Goal: Transaction & Acquisition: Purchase product/service

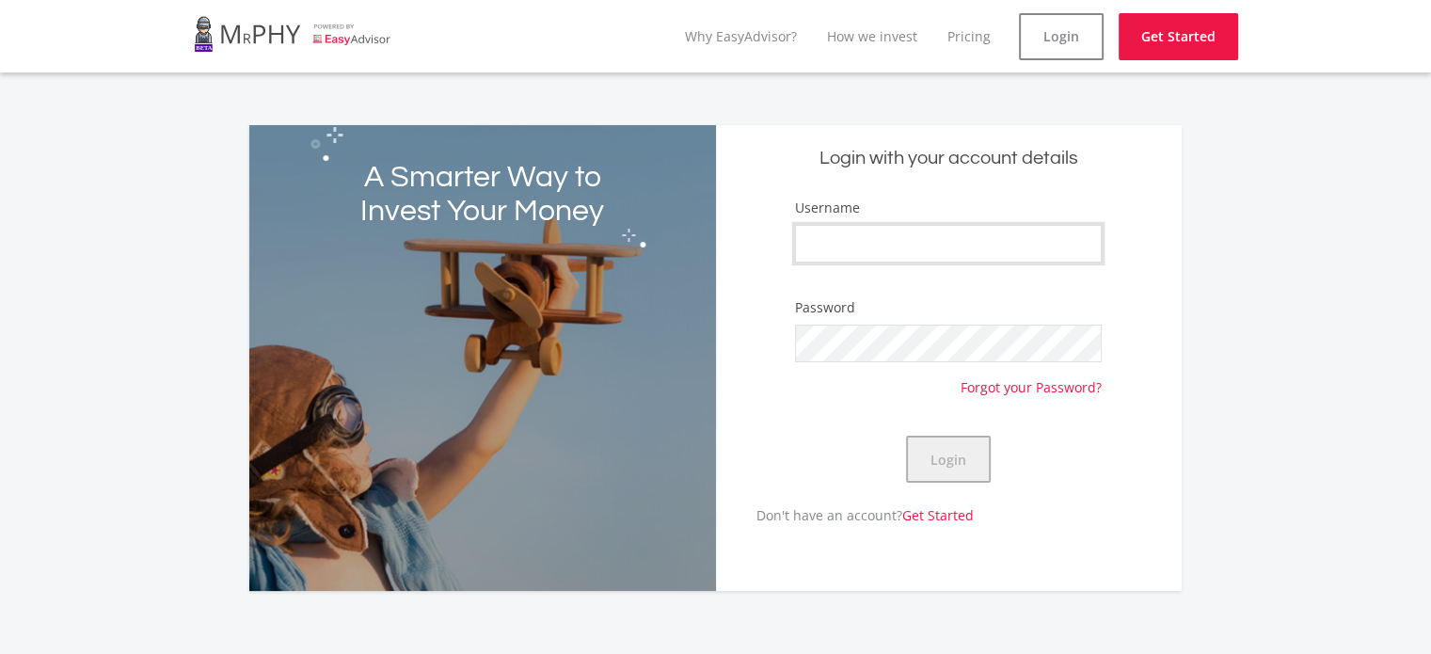
type input "Heber"
click at [943, 458] on button "Login" at bounding box center [948, 459] width 85 height 47
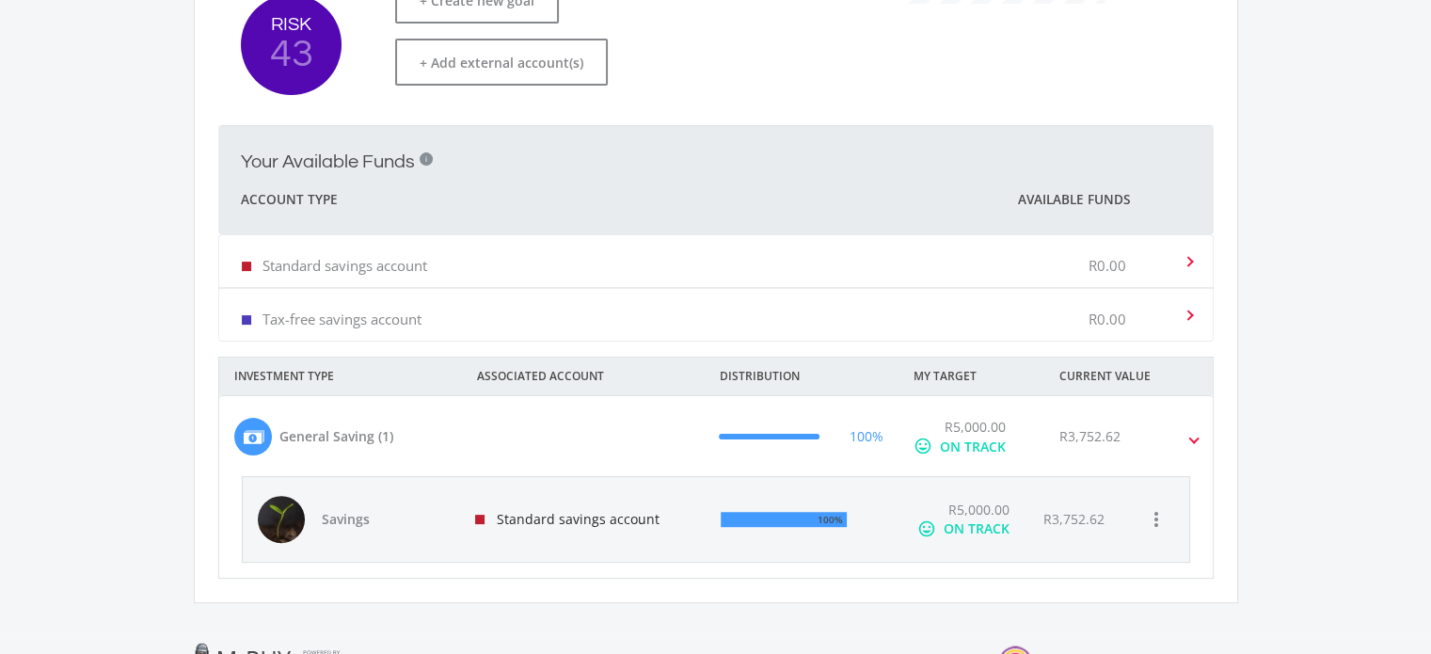
scroll to position [617, 0]
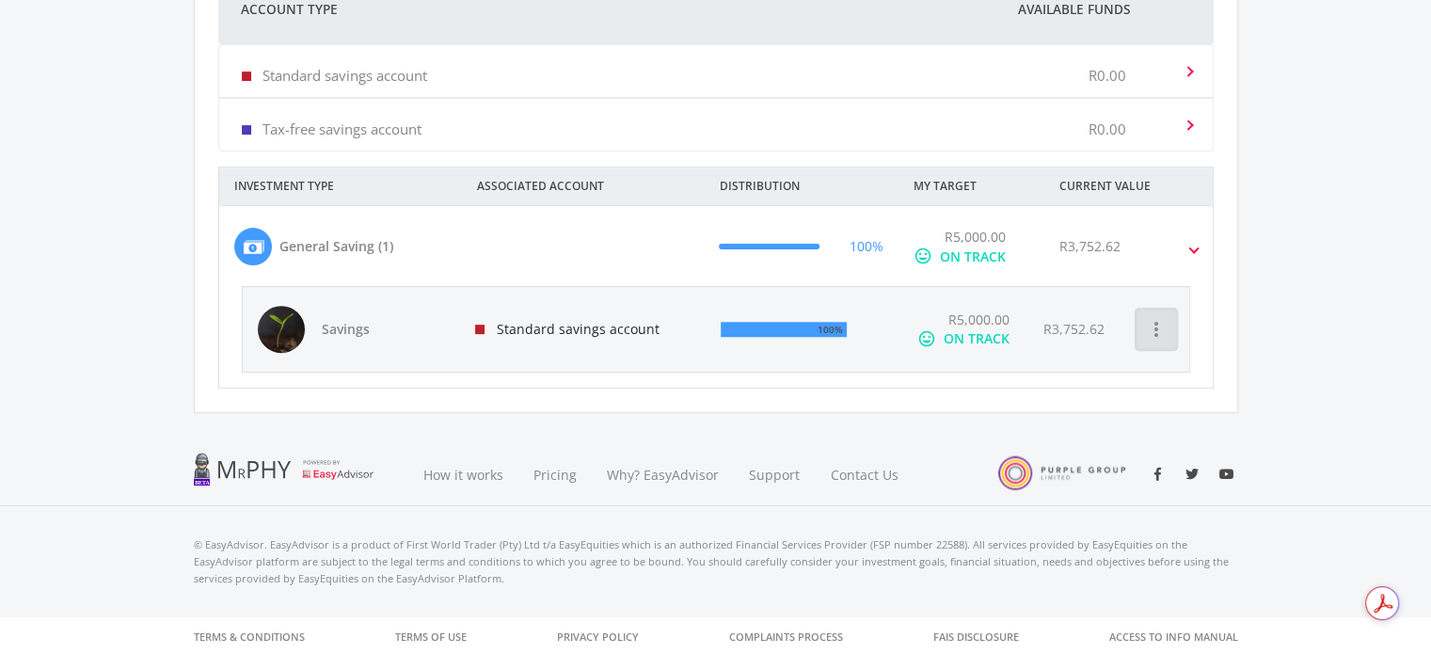
click at [1148, 319] on icon "more_vert" at bounding box center [1156, 329] width 23 height 23
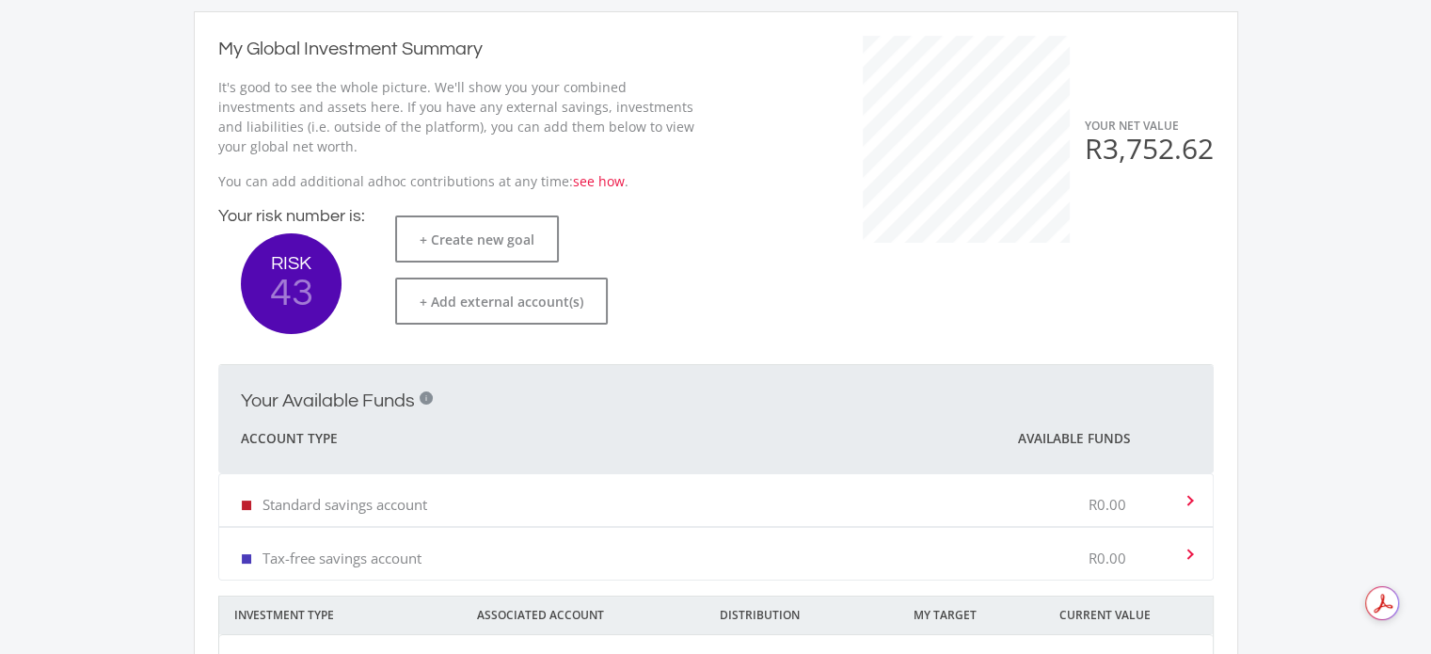
scroll to position [0, 0]
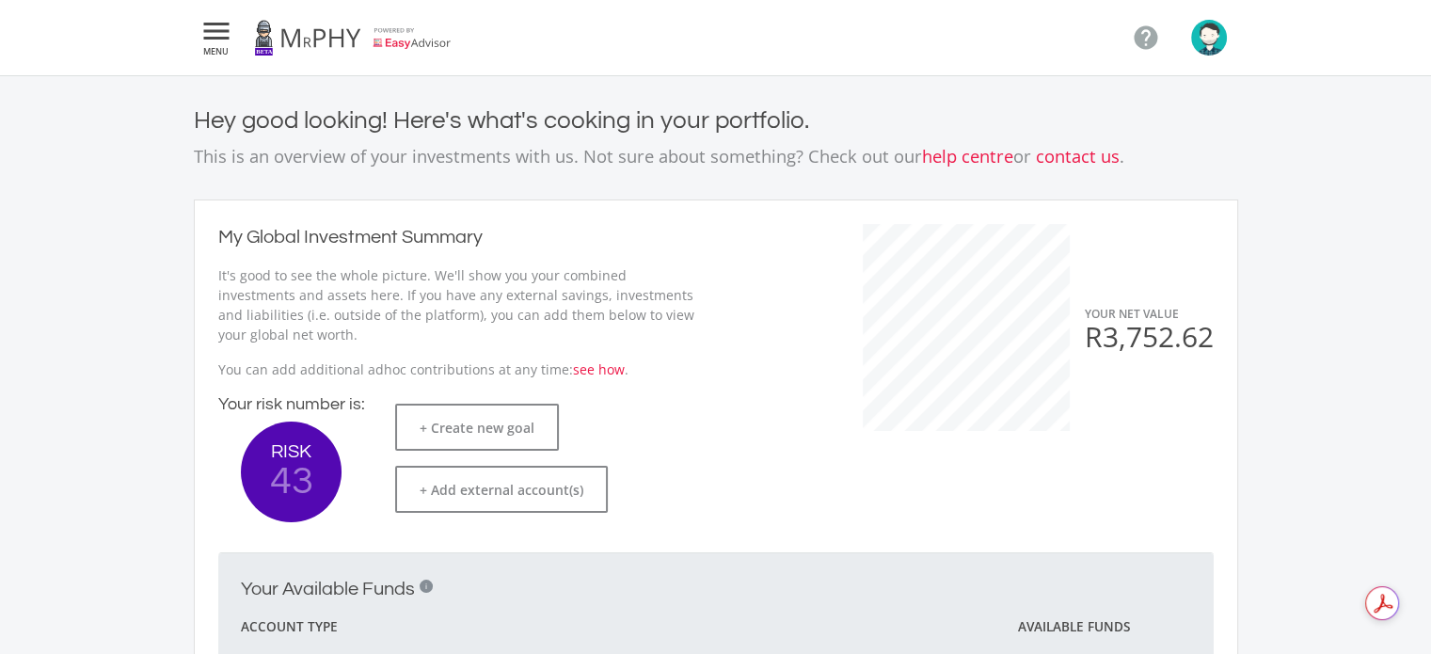
click at [230, 37] on icon "" at bounding box center [217, 31] width 34 height 23
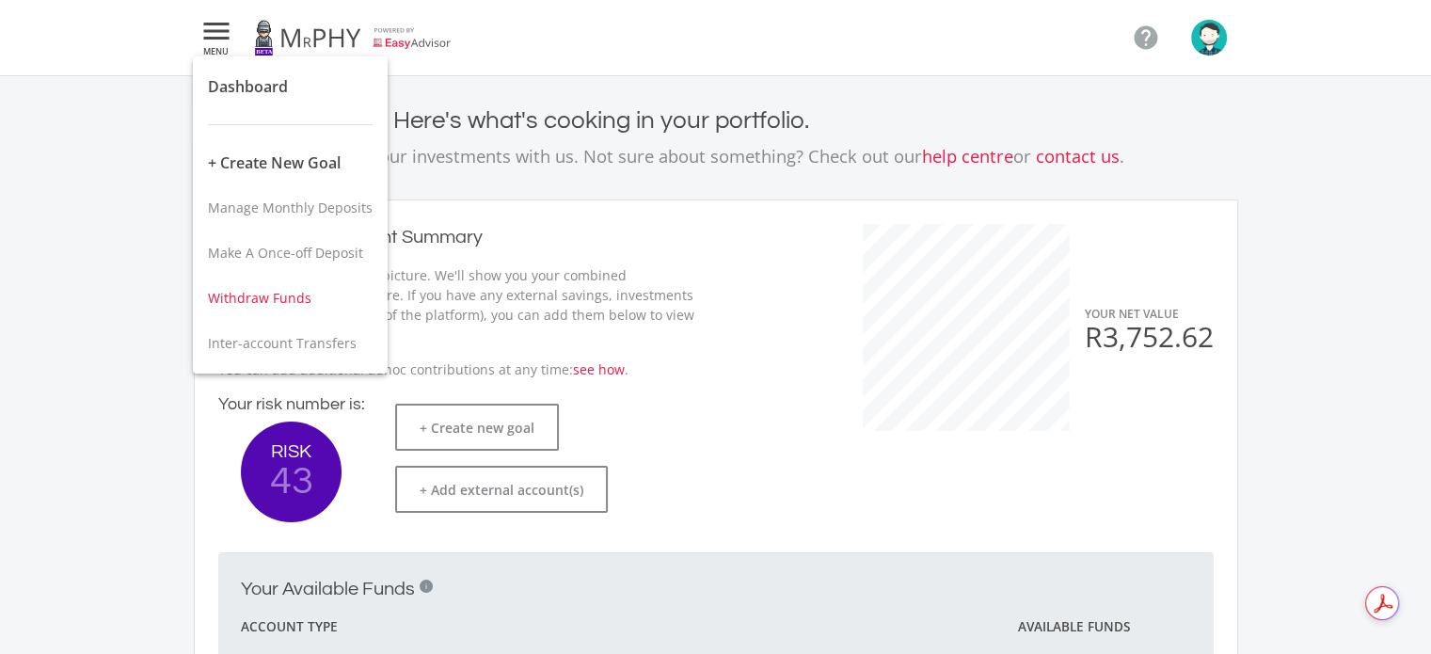
click at [262, 298] on span "Withdraw Funds" at bounding box center [260, 298] width 104 height 18
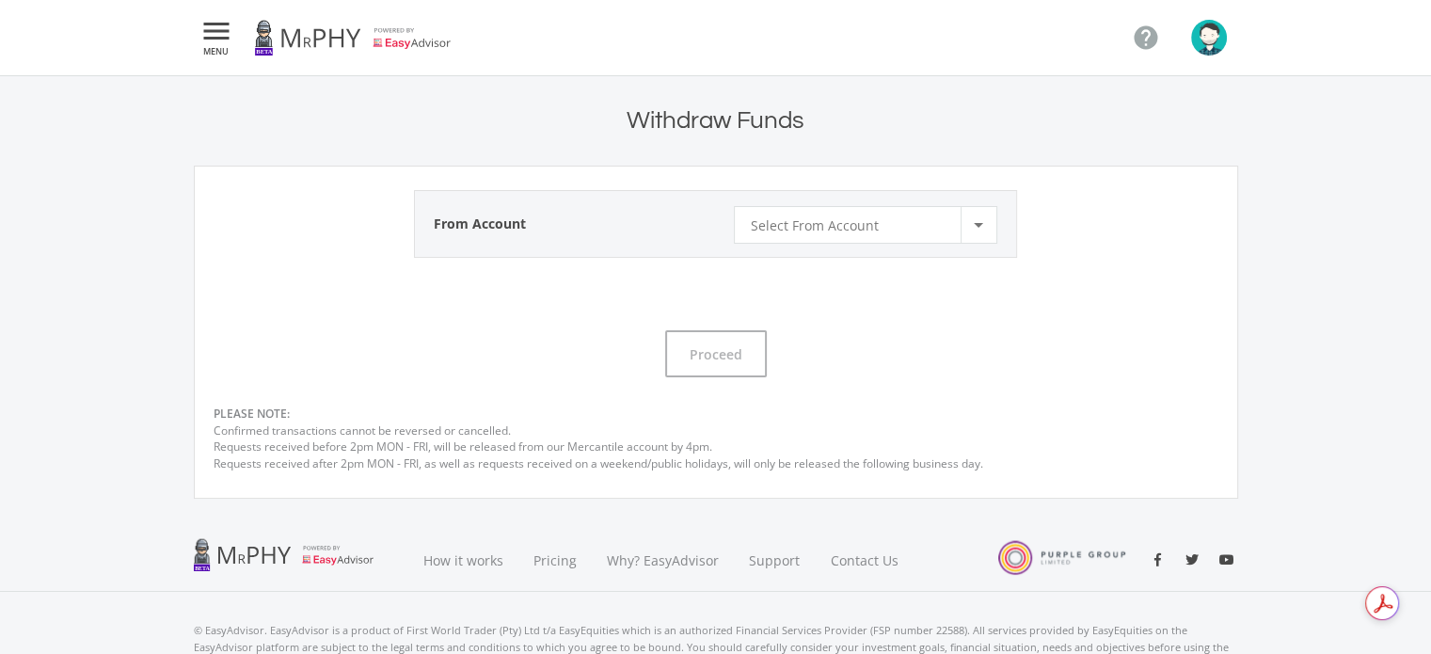
click at [808, 225] on span "Select From Account" at bounding box center [814, 225] width 128 height 36
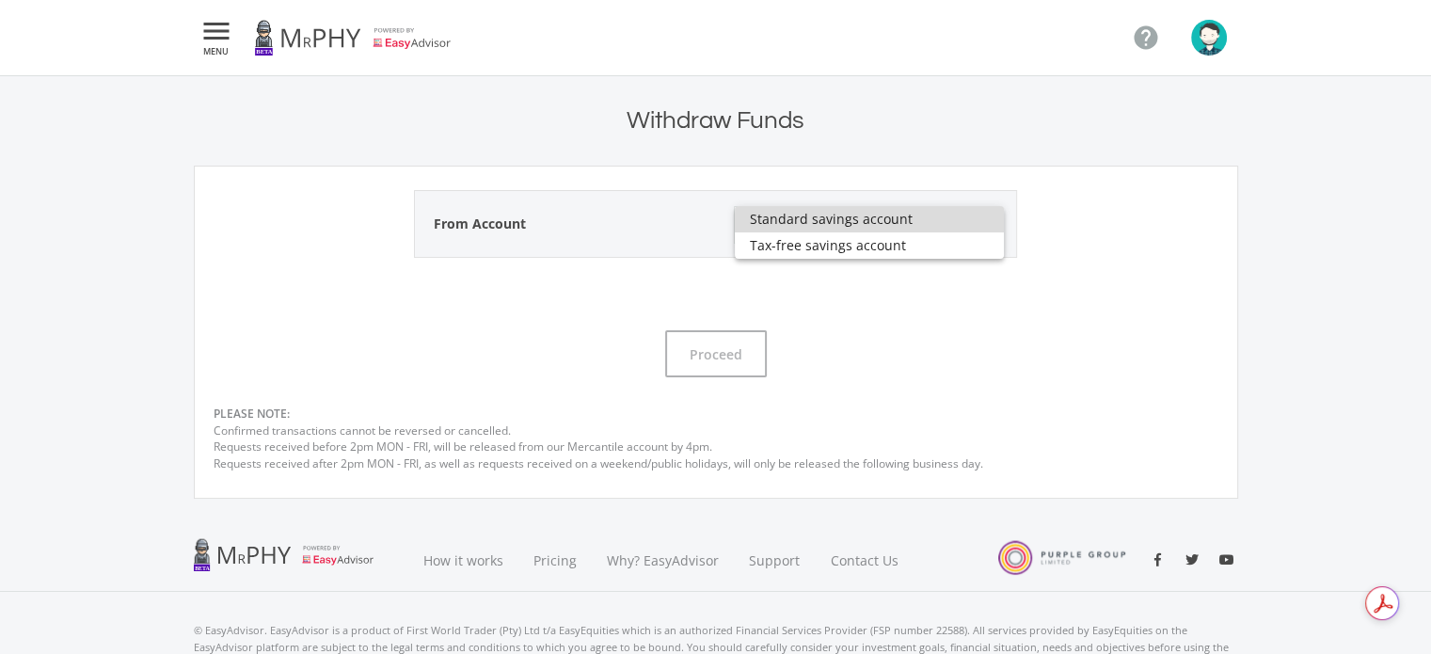
click at [811, 231] on span "Standard savings account" at bounding box center [869, 219] width 239 height 26
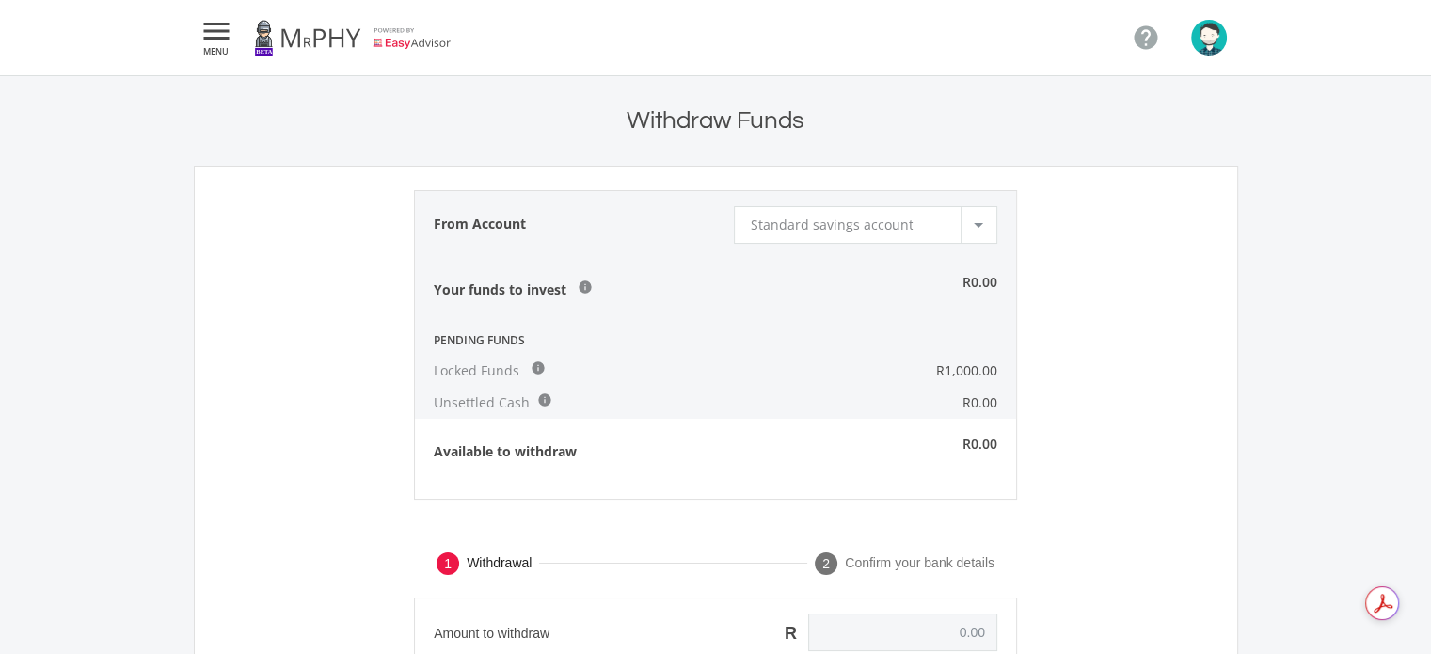
click at [811, 231] on span "Standard savings account" at bounding box center [831, 224] width 163 height 18
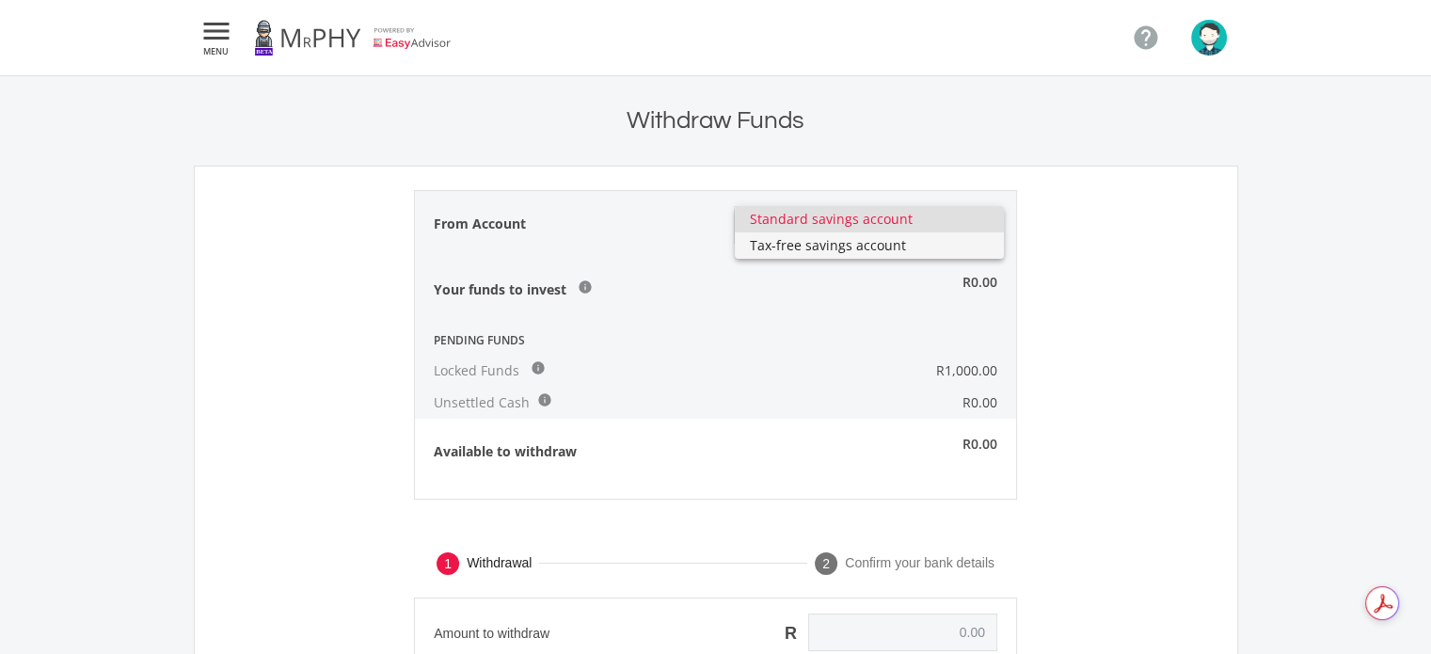
click at [813, 252] on span "Tax-free savings account" at bounding box center [869, 245] width 239 height 26
type input "0.00"
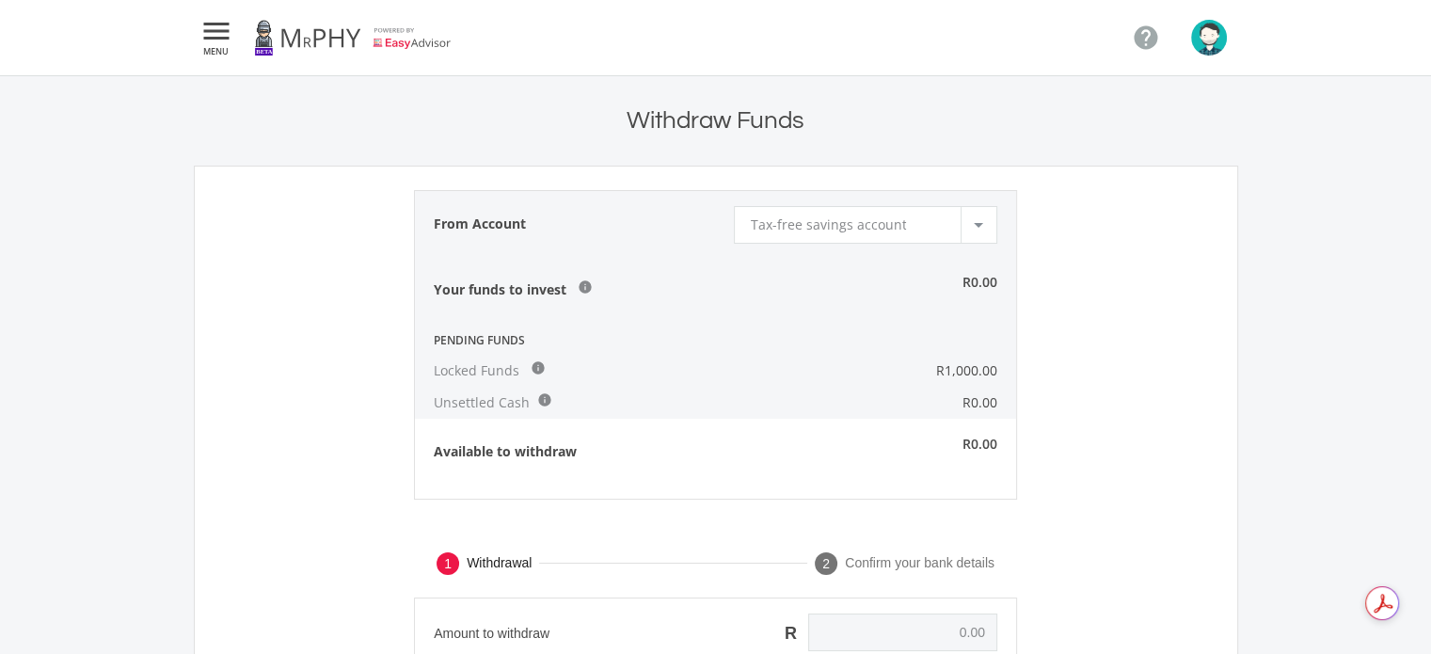
click at [192, 40] on div " MENU " at bounding box center [716, 37] width 1073 height 75
click at [213, 37] on icon "" at bounding box center [217, 31] width 34 height 23
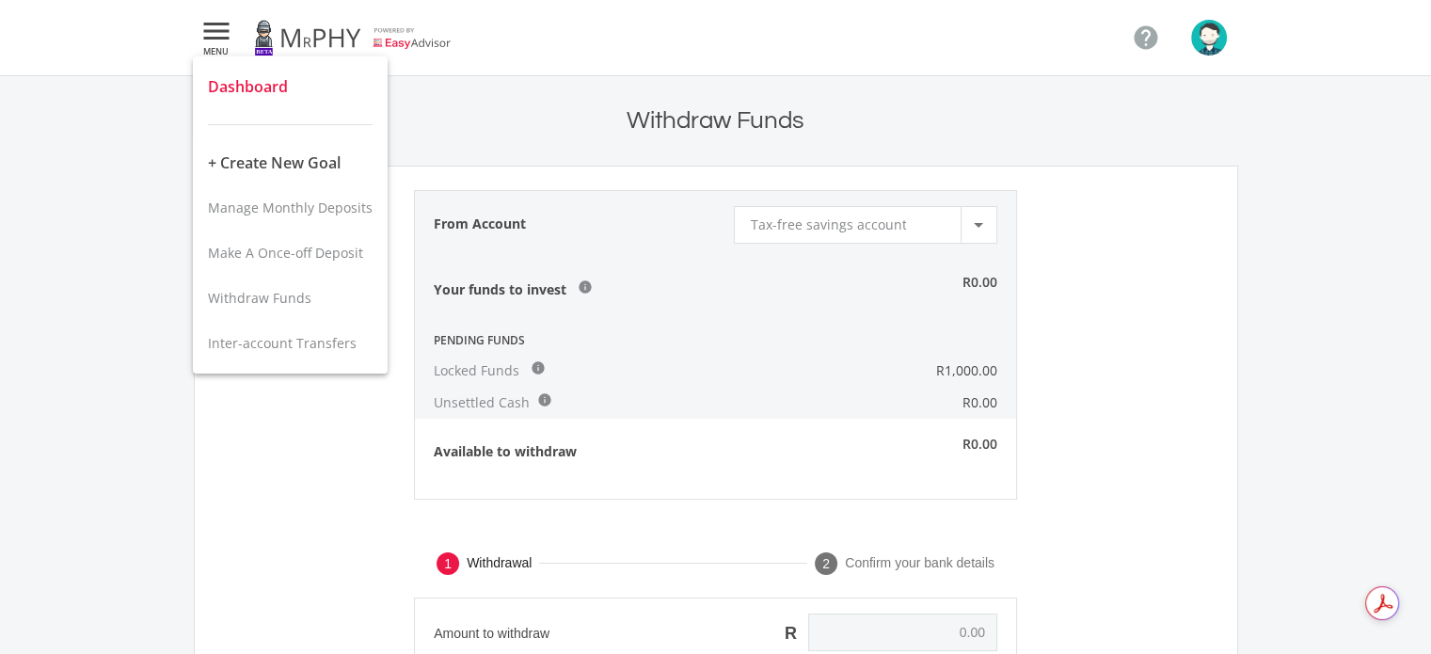
click at [234, 88] on span "Dashboard" at bounding box center [248, 86] width 80 height 21
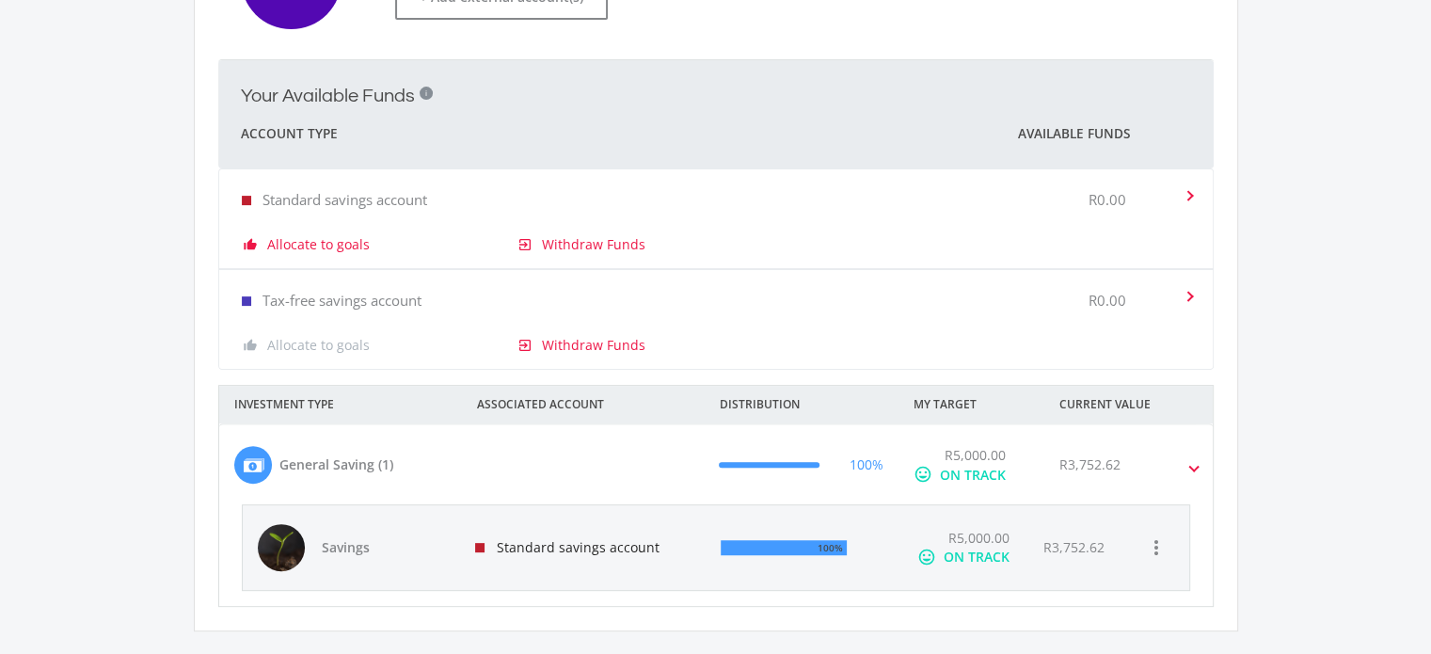
scroll to position [497, 0]
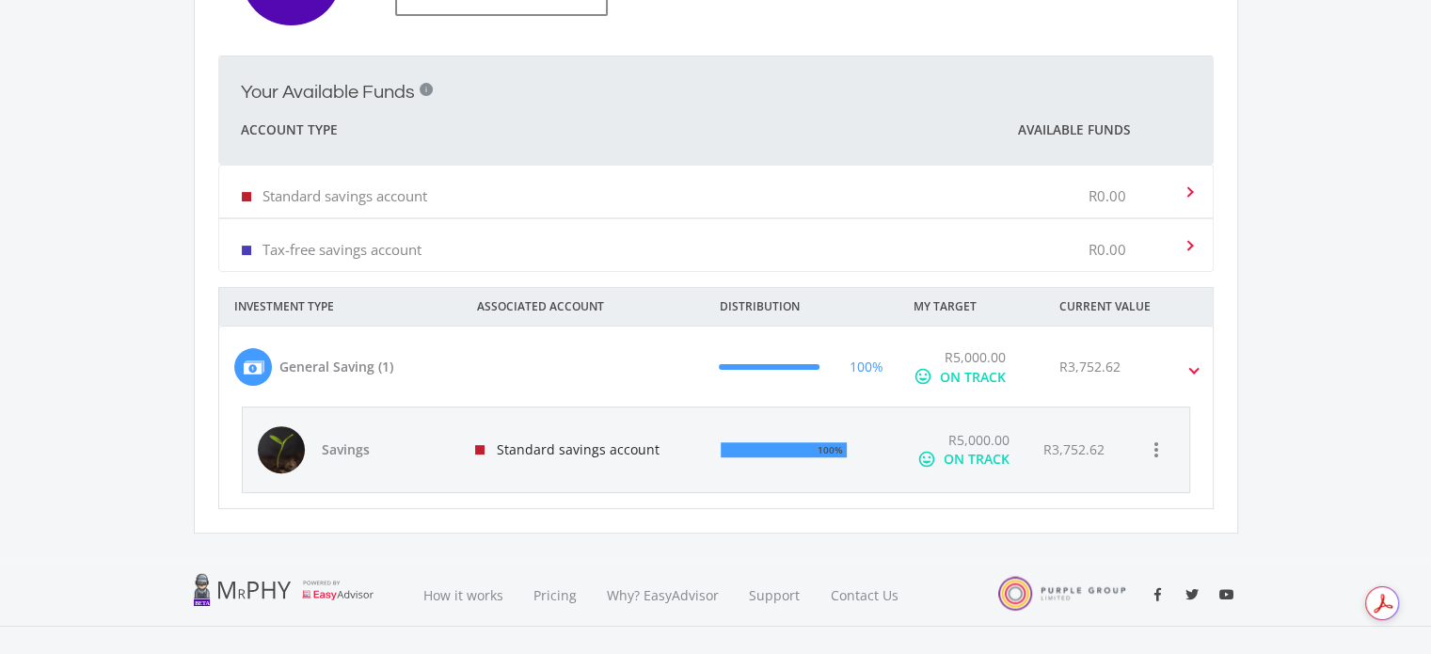
click at [1153, 470] on div "R3,752.62" at bounding box center [1094, 449] width 133 height 85
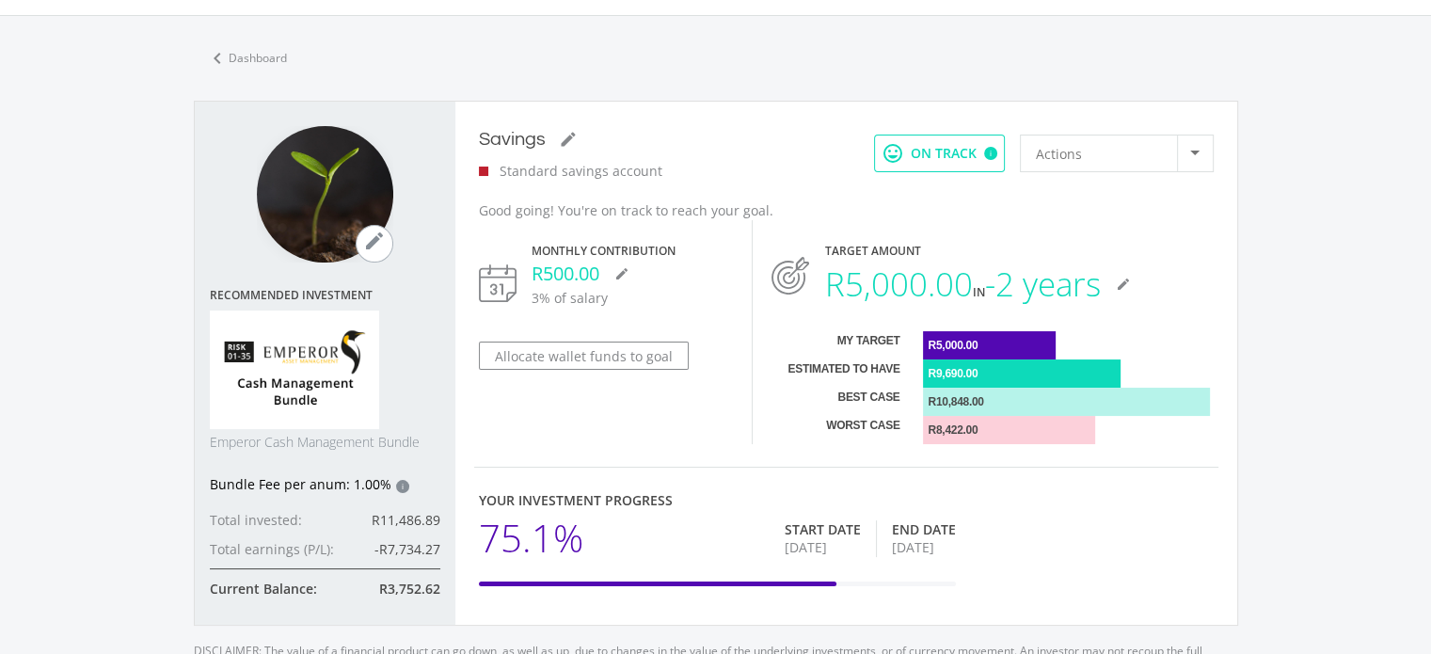
scroll to position [26, 0]
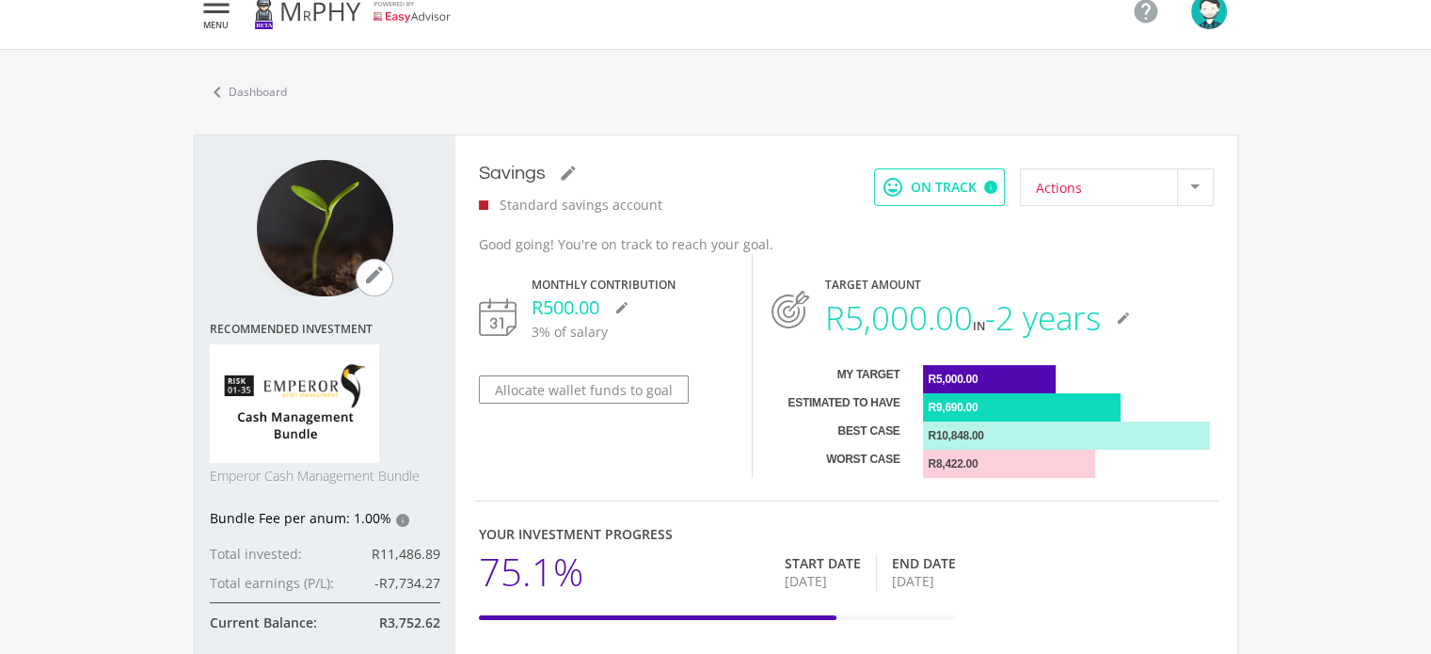
click at [1205, 191] on div at bounding box center [1195, 187] width 36 height 36
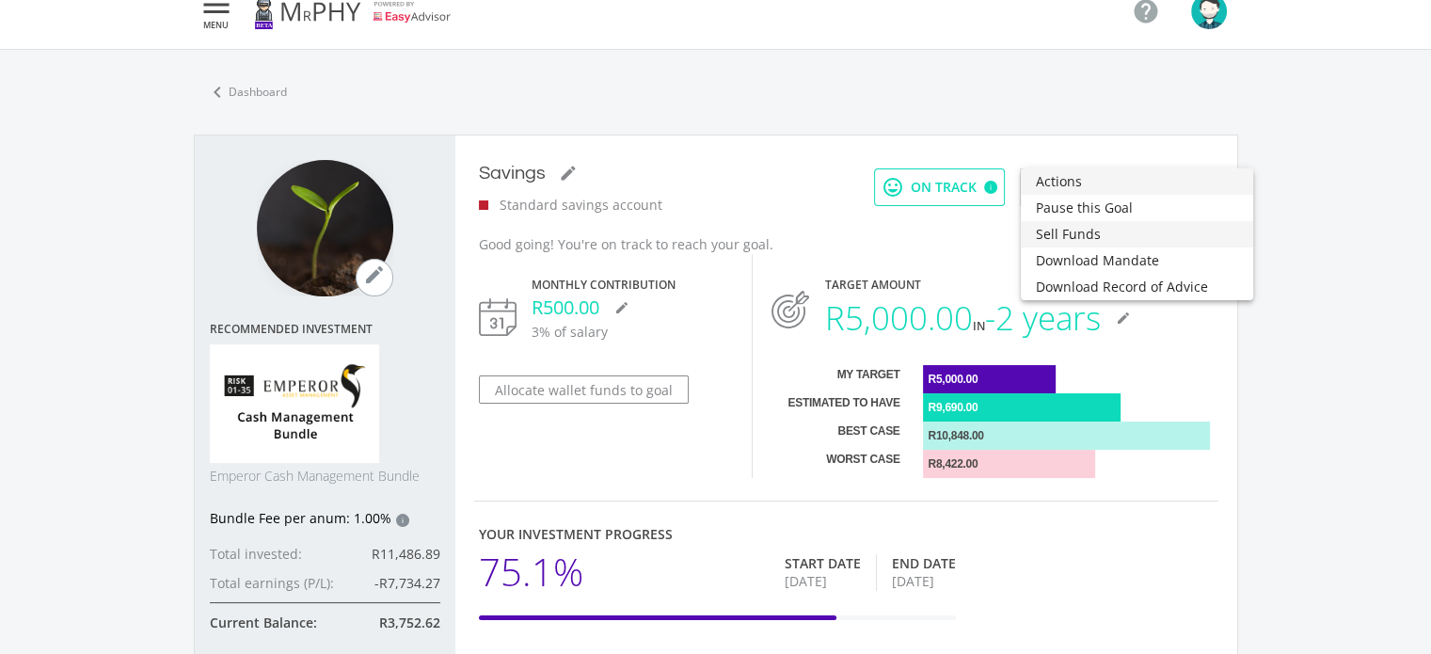
click at [1122, 238] on span "Sell Funds" at bounding box center [1137, 234] width 202 height 26
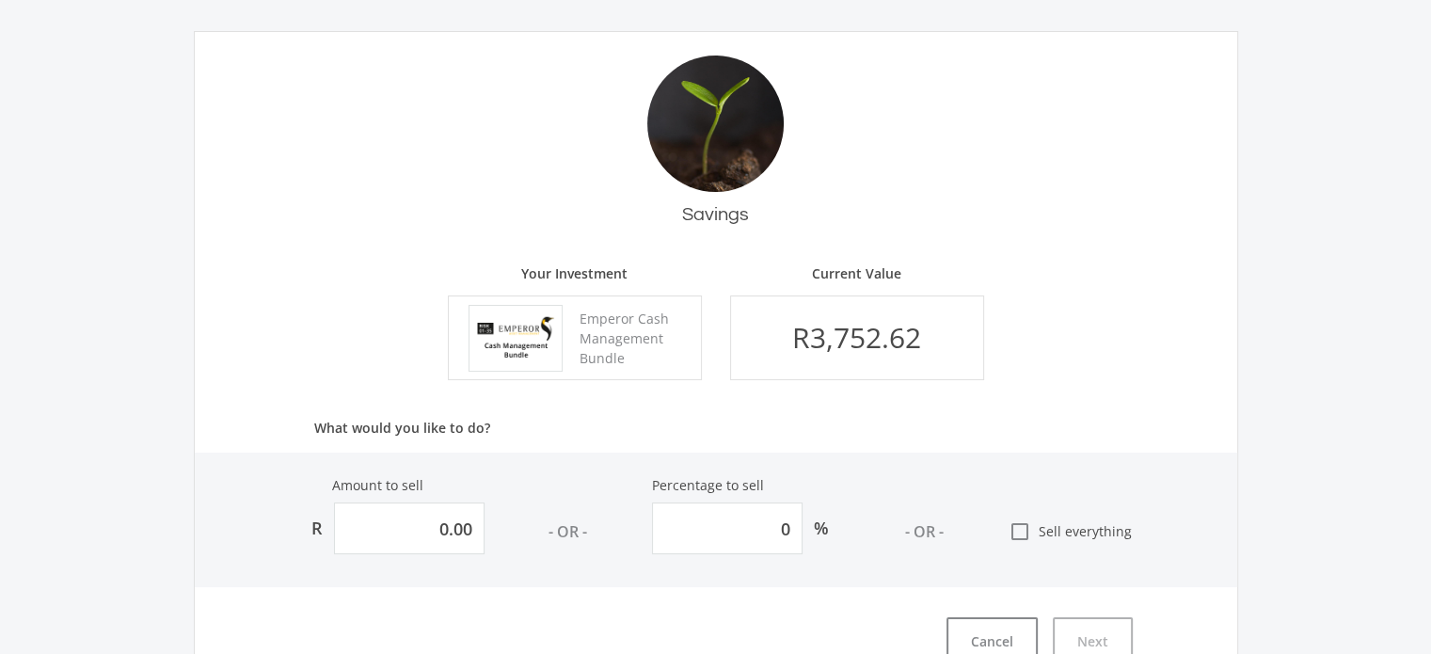
scroll to position [291, 0]
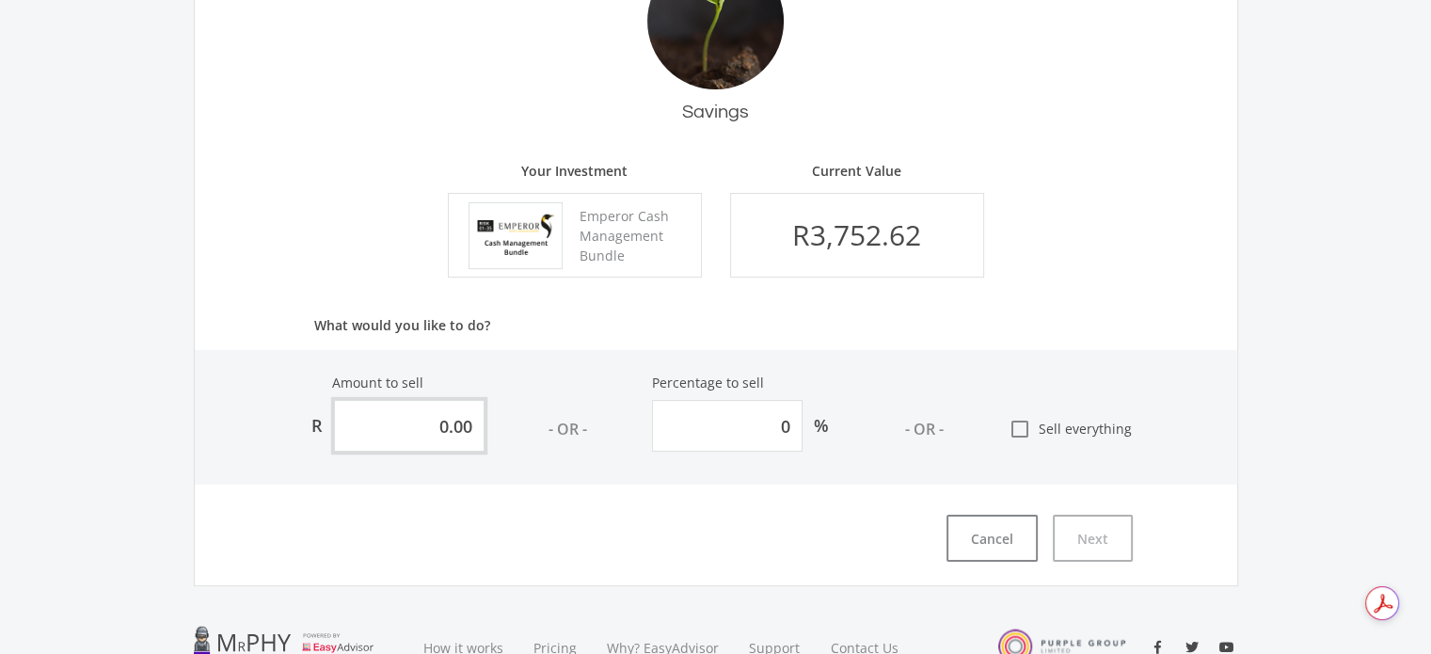
click at [452, 430] on input "0.00" at bounding box center [409, 426] width 151 height 52
type input "0.300"
type input "0.007994"
type input "0.00"
type input "0"
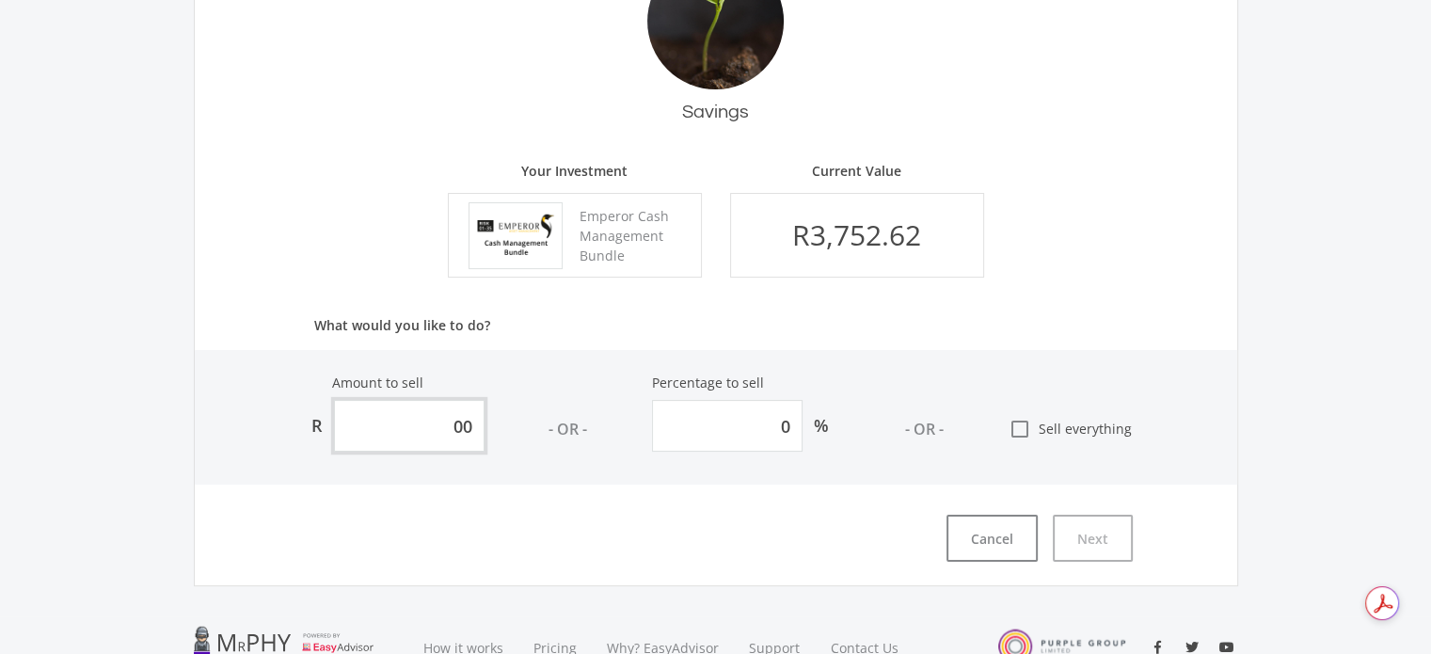
type input "300"
type input "7.994"
type input "3000"
type input "79.94"
type input "3,000.00"
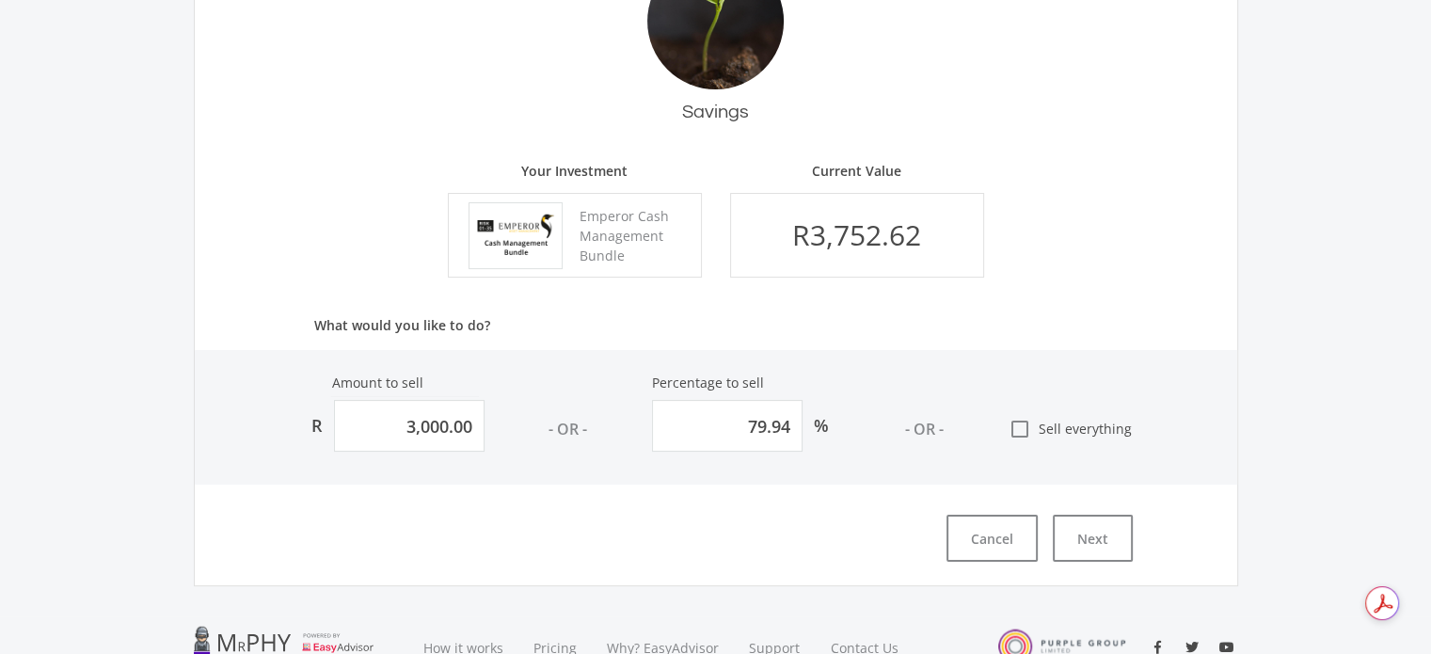
click at [627, 508] on div "Savings Your Investment Emperor Cash Management Bundle Current Value R3,752.62 …" at bounding box center [716, 257] width 1045 height 658
click at [1081, 535] on button "Next" at bounding box center [1093, 538] width 80 height 47
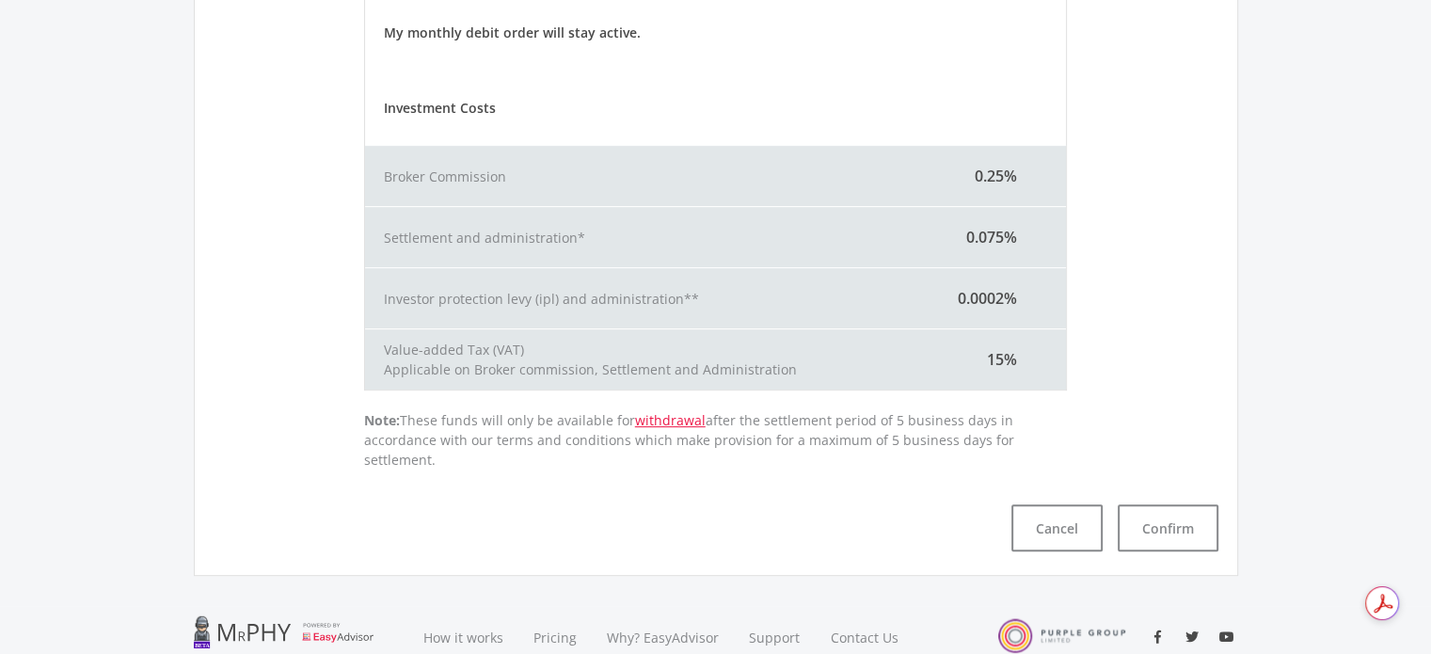
scroll to position [558, 0]
click at [1082, 516] on button "Cancel" at bounding box center [1057, 525] width 91 height 47
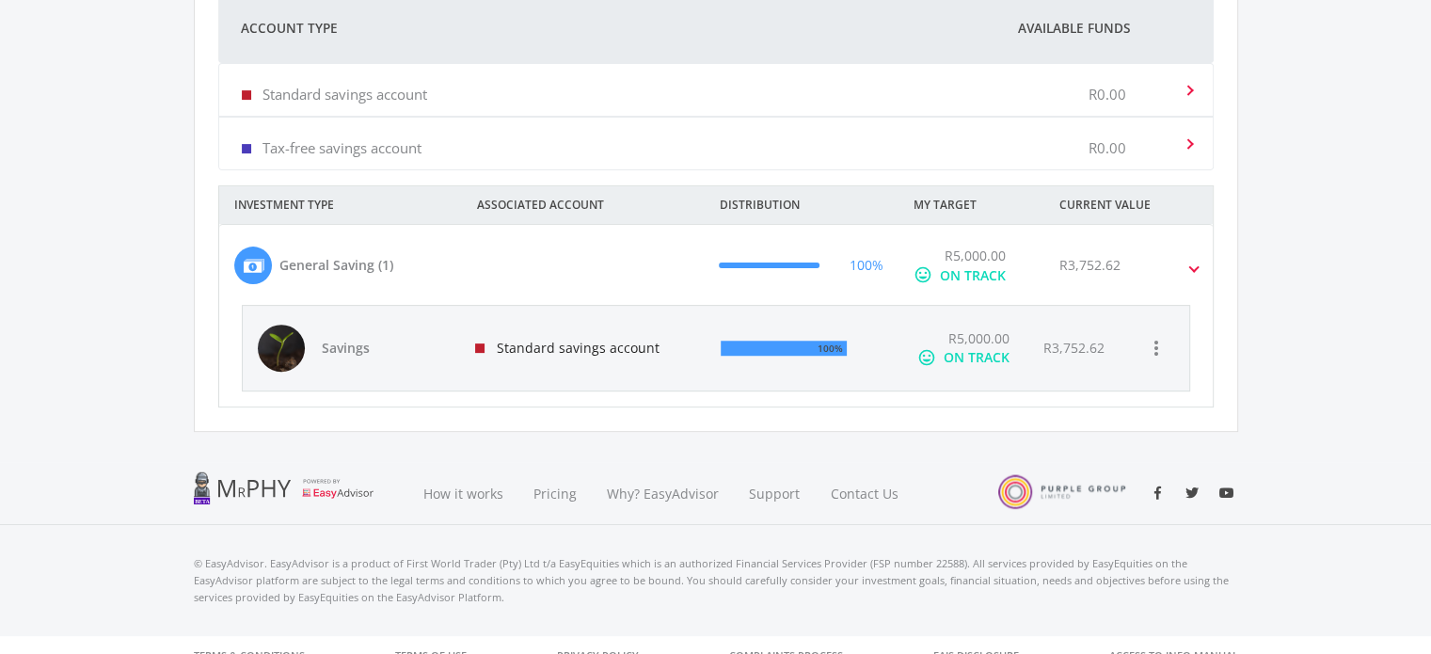
scroll to position [602, 0]
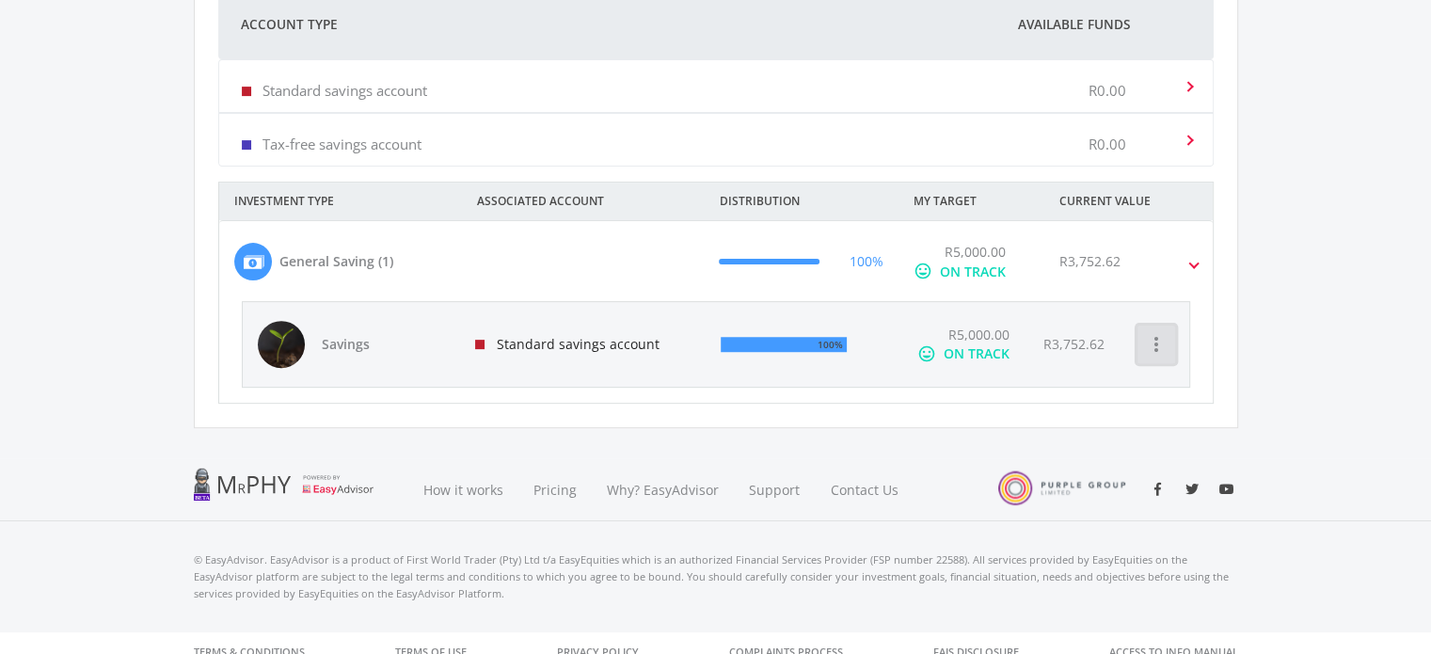
click at [1159, 339] on icon "more_vert" at bounding box center [1156, 344] width 23 height 23
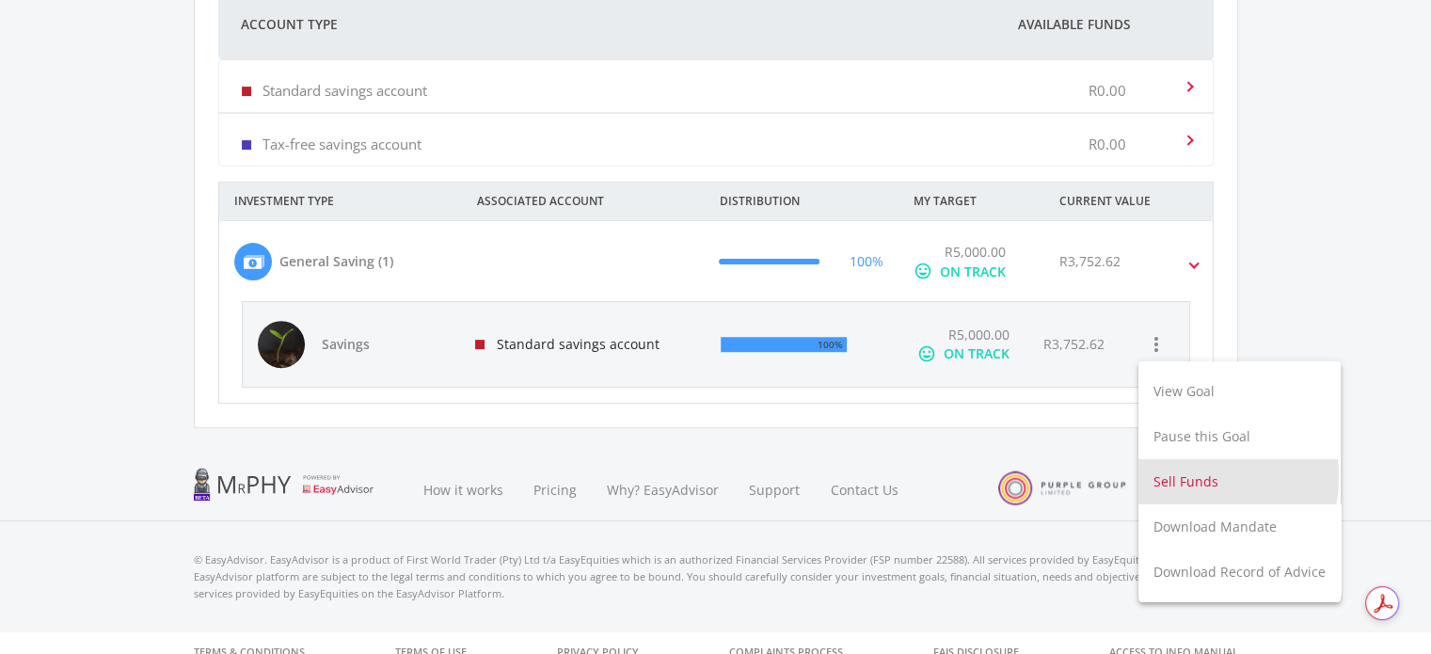
click at [1171, 477] on button "Sell Funds" at bounding box center [1240, 481] width 202 height 45
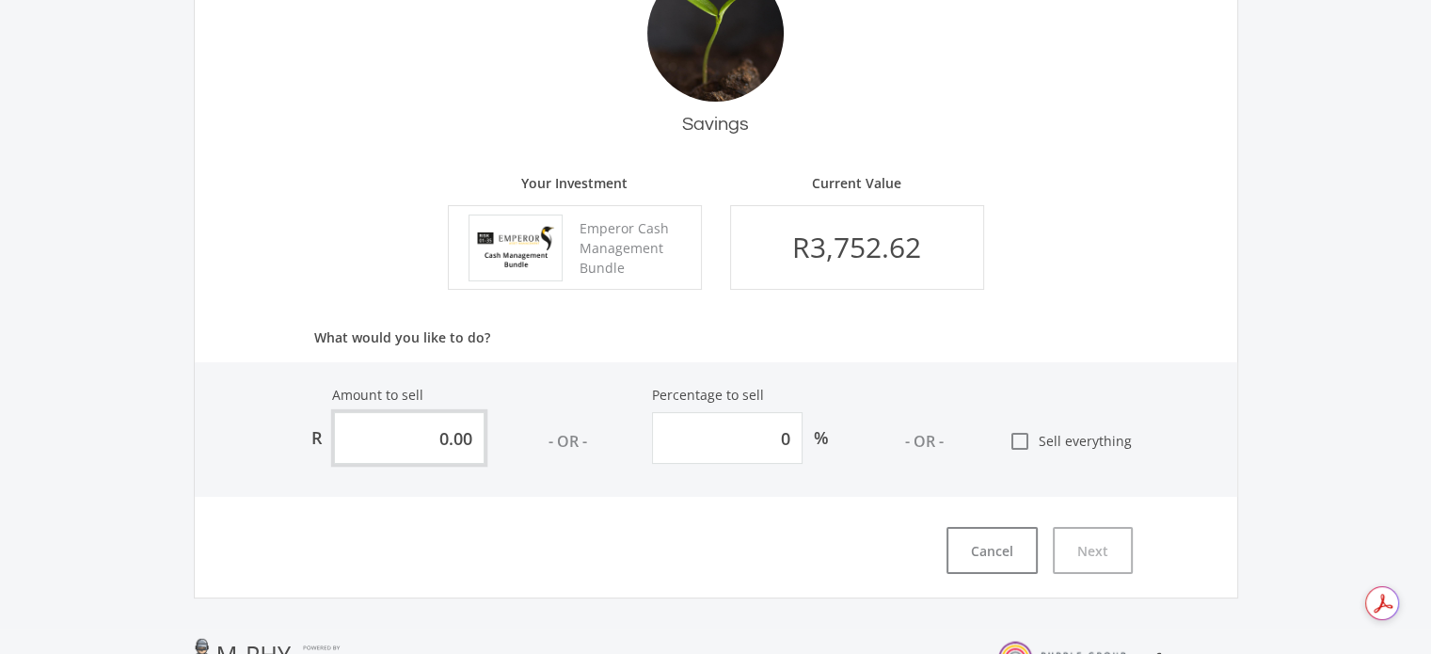
click at [474, 432] on input "0.00" at bounding box center [409, 438] width 151 height 52
type input "0.003"
type input "0.00007994"
type input "0.0031"
type input "0.00008261"
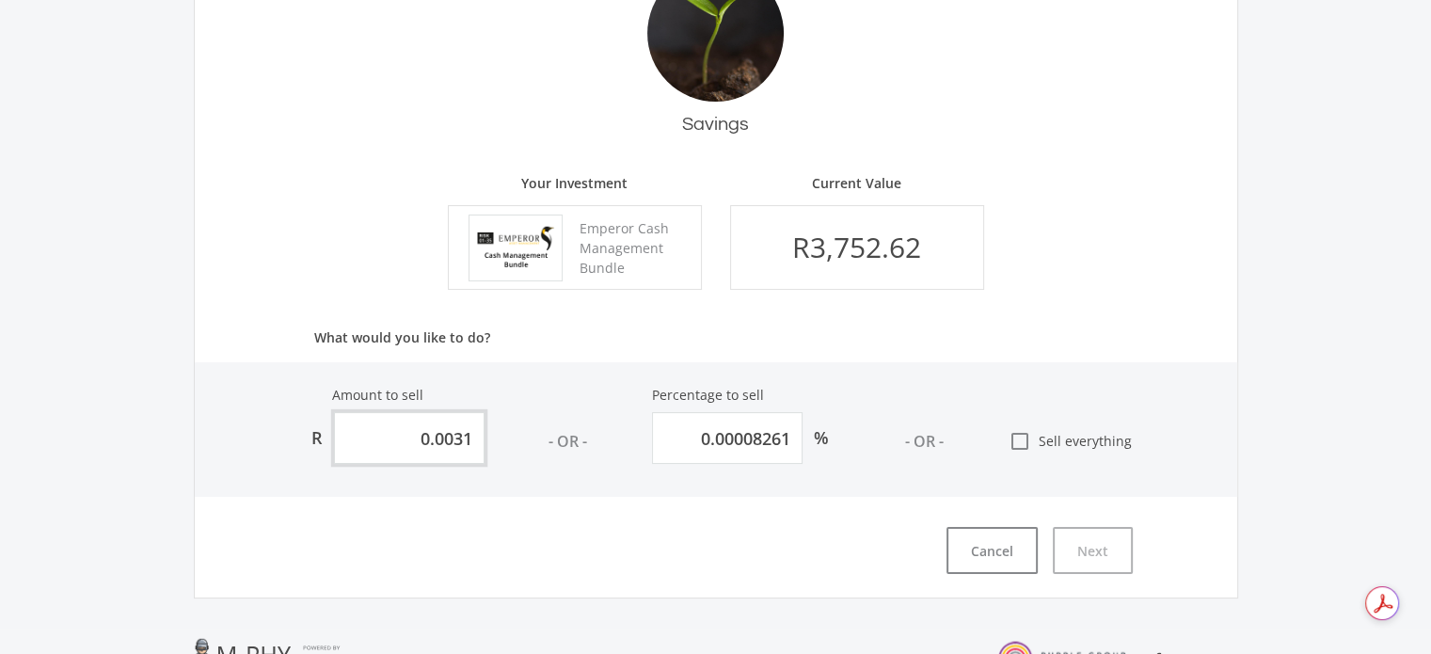
type input "0.003"
type input "0.00007994"
type input "0.00"
type input "0"
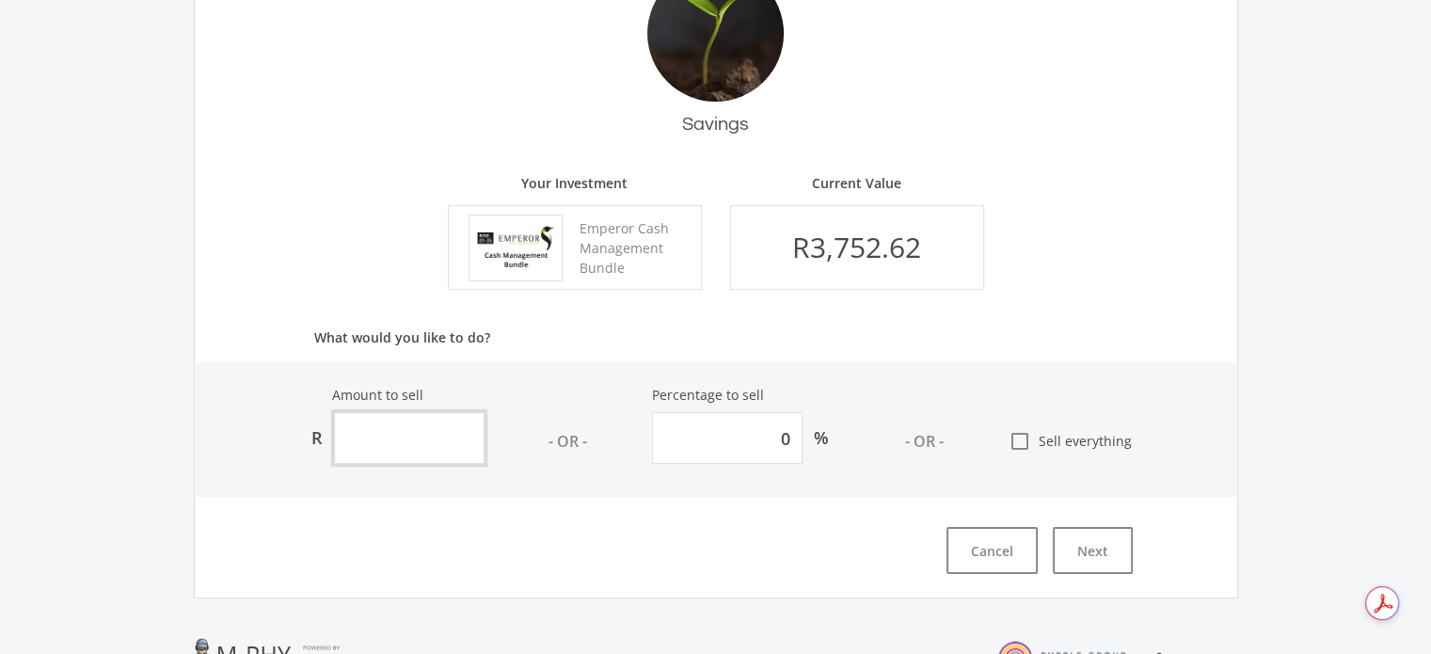
type input "3"
type input "0.07994"
type input "31"
type input "0.8261"
type input "310"
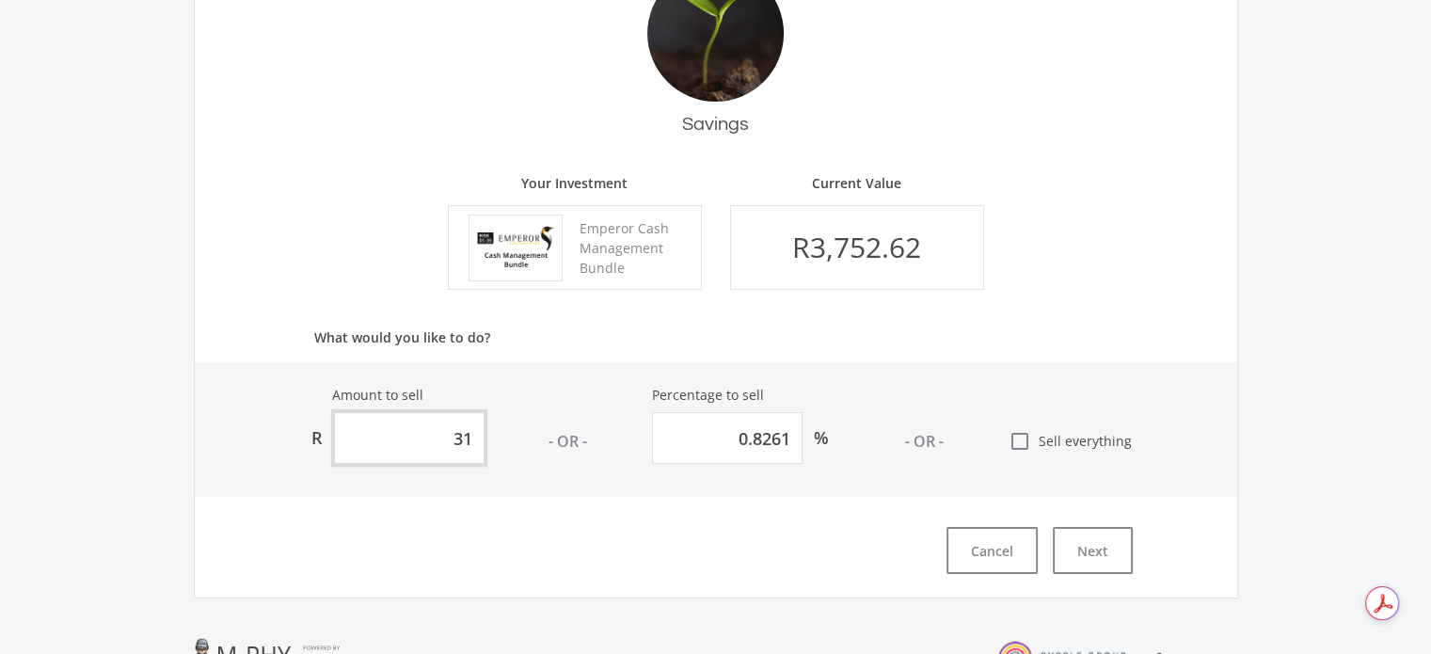
type input "8.261"
type input "3100"
type input "82.61"
type input "3,100.00"
click at [594, 529] on div "Cancel Next" at bounding box center [664, 550] width 938 height 47
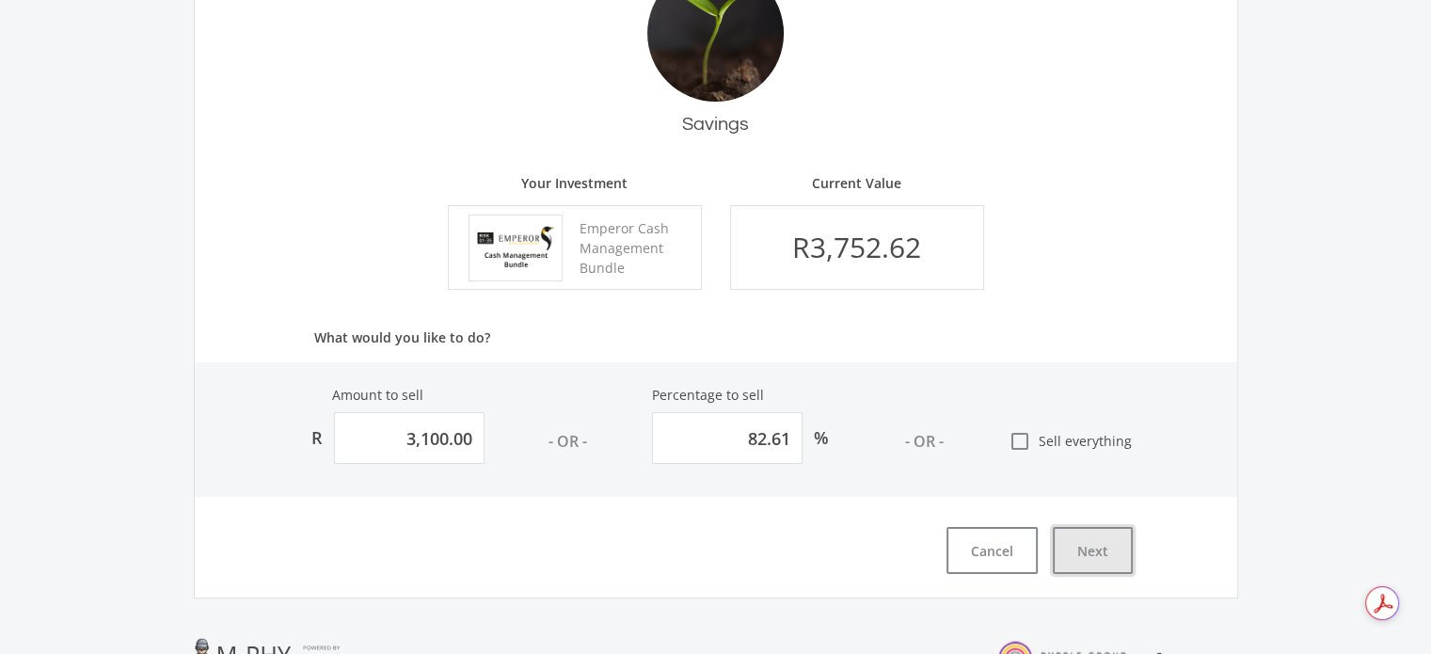
click at [1085, 551] on button "Next" at bounding box center [1093, 550] width 80 height 47
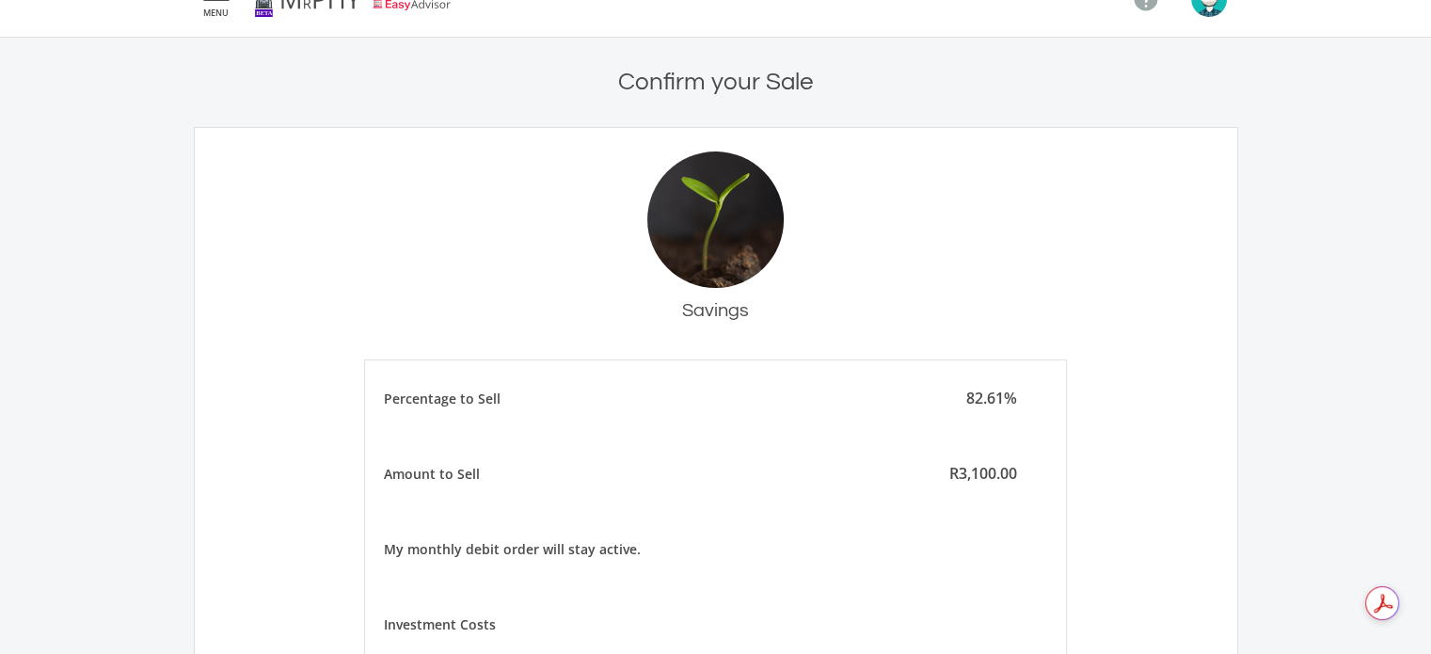
scroll to position [513, 0]
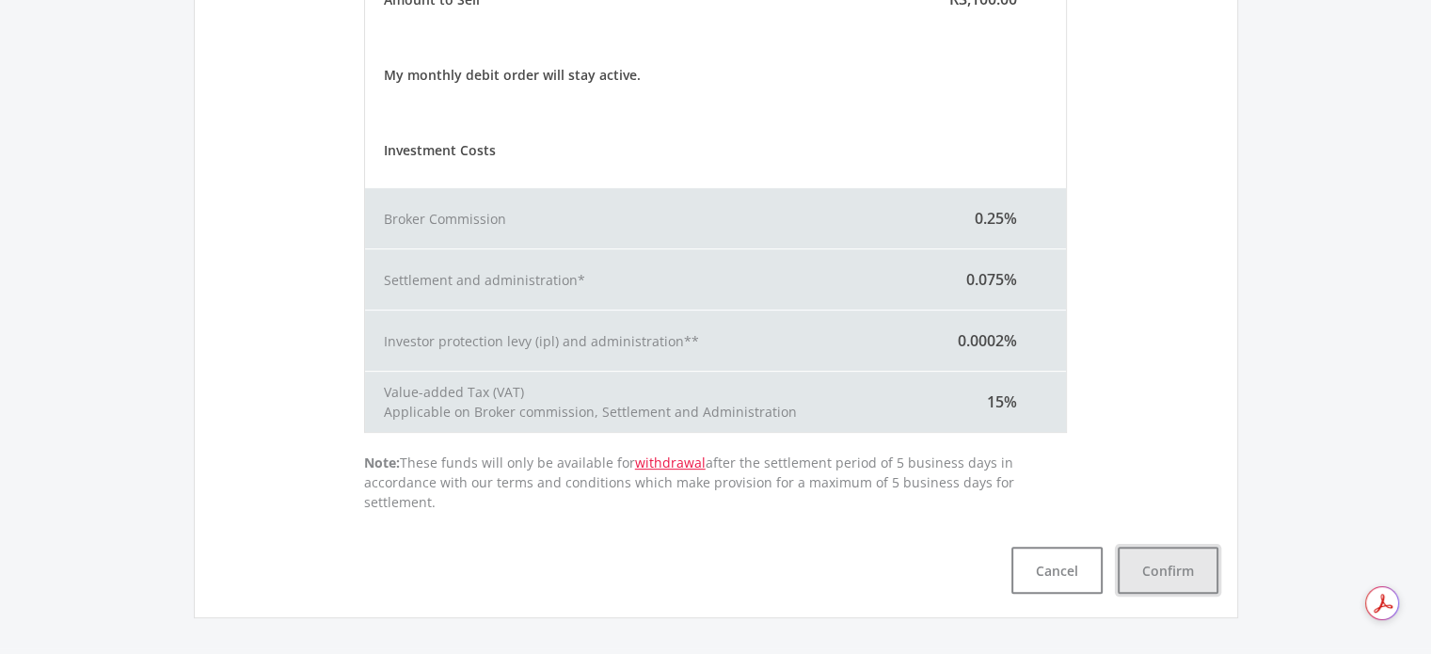
click at [1165, 553] on button "Confirm" at bounding box center [1168, 570] width 101 height 47
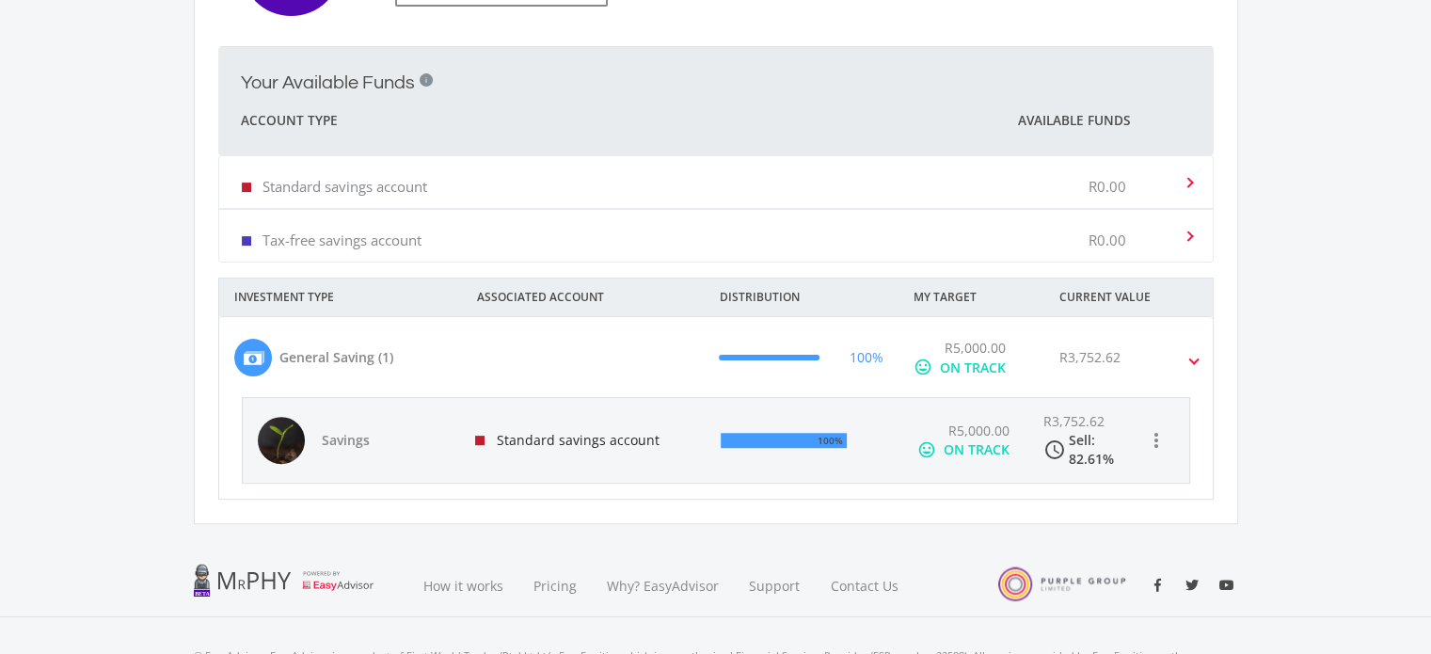
scroll to position [520, 0]
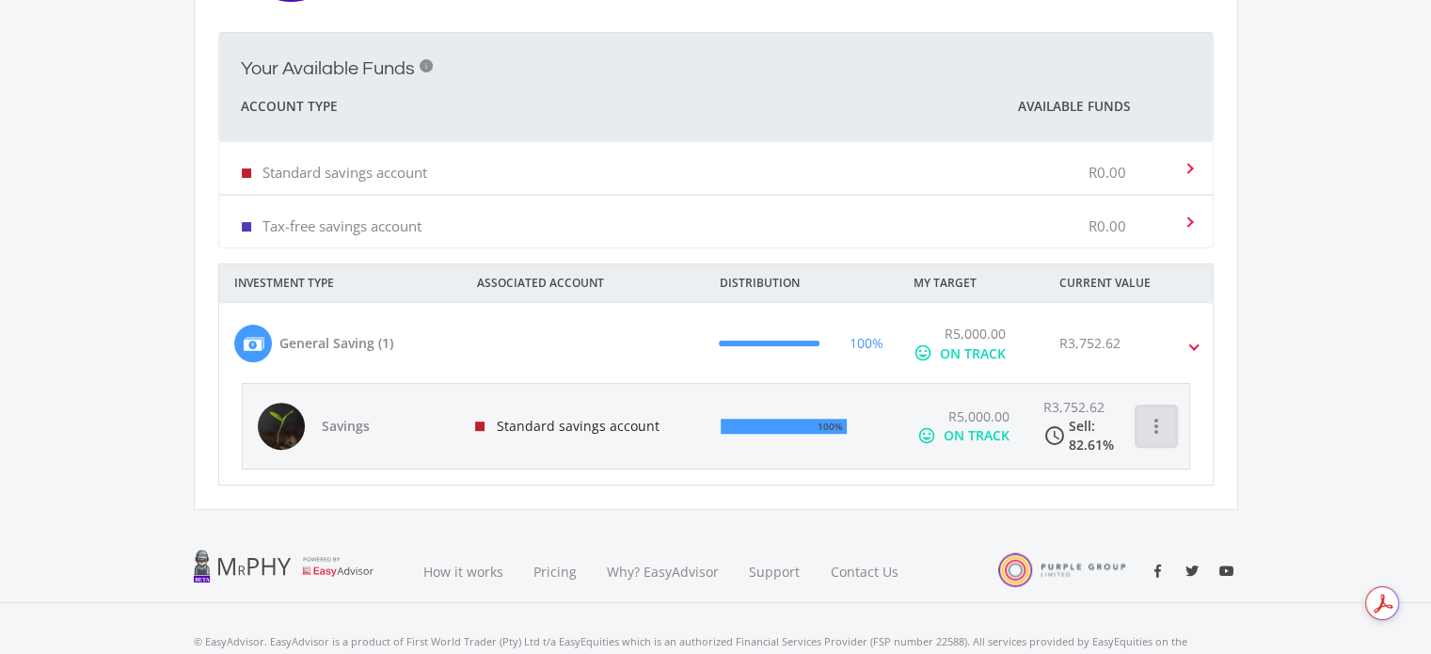
click at [1163, 430] on icon "more_vert" at bounding box center [1156, 426] width 23 height 23
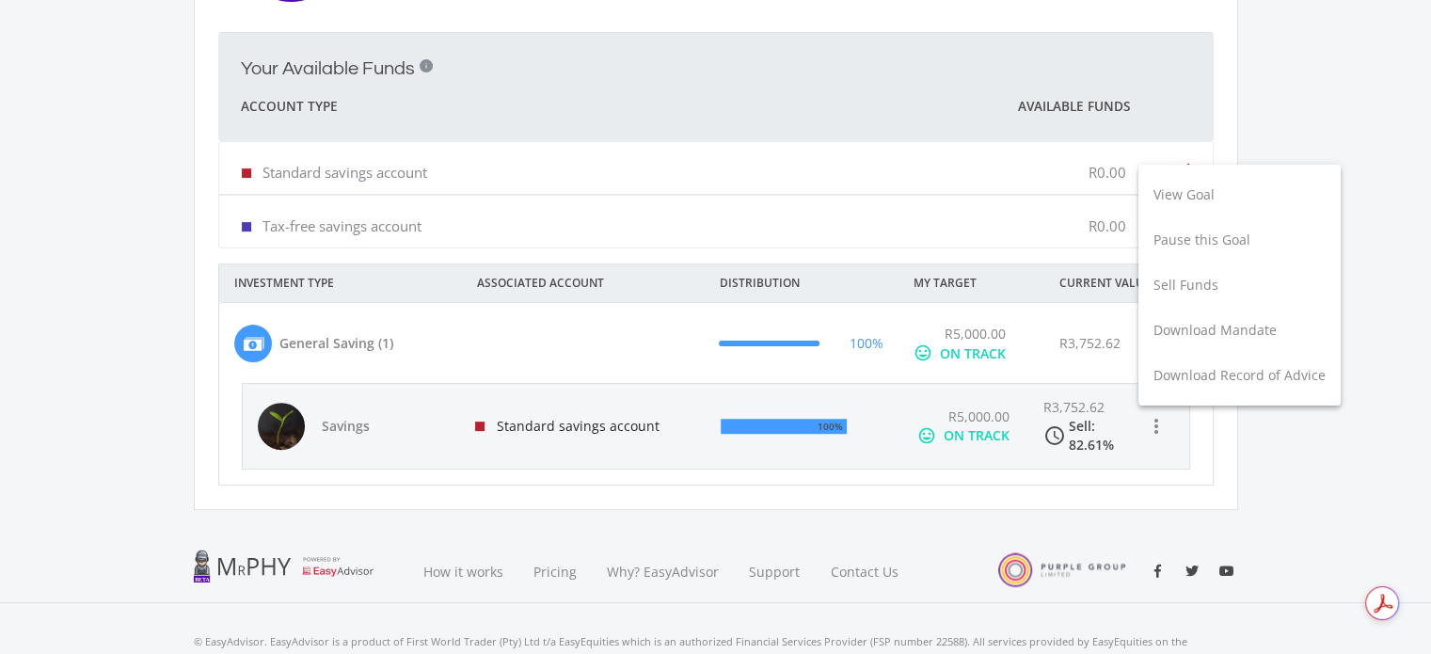
click at [1296, 441] on div at bounding box center [715, 327] width 1431 height 654
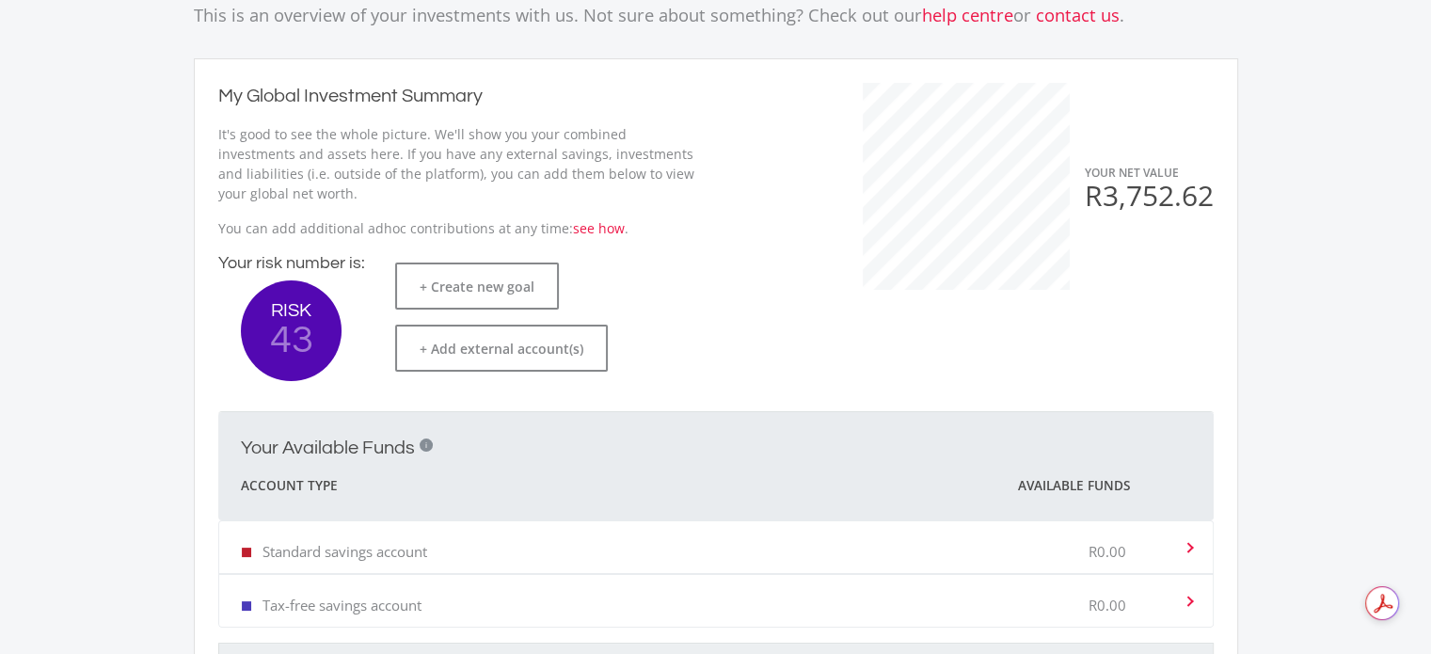
scroll to position [0, 0]
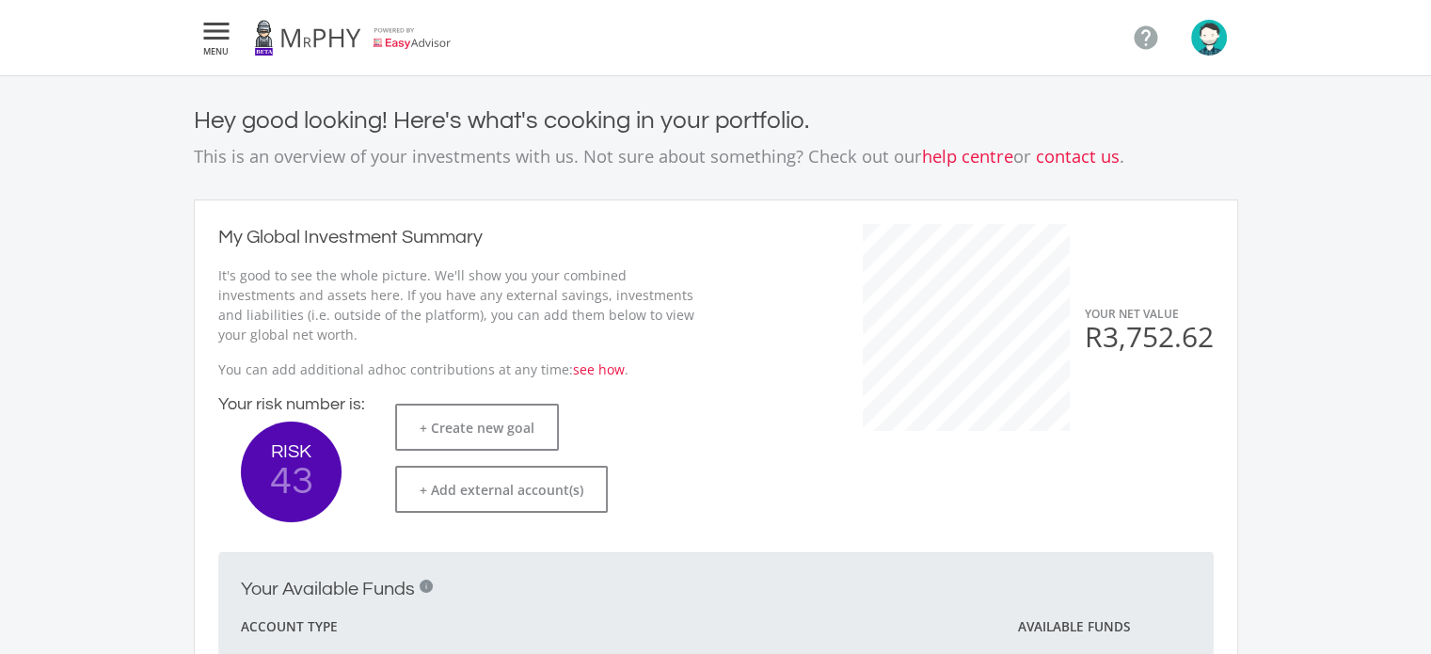
click at [222, 40] on icon "" at bounding box center [217, 31] width 34 height 23
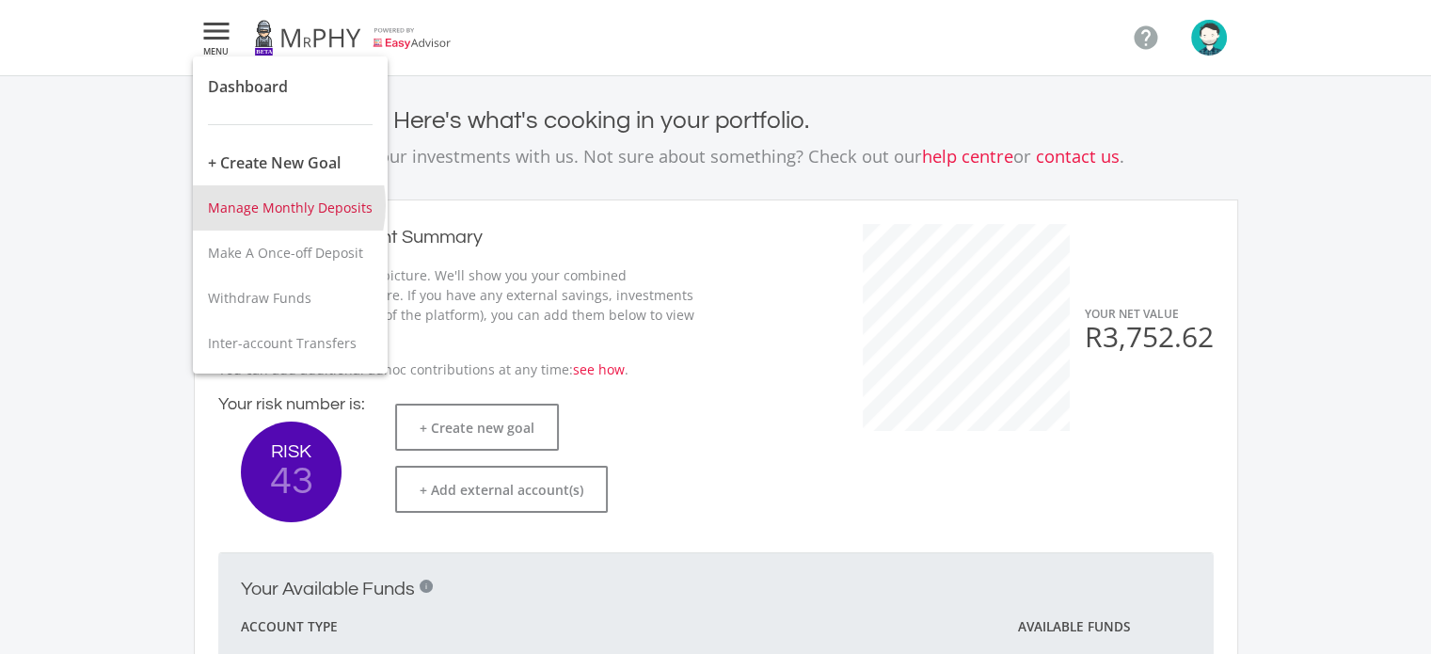
click at [262, 205] on span "Manage Monthly Deposits" at bounding box center [290, 208] width 165 height 18
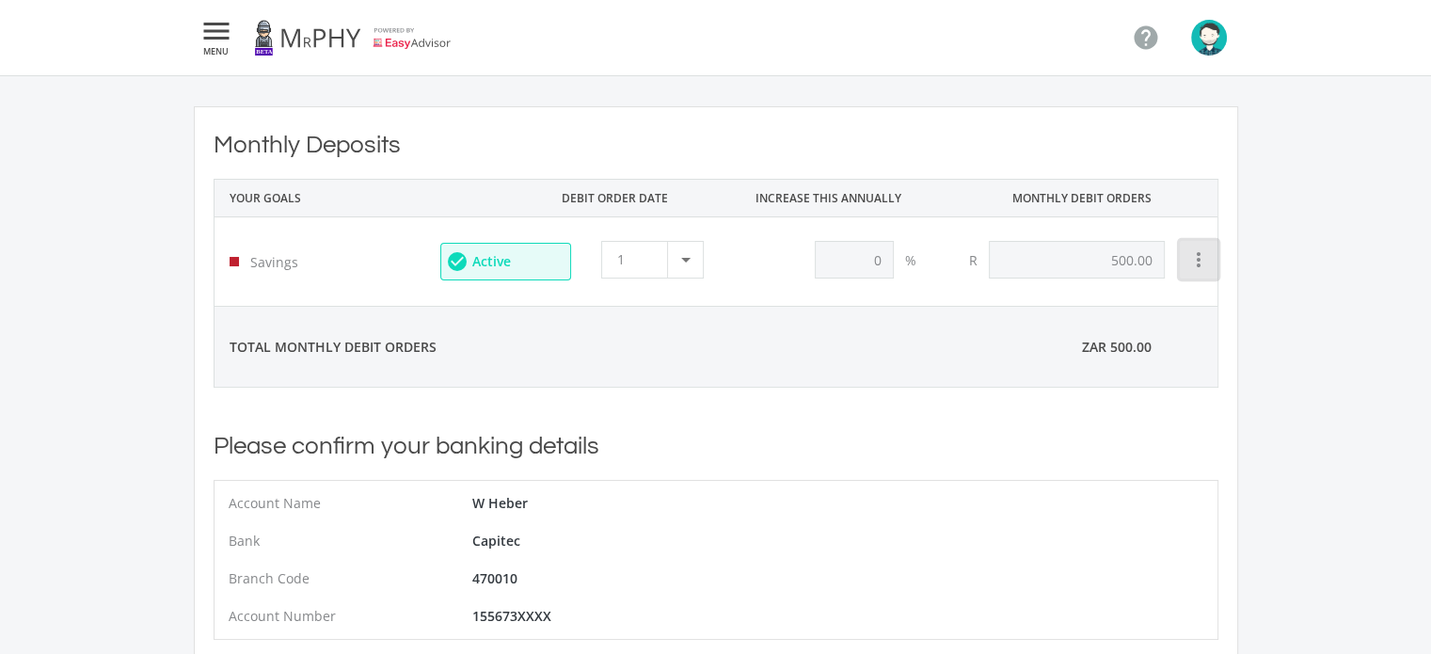
click at [1199, 257] on icon "more_vert" at bounding box center [1199, 259] width 23 height 23
click at [1349, 178] on div at bounding box center [715, 327] width 1431 height 654
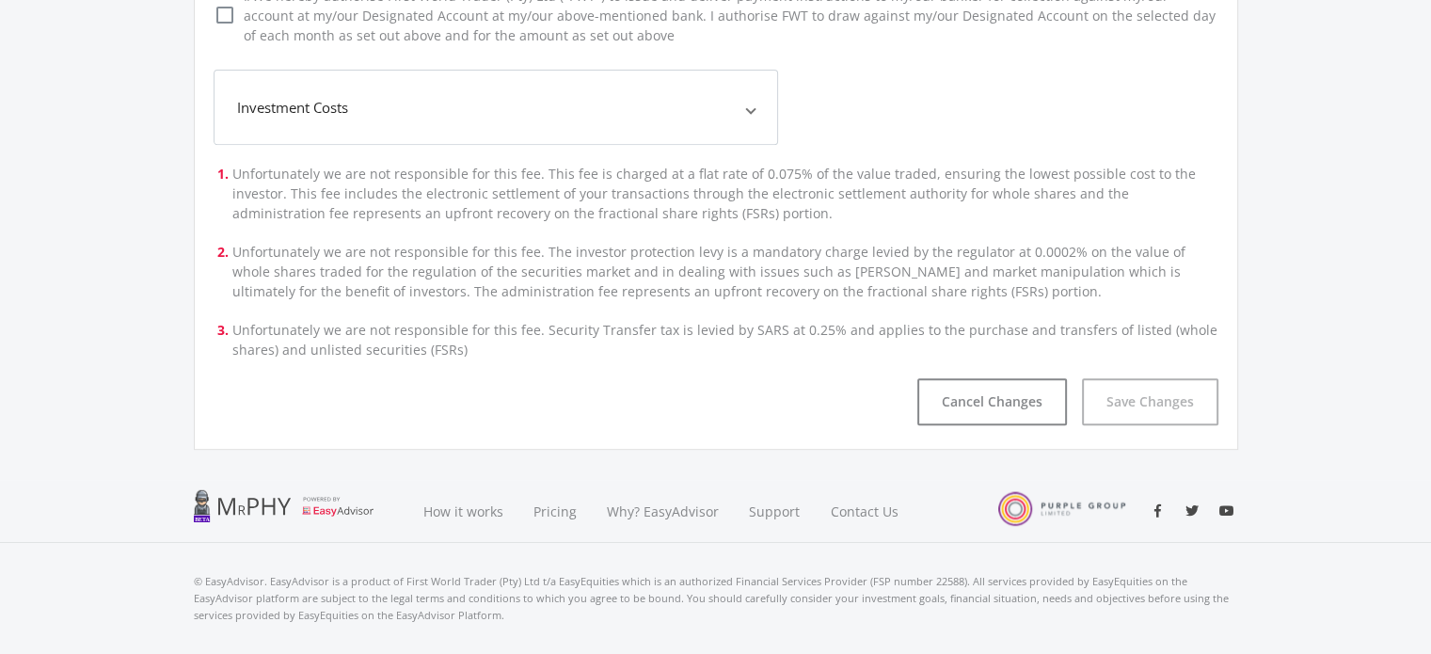
scroll to position [625, 0]
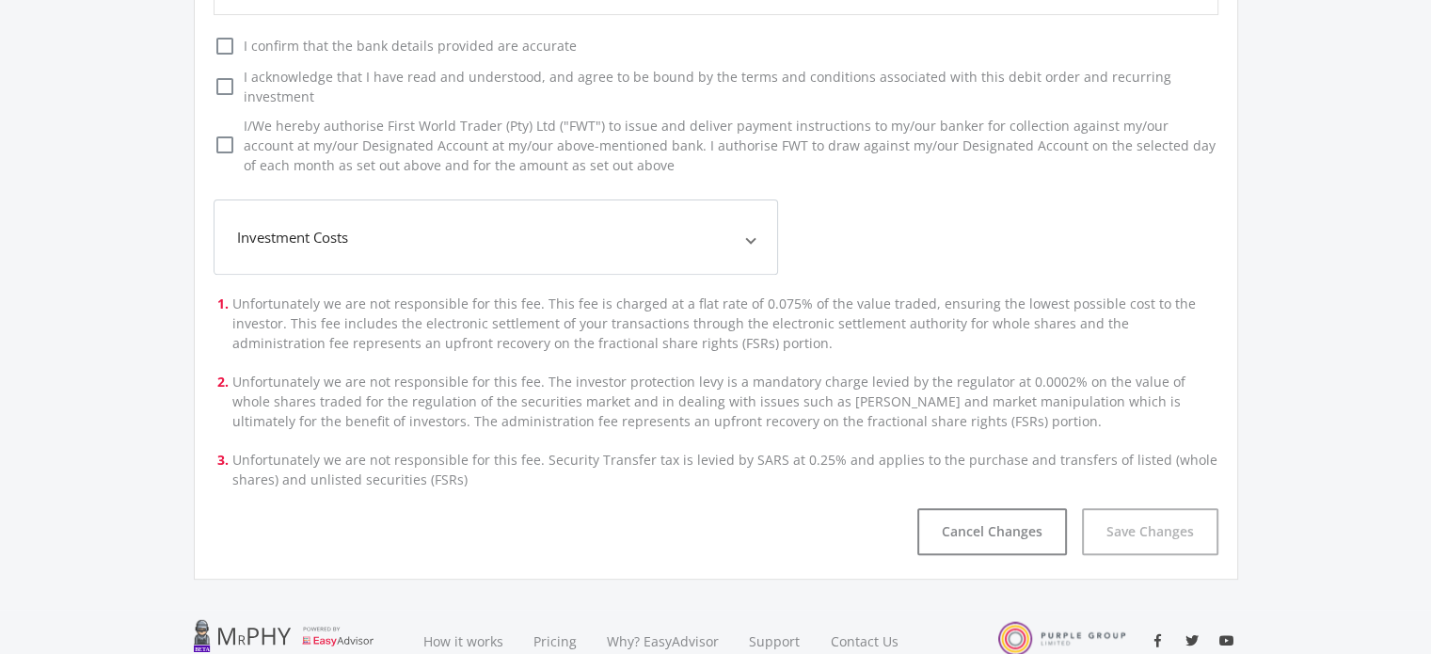
click at [658, 227] on span "Investment Costs" at bounding box center [492, 238] width 510 height 22
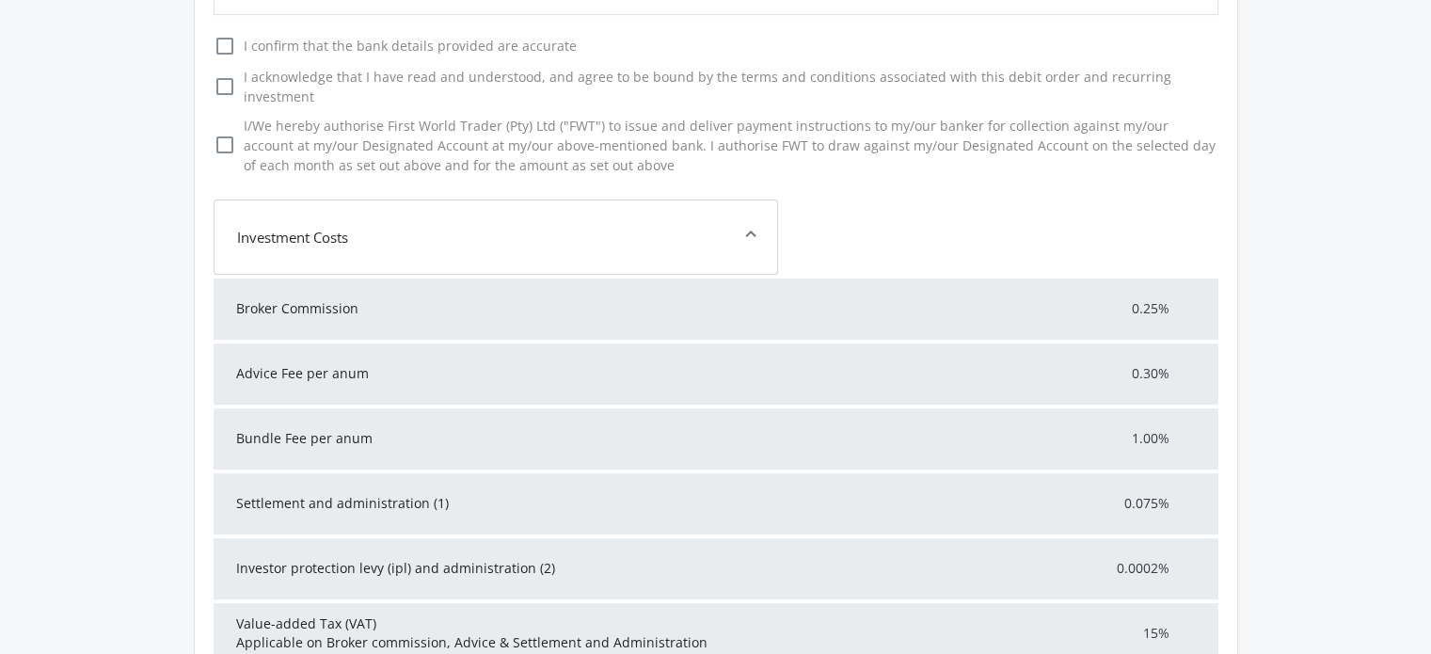
click at [658, 227] on span "Investment Costs" at bounding box center [492, 238] width 510 height 22
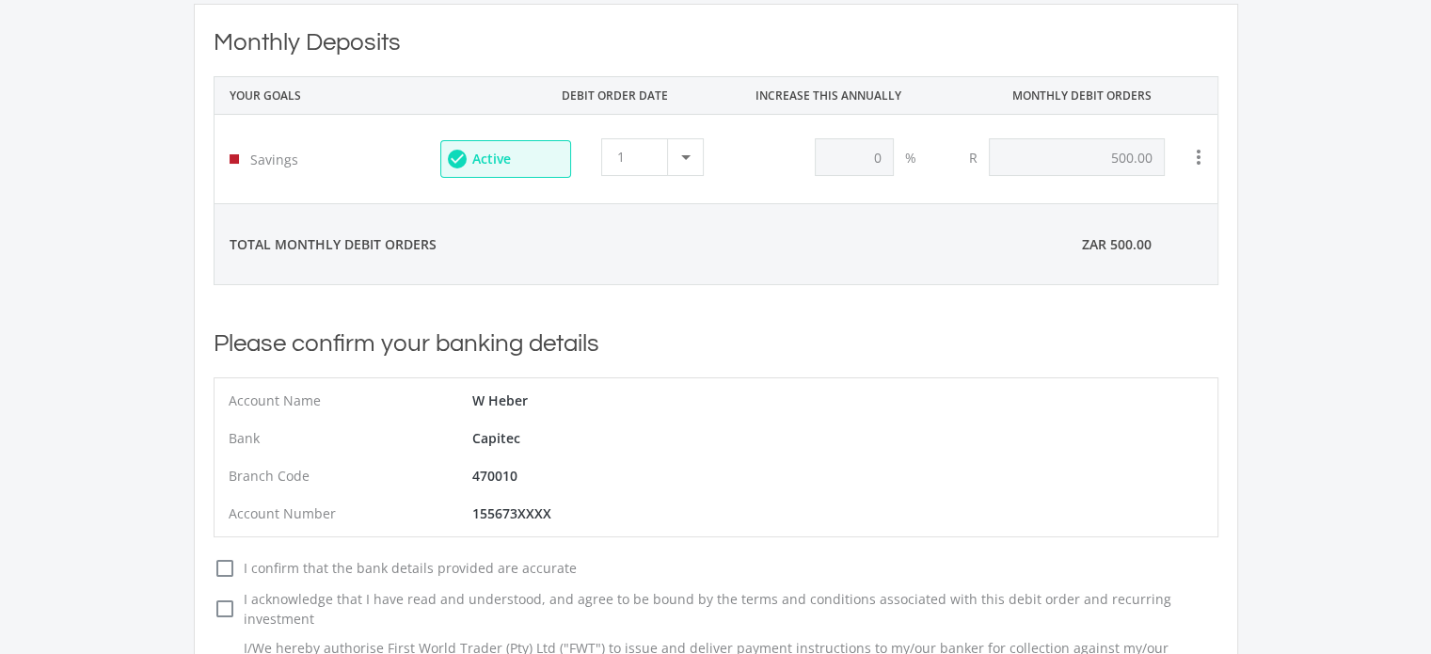
scroll to position [0, 0]
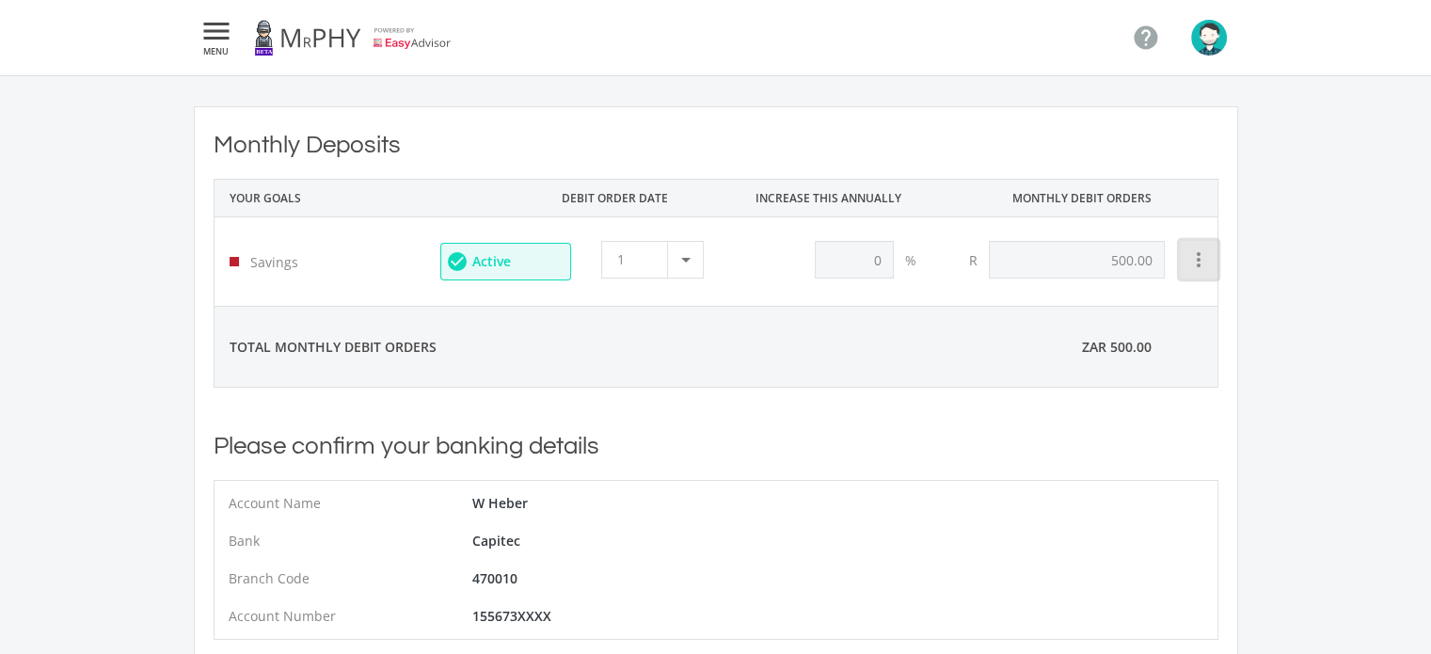
click at [1190, 259] on icon "more_vert" at bounding box center [1199, 259] width 23 height 23
click at [1205, 301] on button "View Goal" at bounding box center [1243, 308] width 127 height 45
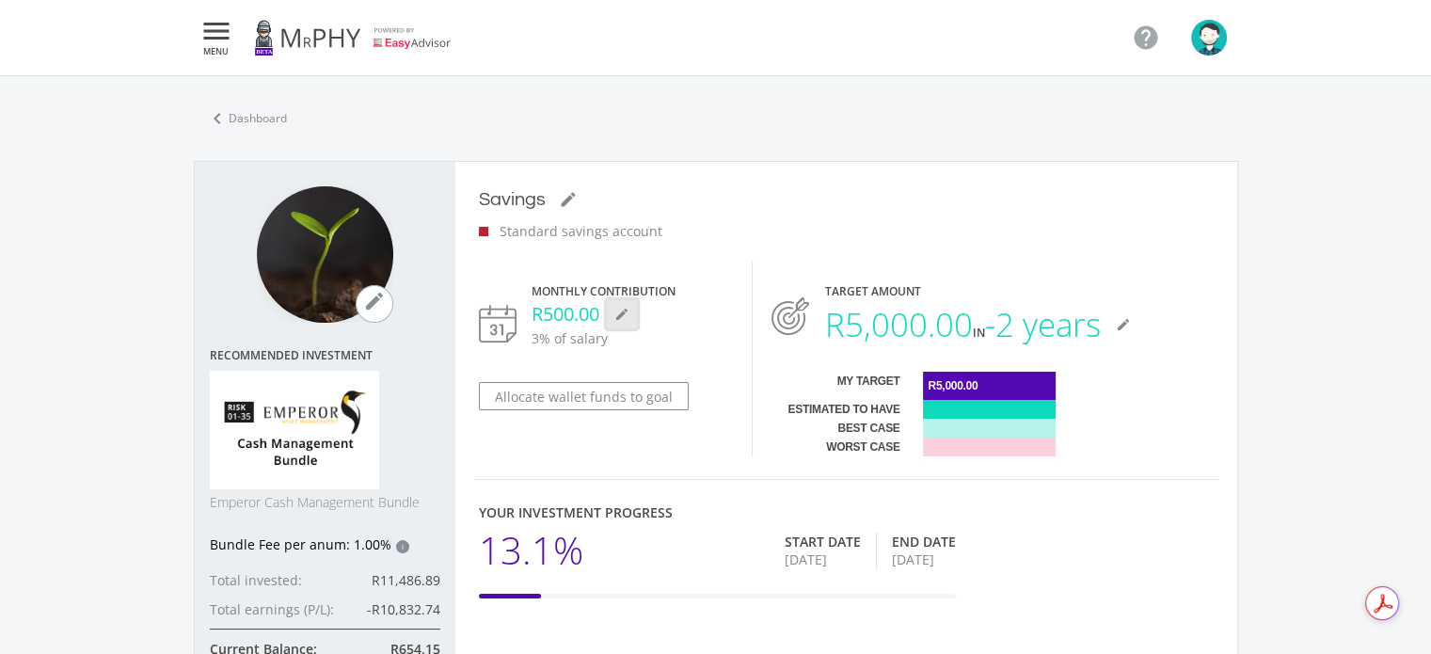
click at [625, 315] on icon "mode_edit" at bounding box center [621, 314] width 15 height 15
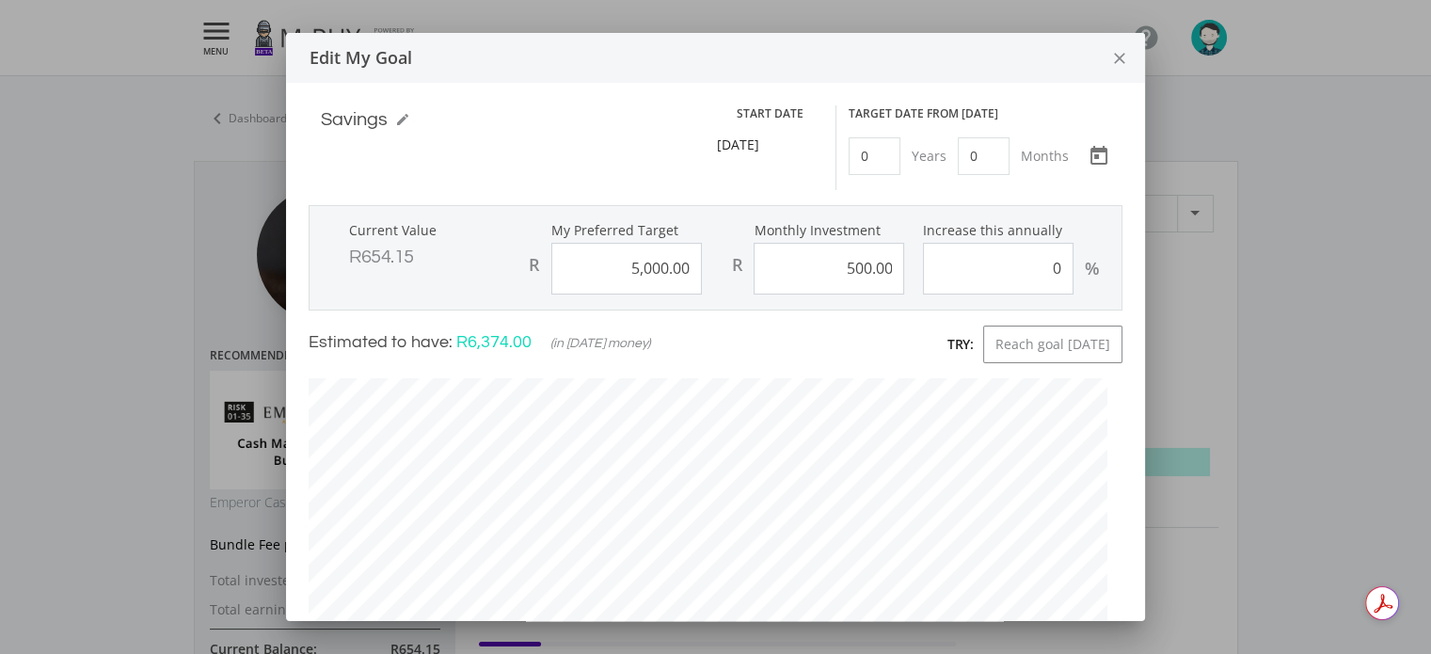
click at [1110, 52] on icon "close" at bounding box center [1119, 59] width 19 height 50
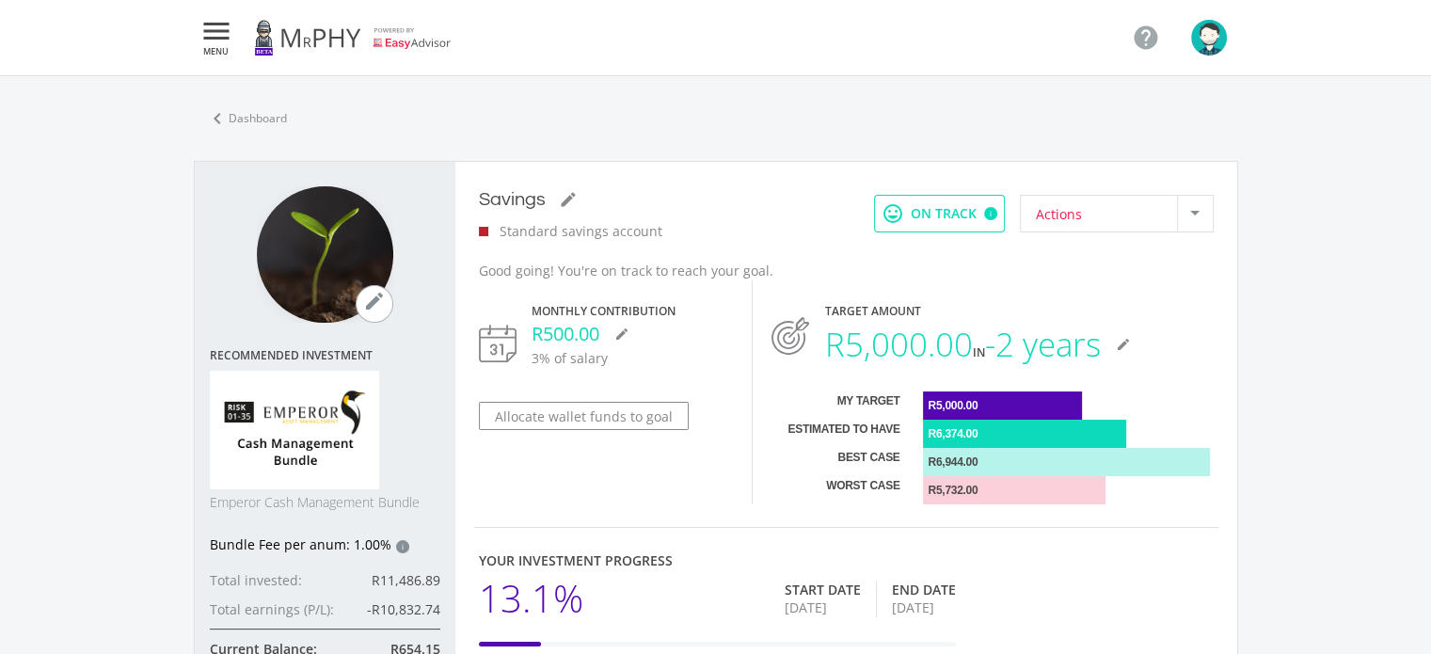
click at [1201, 220] on div at bounding box center [1195, 214] width 36 height 36
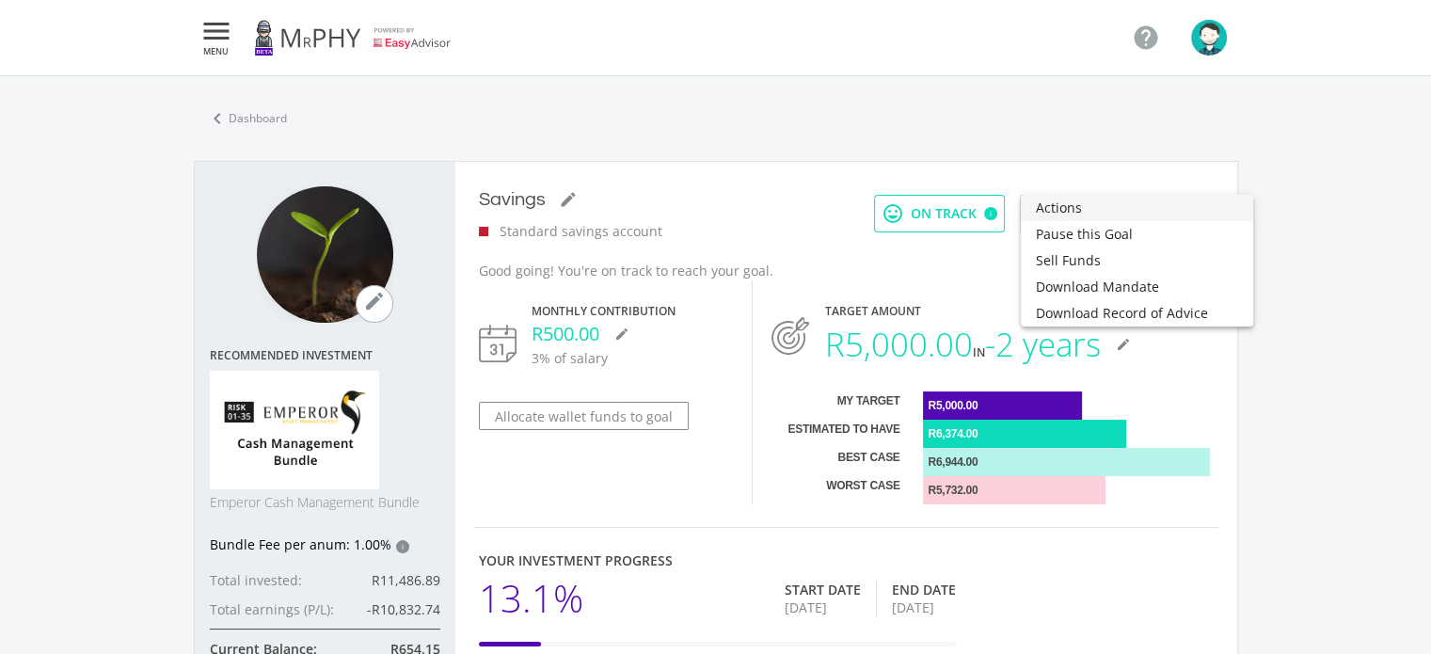
click at [1074, 213] on span "Actions" at bounding box center [1137, 208] width 202 height 26
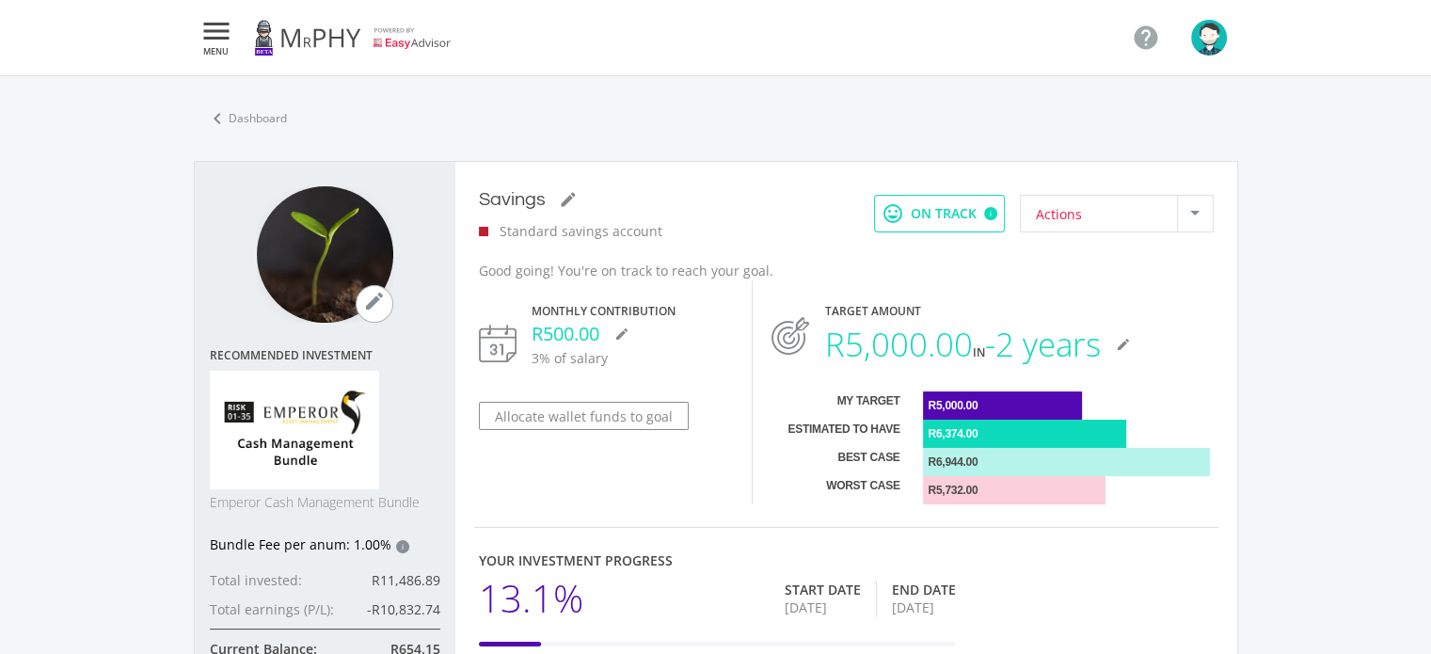
click at [1124, 288] on div "Target Amount R5,000.00 in -2 years mode_edit My Target R5,000.00 Estimated to …" at bounding box center [992, 392] width 479 height 224
click at [622, 335] on icon "mode_edit" at bounding box center [621, 334] width 15 height 15
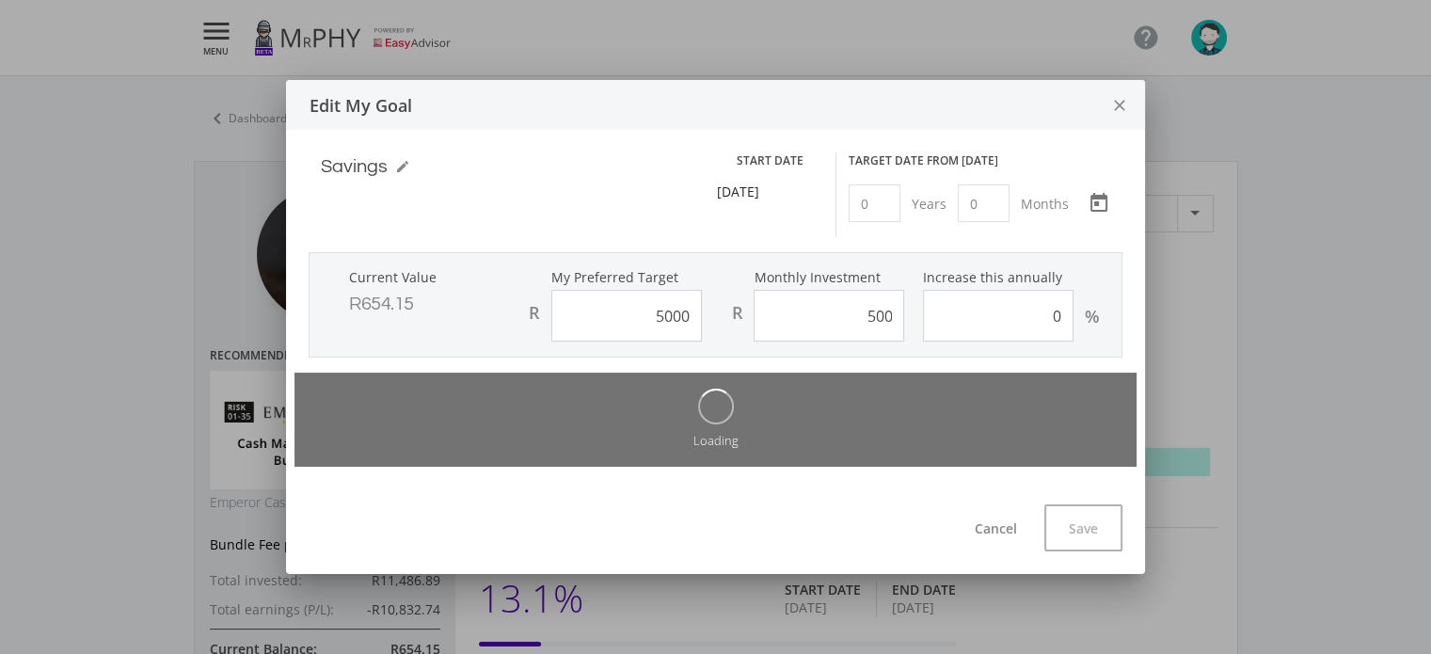
type input "5,000.00"
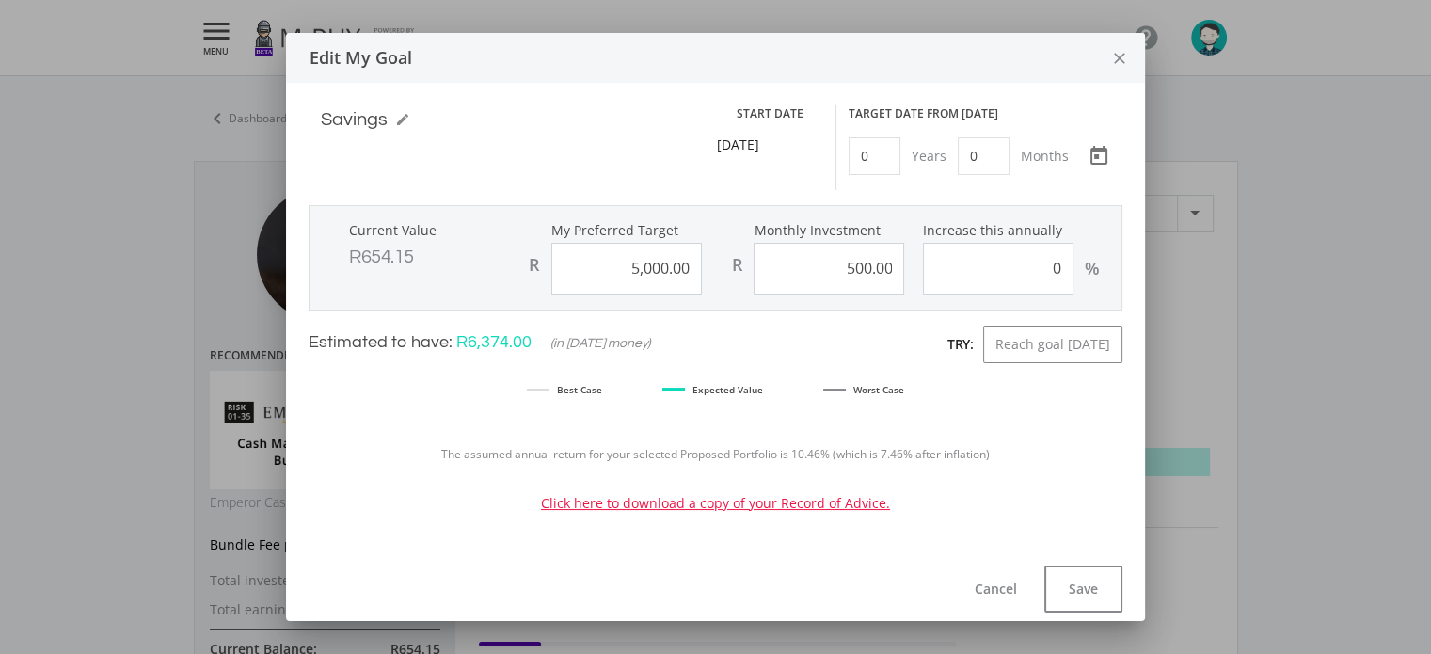
scroll to position [551, 827]
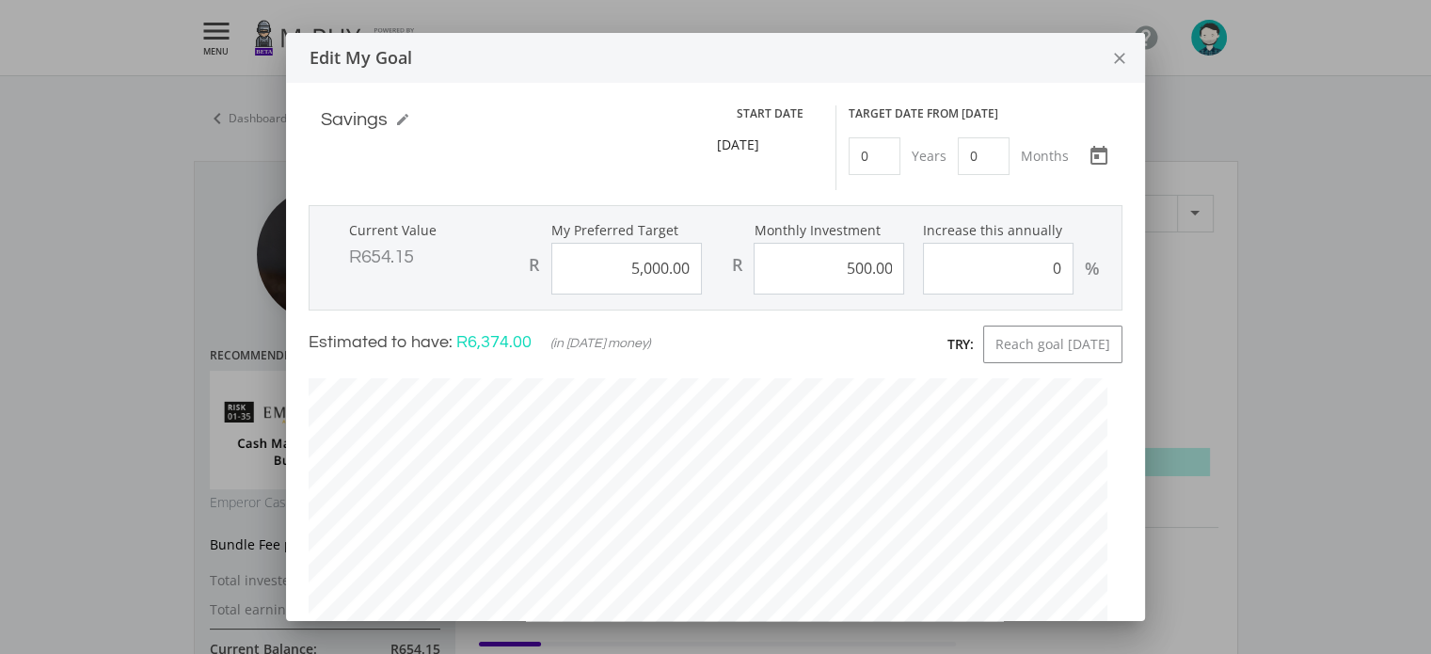
click at [850, 270] on input "500.00" at bounding box center [829, 269] width 151 height 52
type input "700.00"
click at [604, 131] on ee-inline-edit "Savings mode_edit Savings" at bounding box center [553, 119] width 465 height 28
type input "5000"
type input "700"
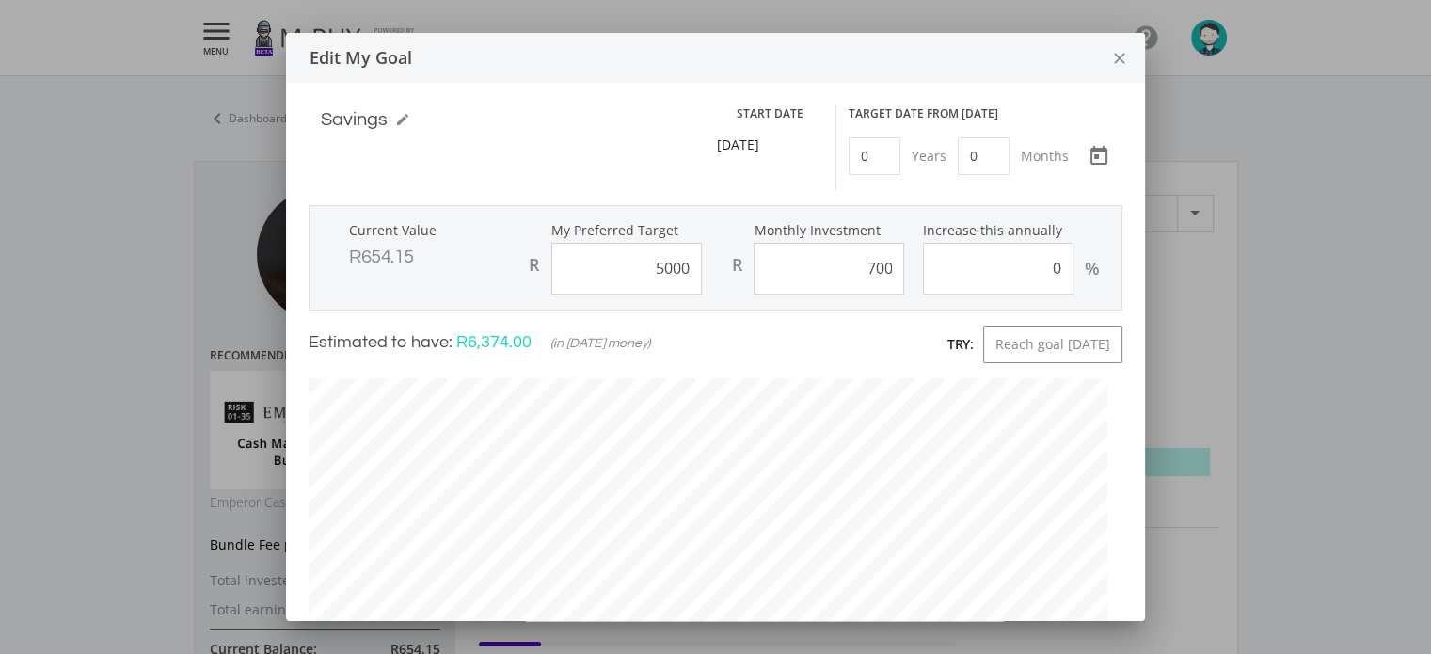
type input "5,000.00"
click at [845, 273] on input "700.00" at bounding box center [829, 269] width 151 height 52
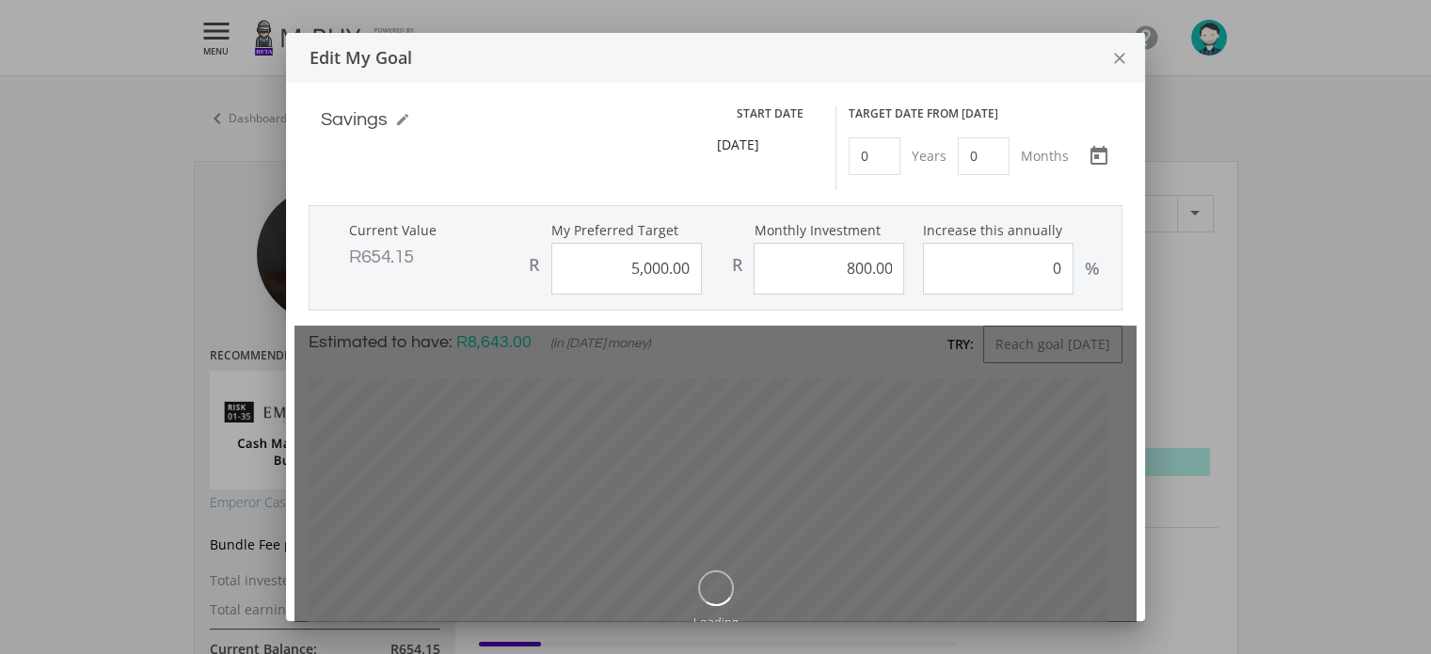
type input "800.00"
click at [567, 97] on div "Savings mode_edit Savings Start Date [DATE] Target date from [DATE] 0 Years 0 M…" at bounding box center [715, 491] width 859 height 817
type input "5000"
type input "800"
type input "5,000.00"
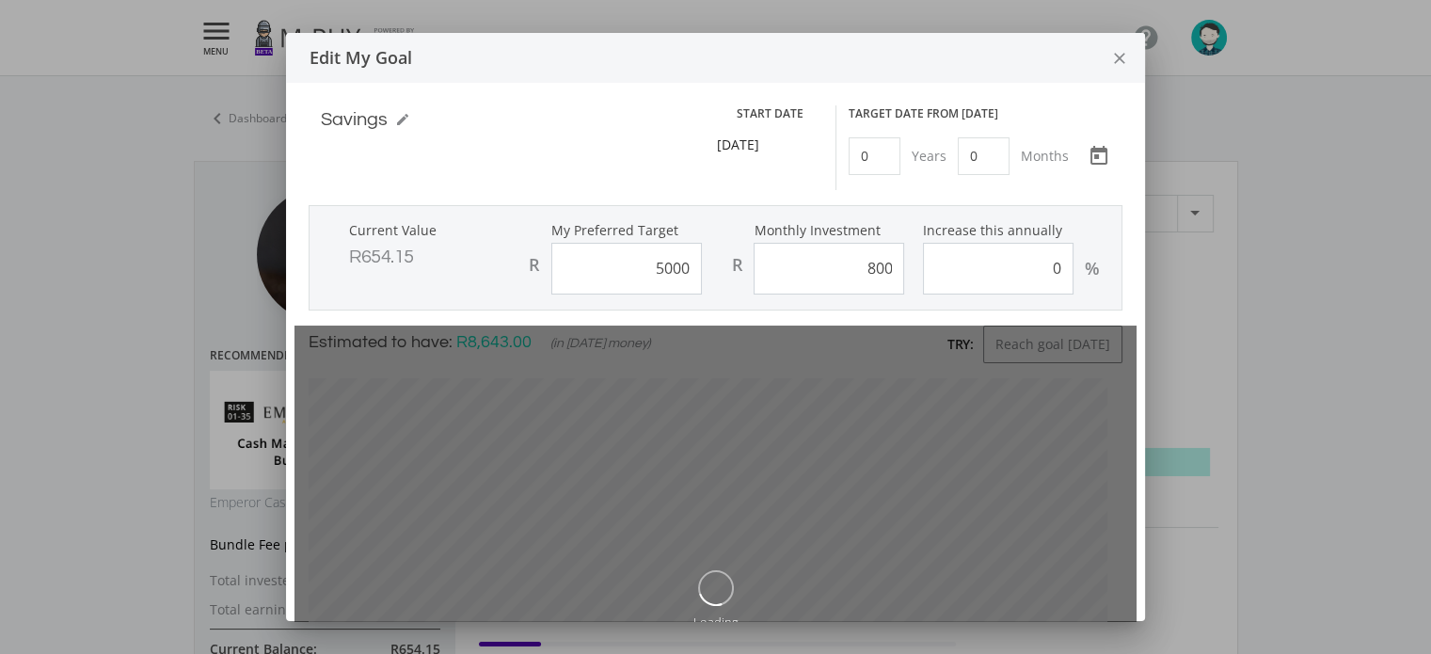
type input "800.00"
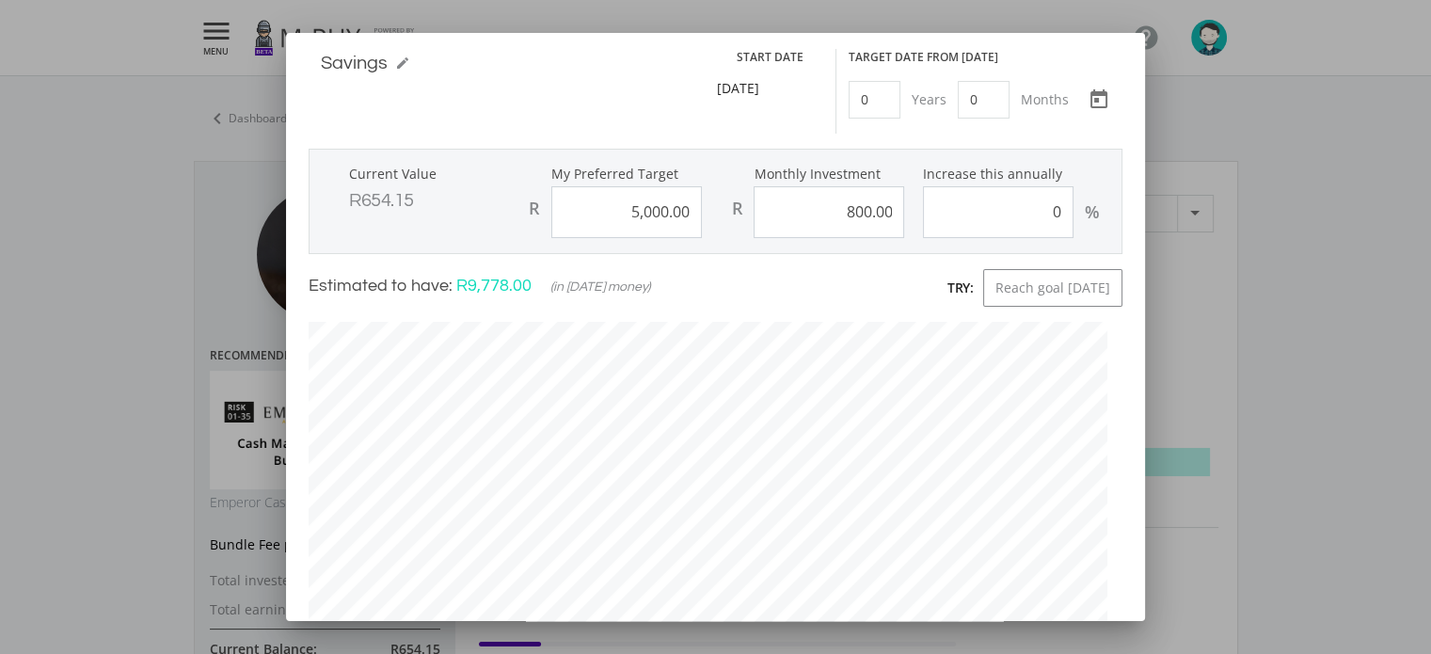
scroll to position [24, 0]
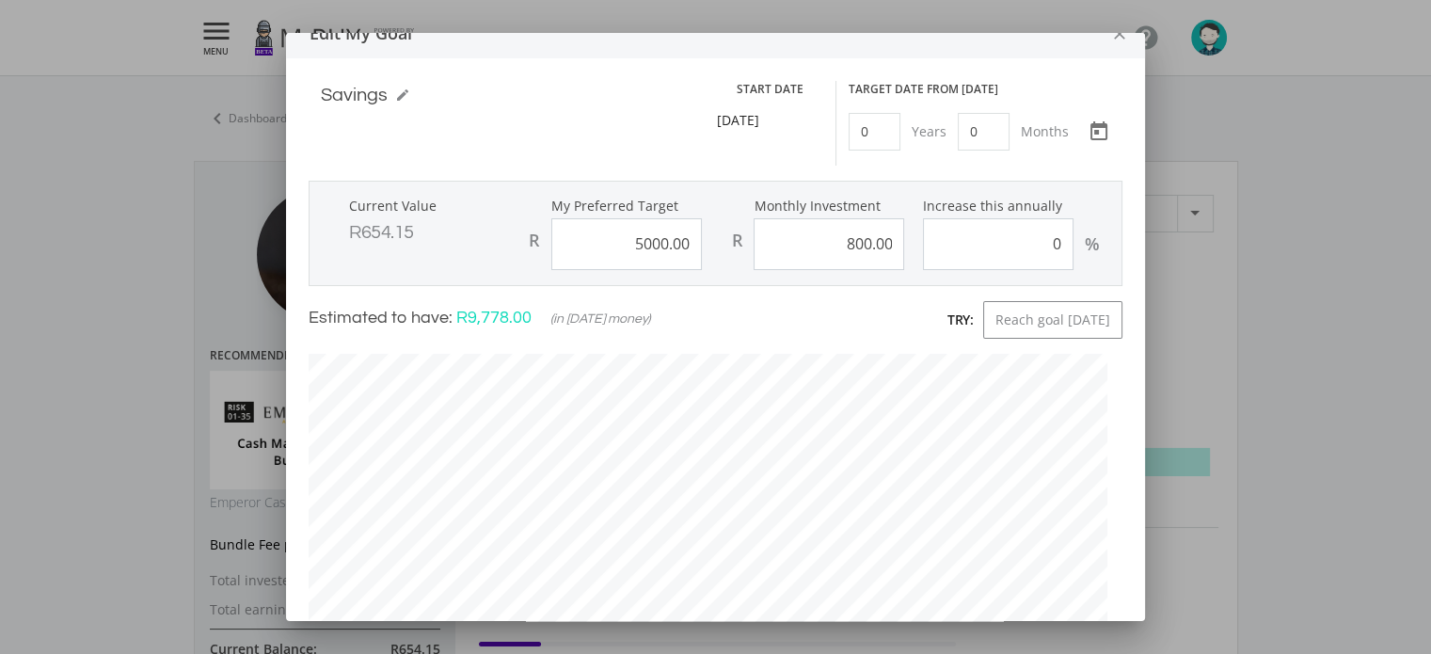
click at [633, 246] on input "5000.00" at bounding box center [626, 244] width 151 height 52
click at [557, 84] on ee-inline-edit "Savings mode_edit Savings" at bounding box center [553, 95] width 465 height 28
type input "10000"
type input "800"
type input "10,000.00"
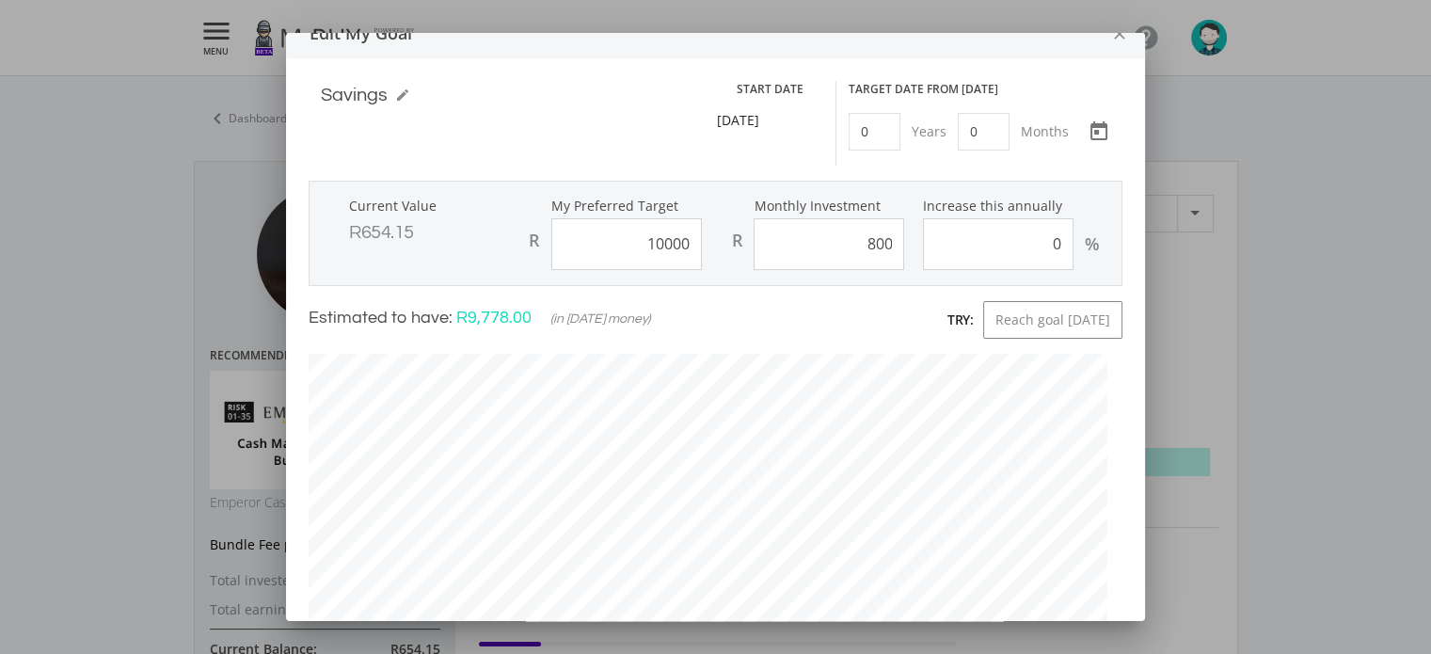
type input "800.00"
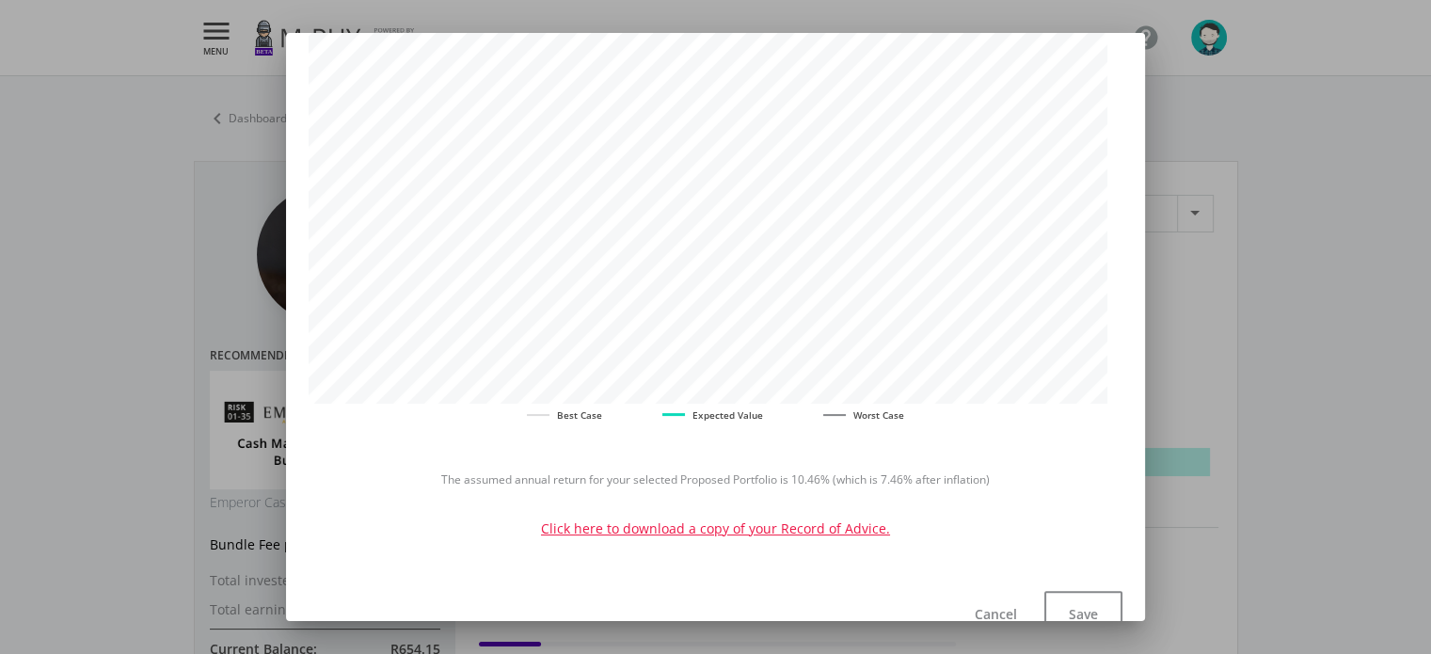
scroll to position [392, 0]
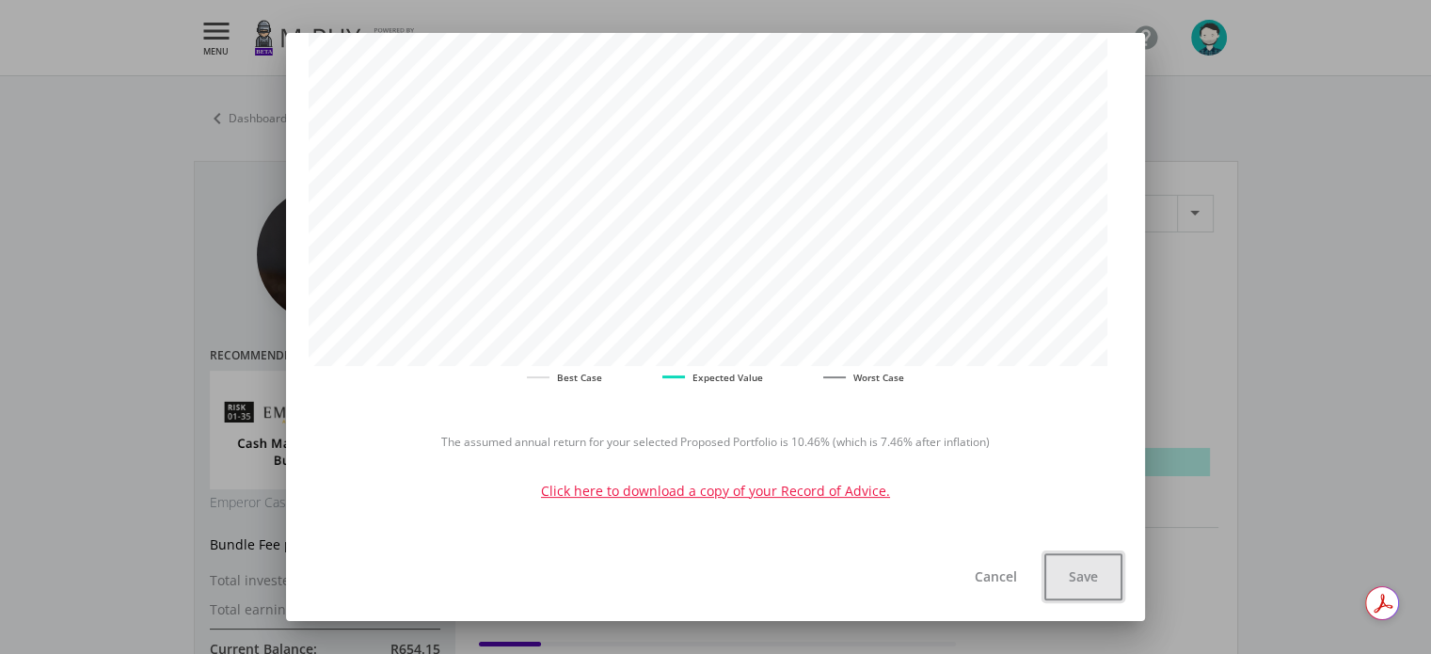
click at [1070, 583] on button "Save" at bounding box center [1084, 576] width 78 height 47
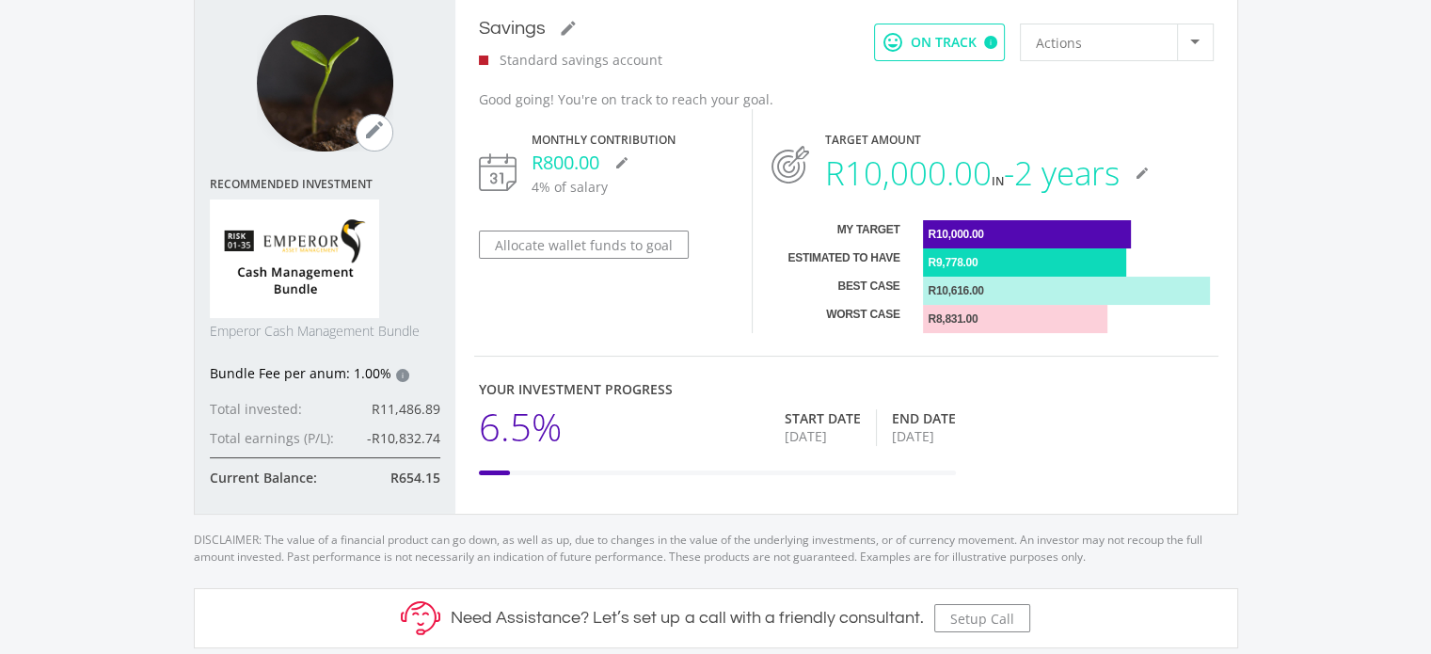
scroll to position [0, 0]
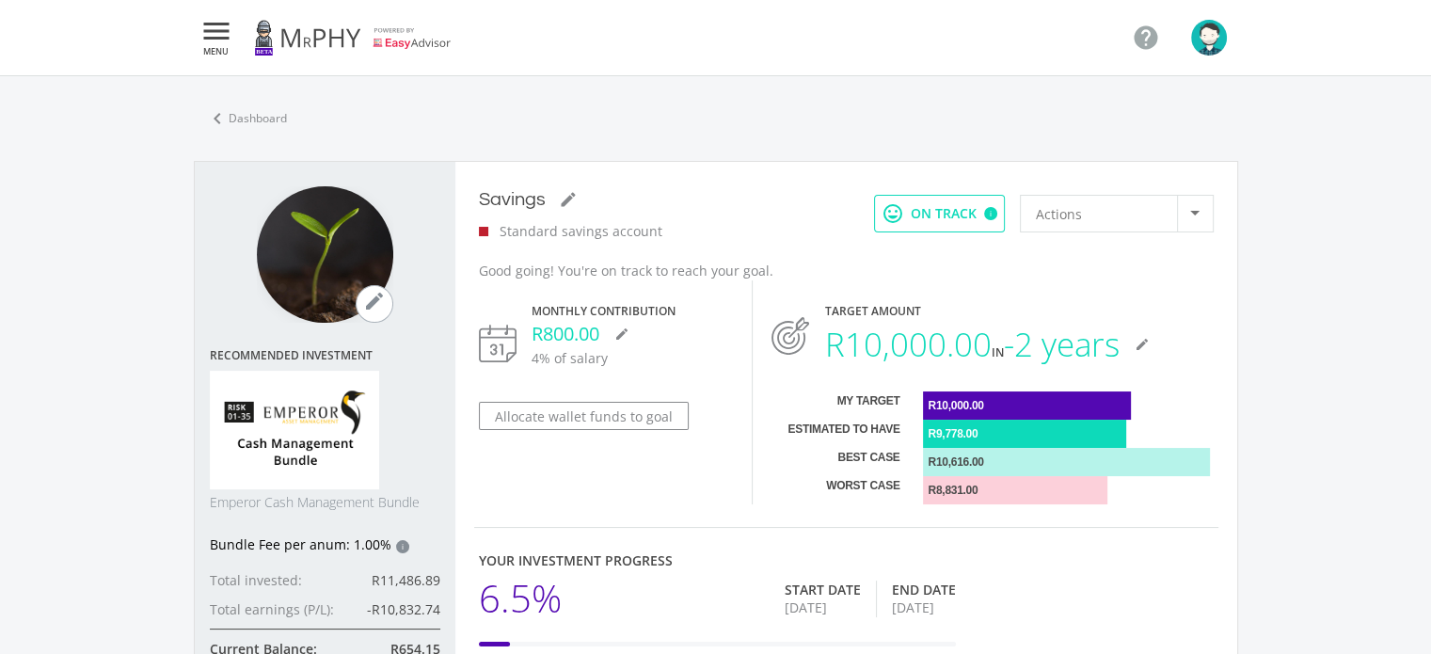
click at [210, 33] on icon "" at bounding box center [217, 31] width 34 height 23
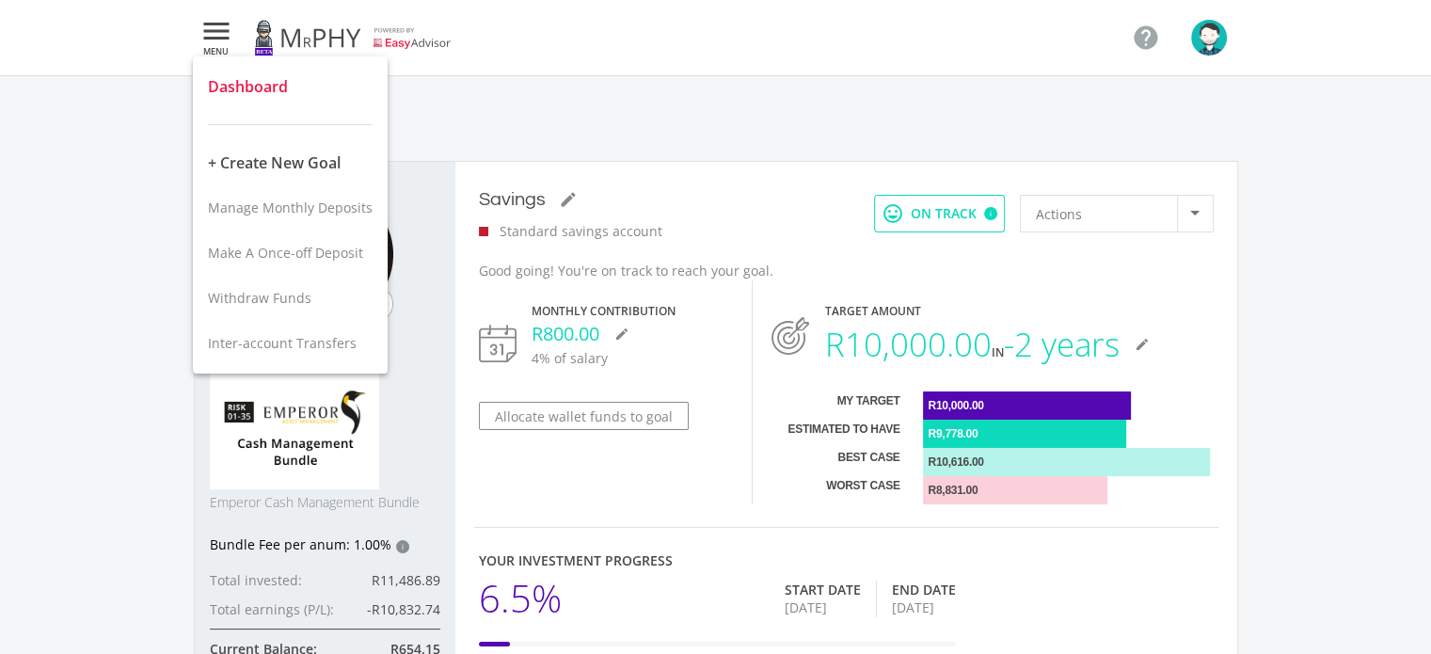
click at [243, 86] on span "Dashboard" at bounding box center [248, 86] width 80 height 21
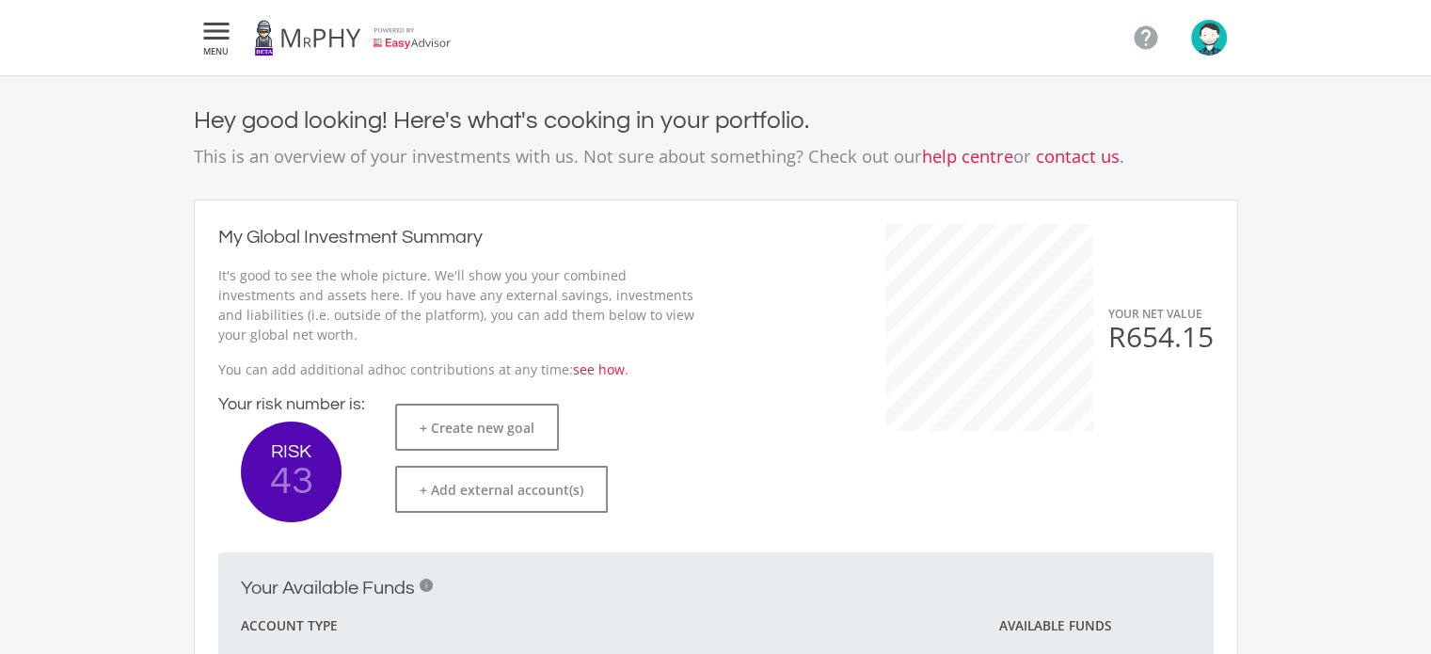
click at [217, 48] on span "MENU" at bounding box center [217, 51] width 34 height 8
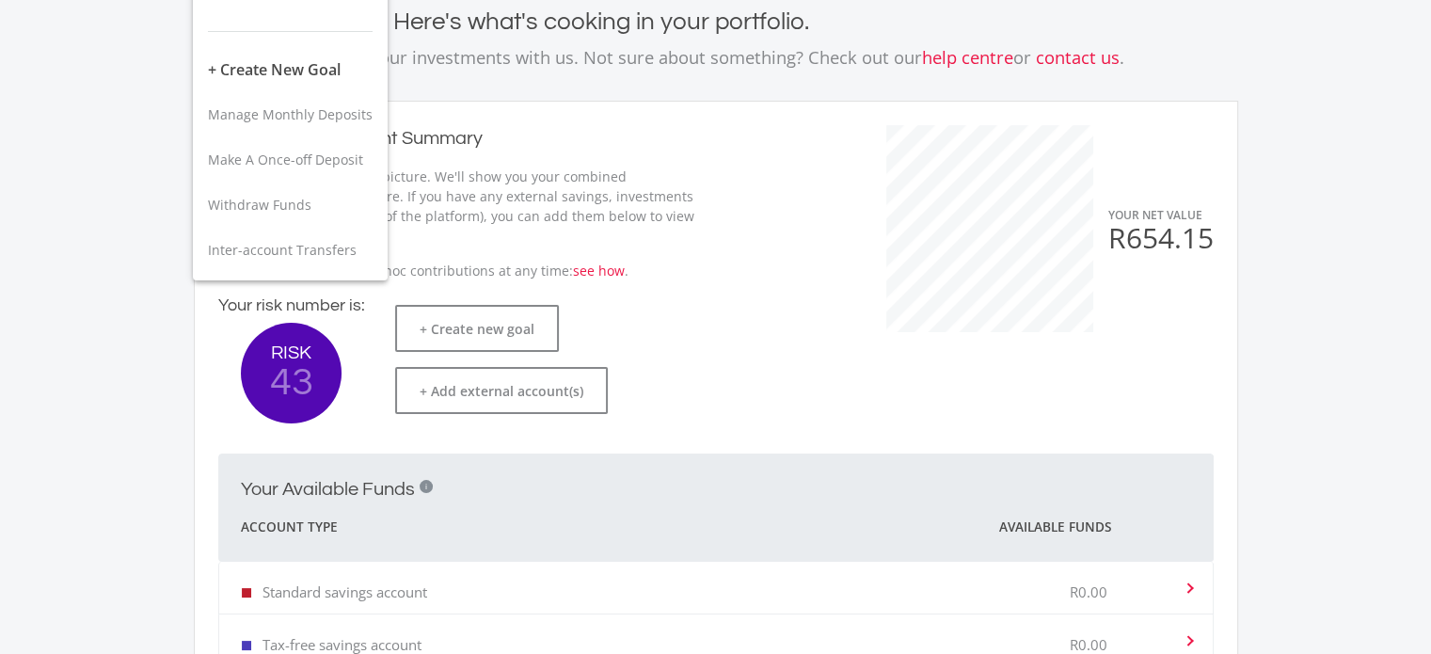
scroll to position [87, 0]
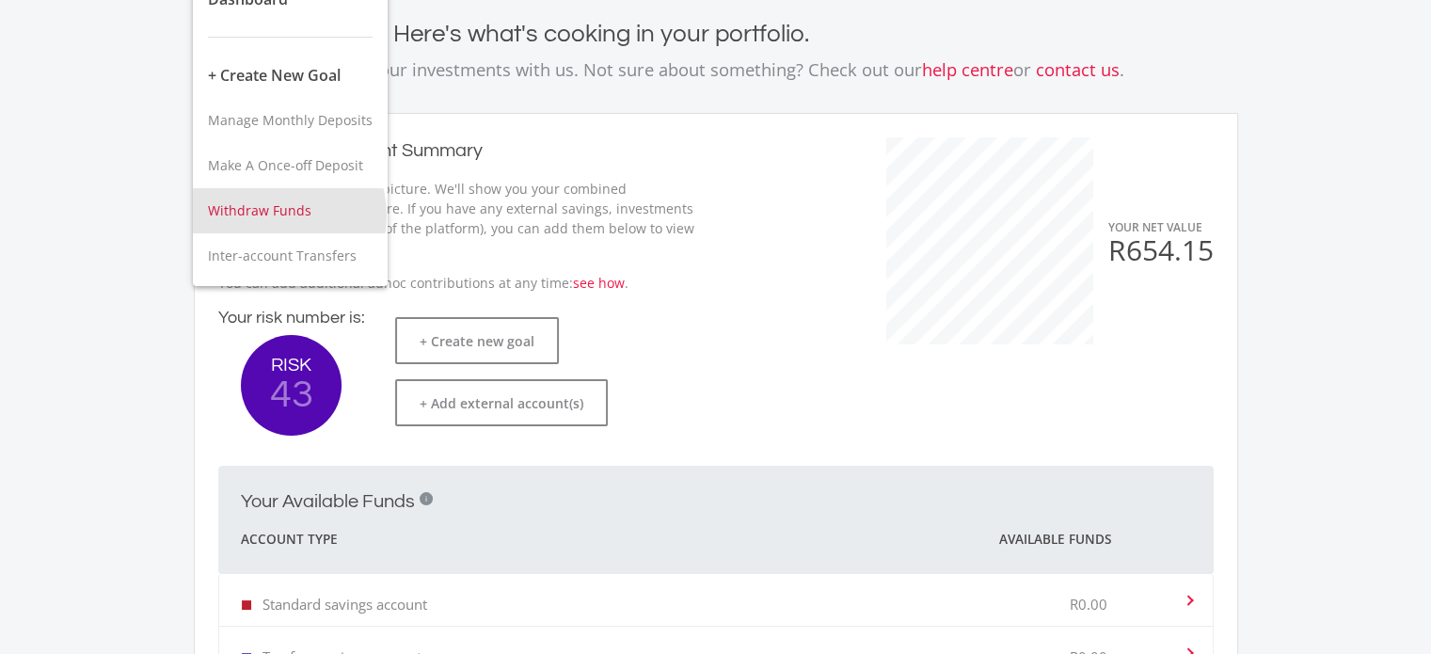
click at [272, 215] on span "Withdraw Funds" at bounding box center [260, 210] width 104 height 18
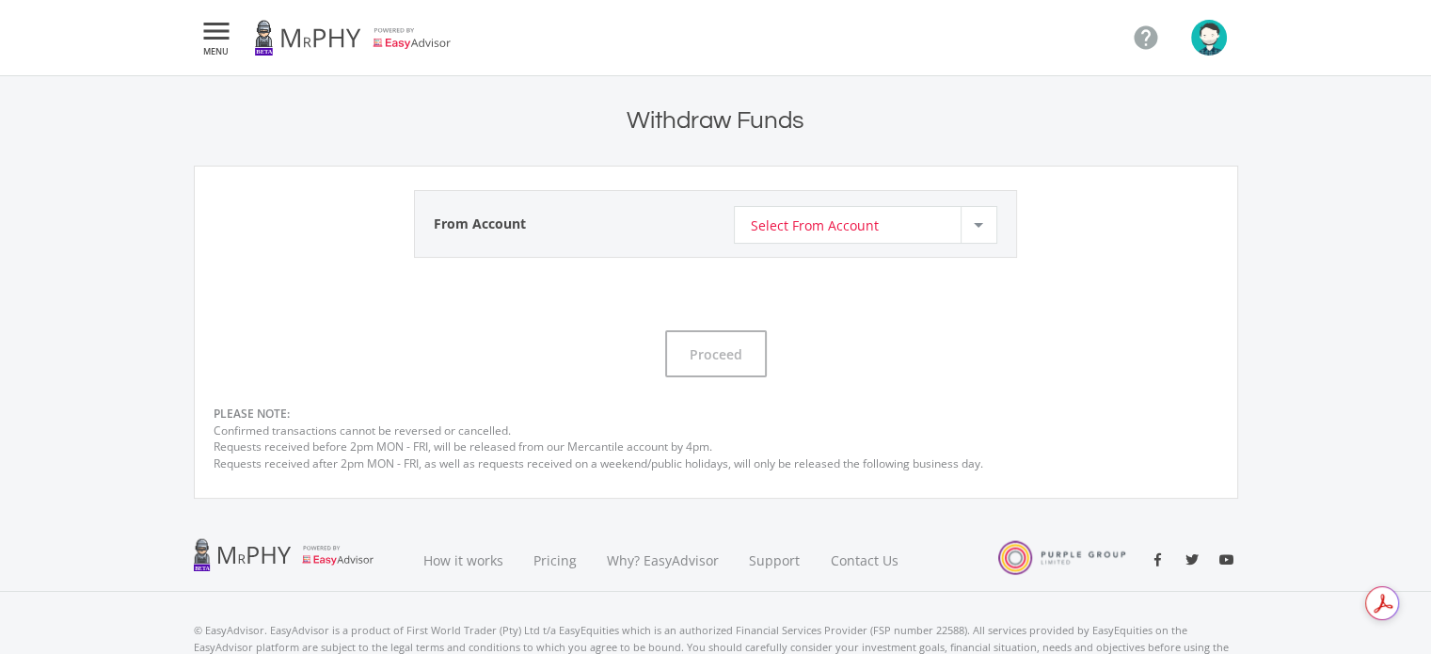
click at [798, 215] on span "Select From Account" at bounding box center [814, 225] width 128 height 36
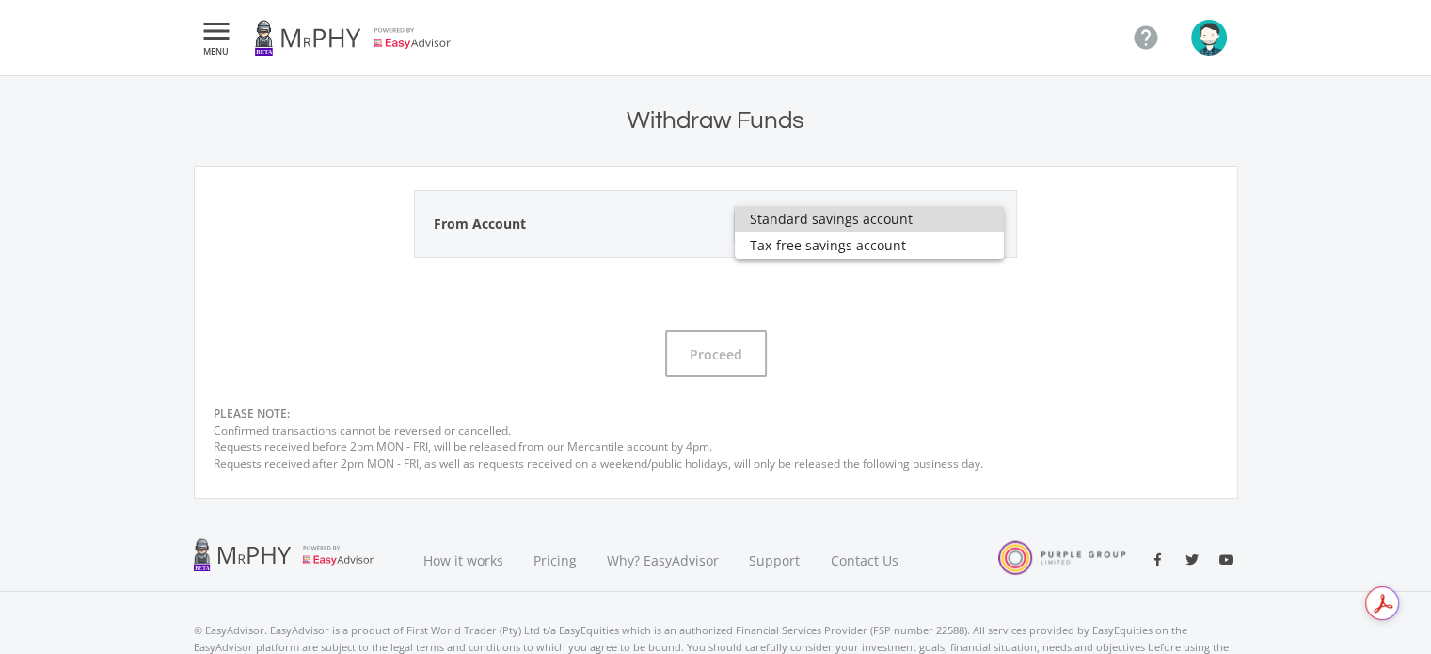
click at [799, 227] on span "Standard savings account" at bounding box center [869, 219] width 239 height 26
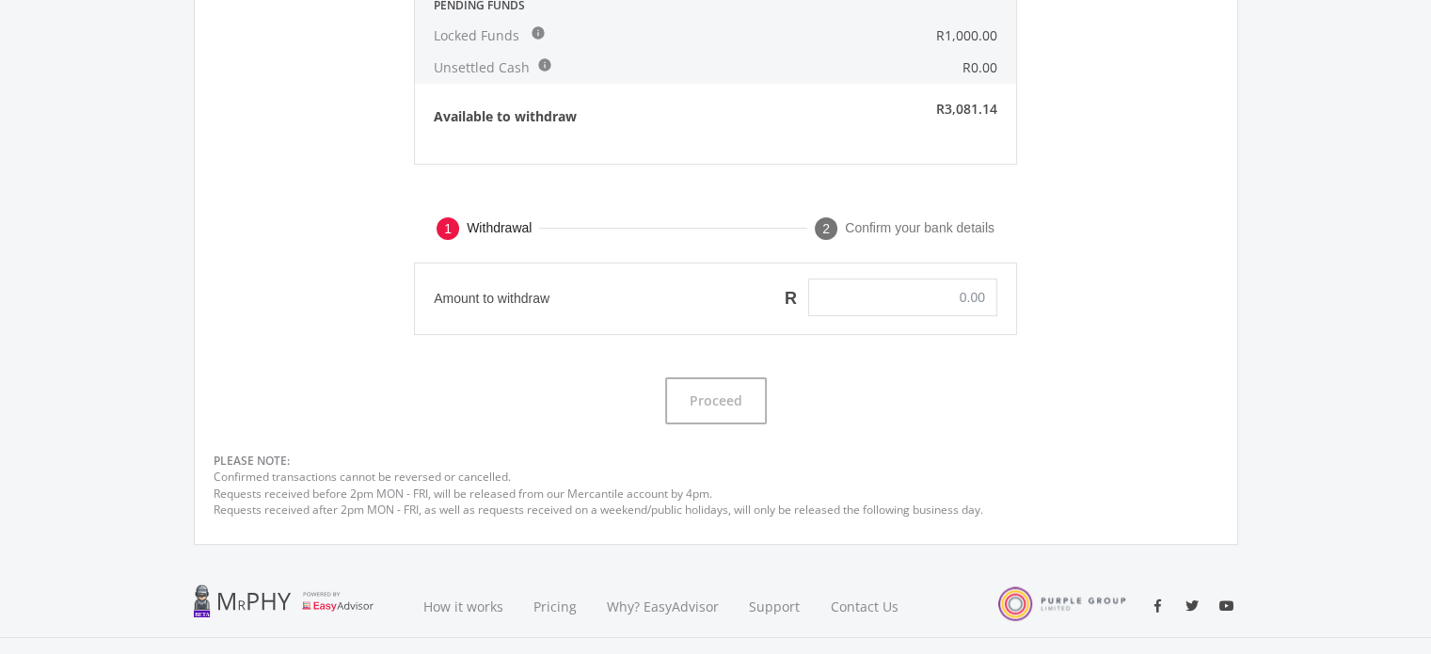
scroll to position [350, 0]
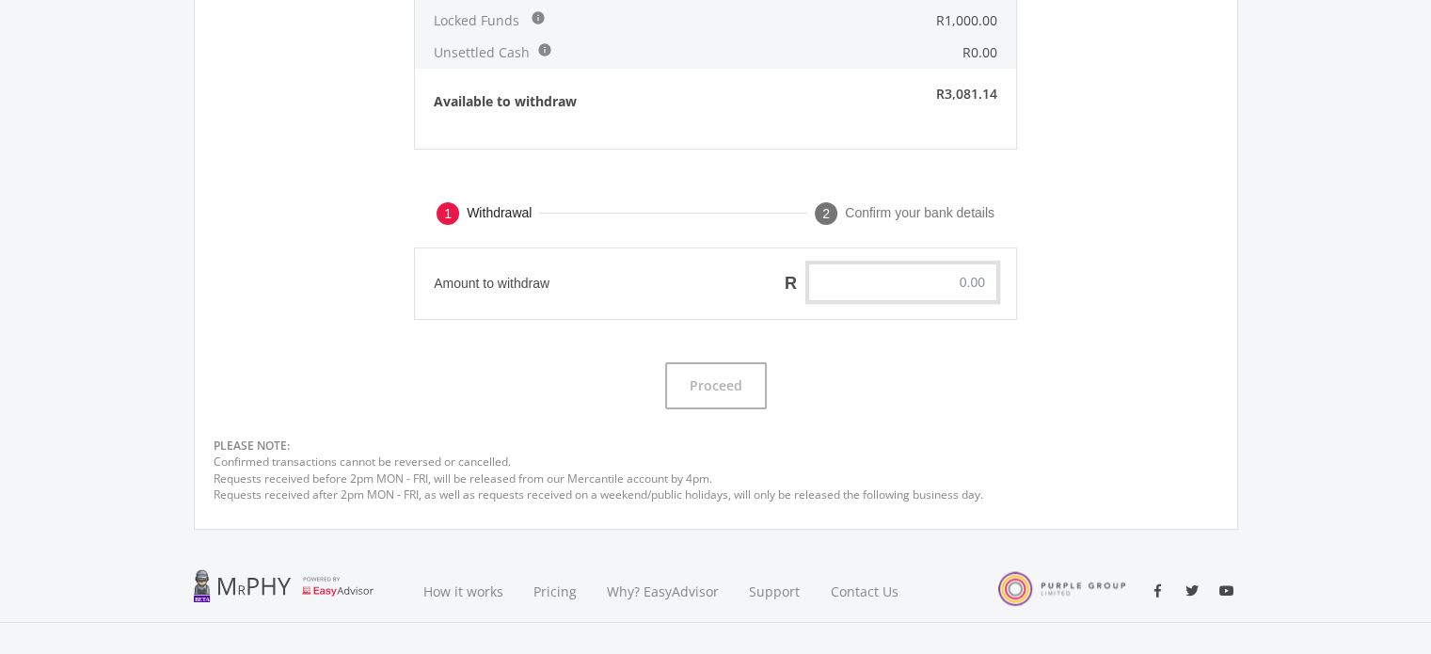
click at [882, 277] on input "text" at bounding box center [902, 282] width 189 height 38
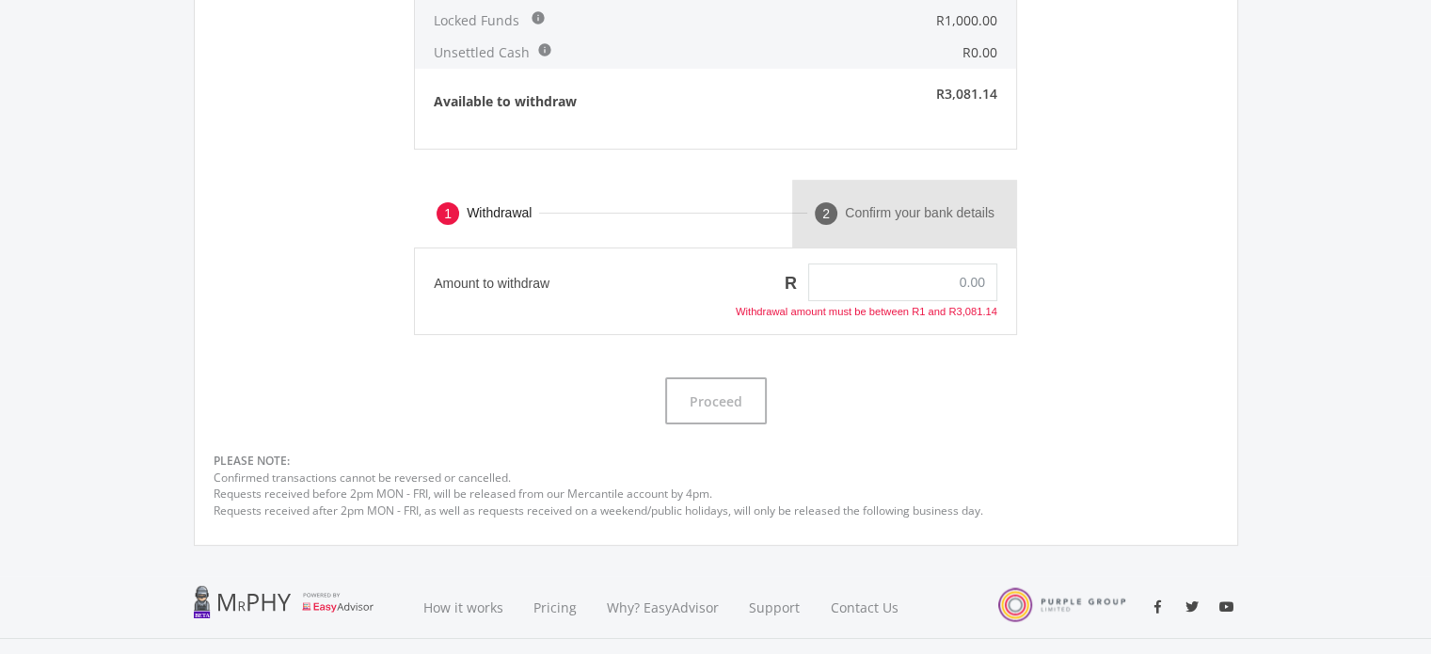
click at [821, 211] on div "2" at bounding box center [826, 213] width 23 height 23
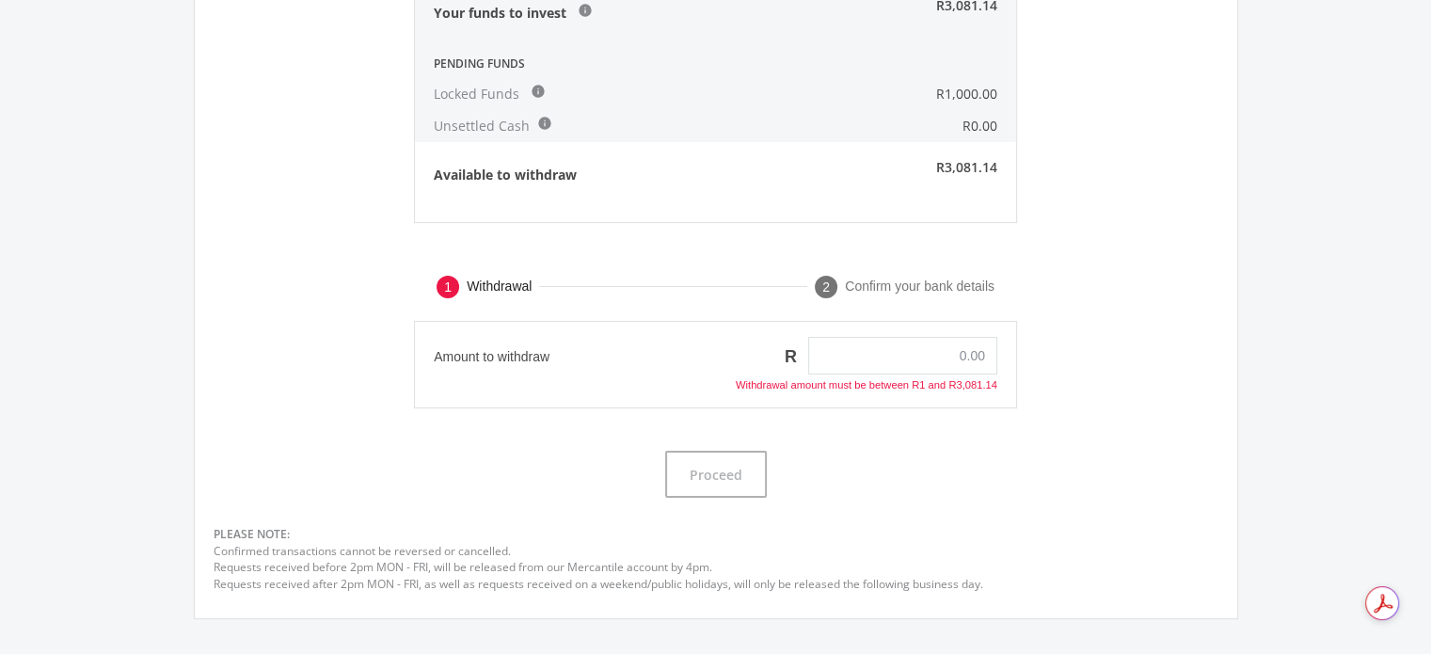
scroll to position [285, 0]
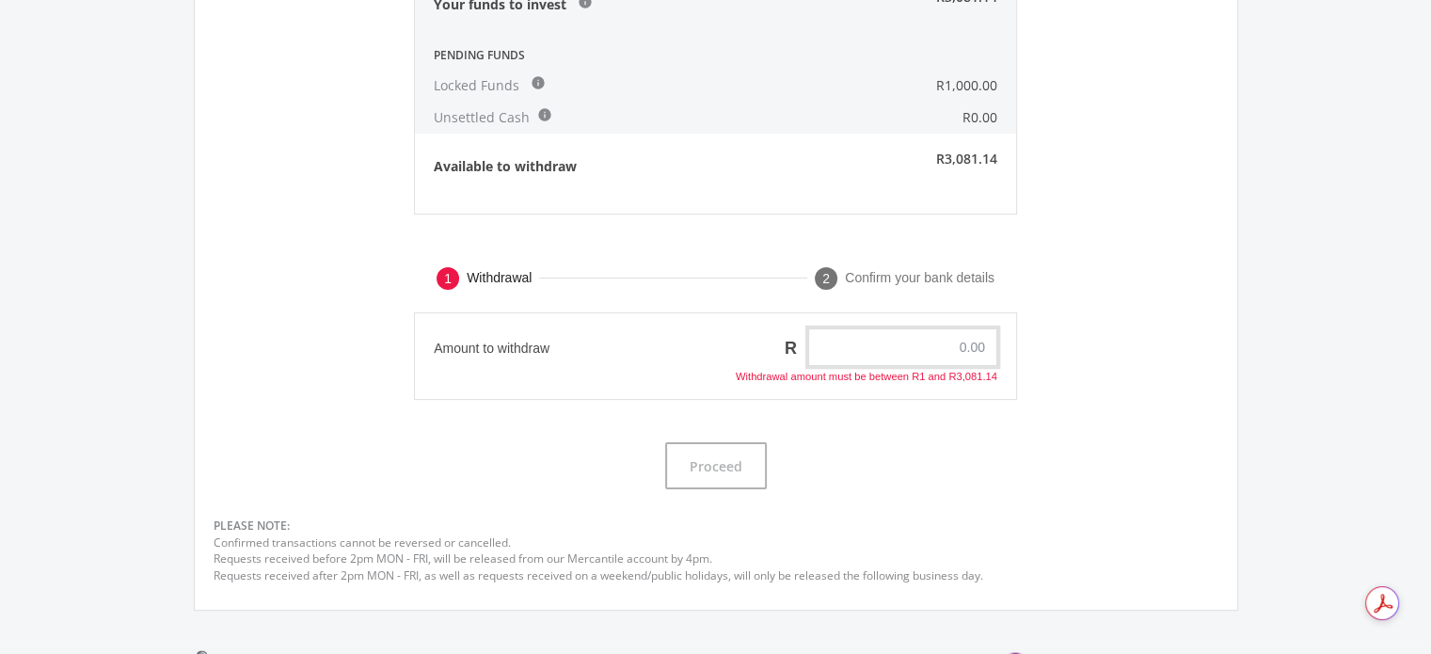
click at [943, 360] on input "text" at bounding box center [902, 347] width 189 height 38
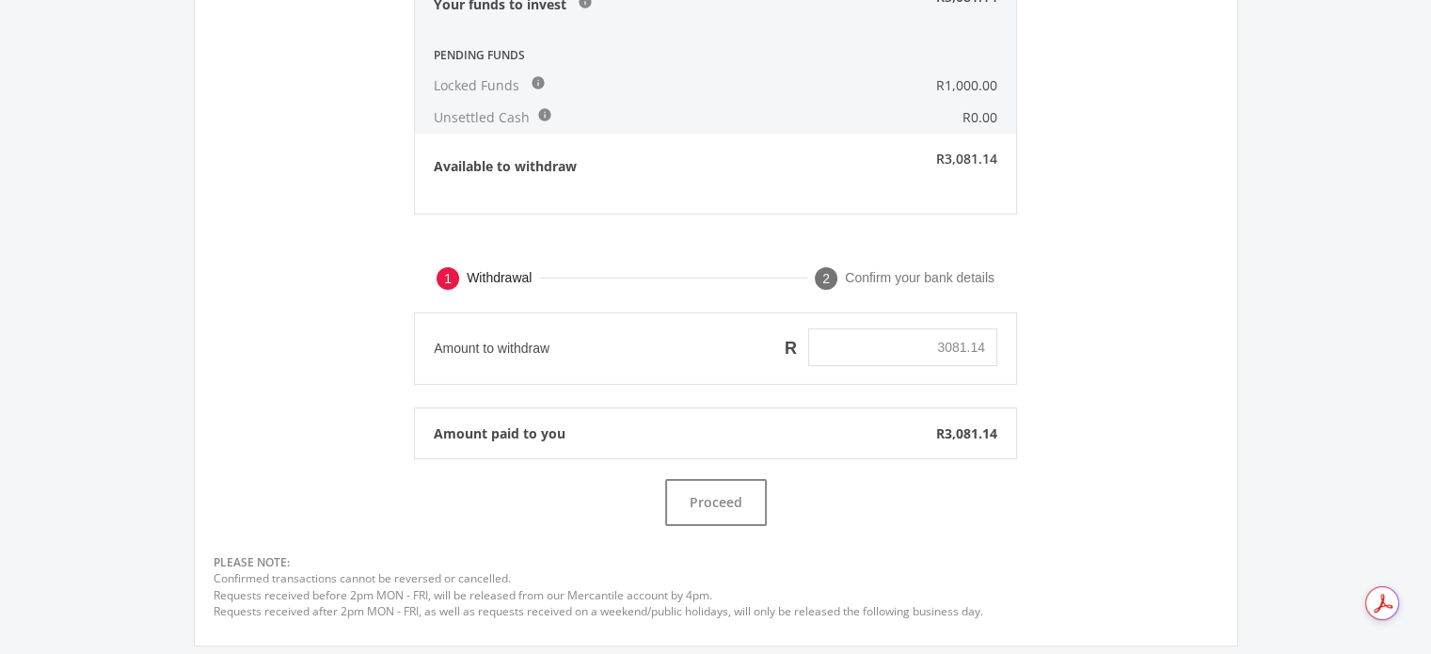
type input "3,081.14"
click at [1152, 369] on div "Amount to withdraw R 3,081.14" at bounding box center [716, 348] width 1005 height 72
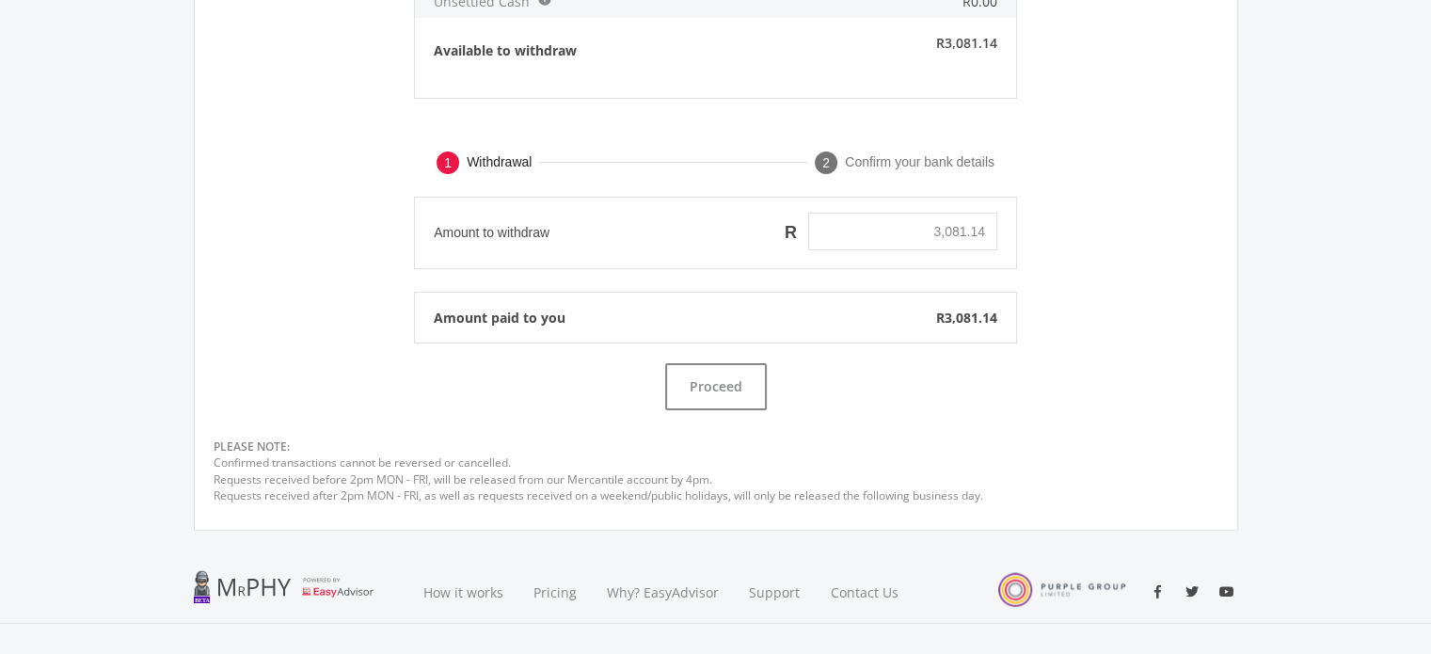
scroll to position [423, 0]
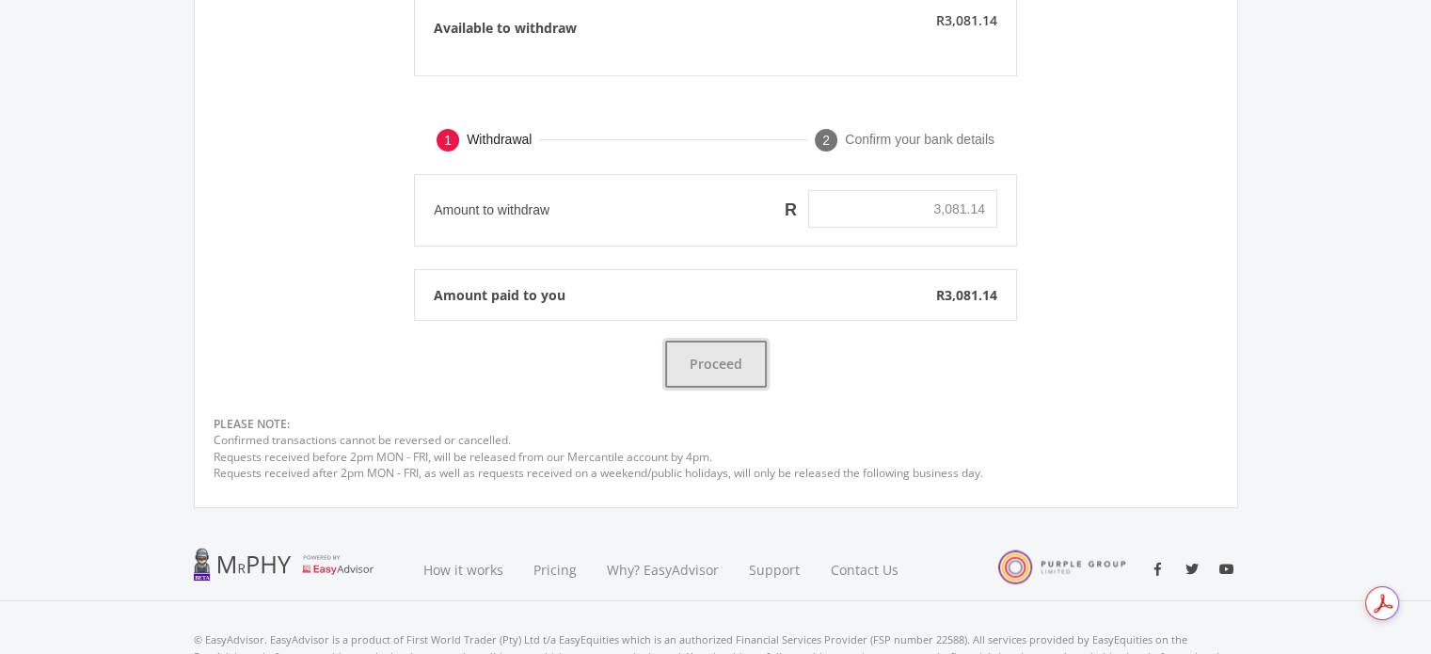
click at [748, 358] on button "Proceed" at bounding box center [716, 364] width 102 height 47
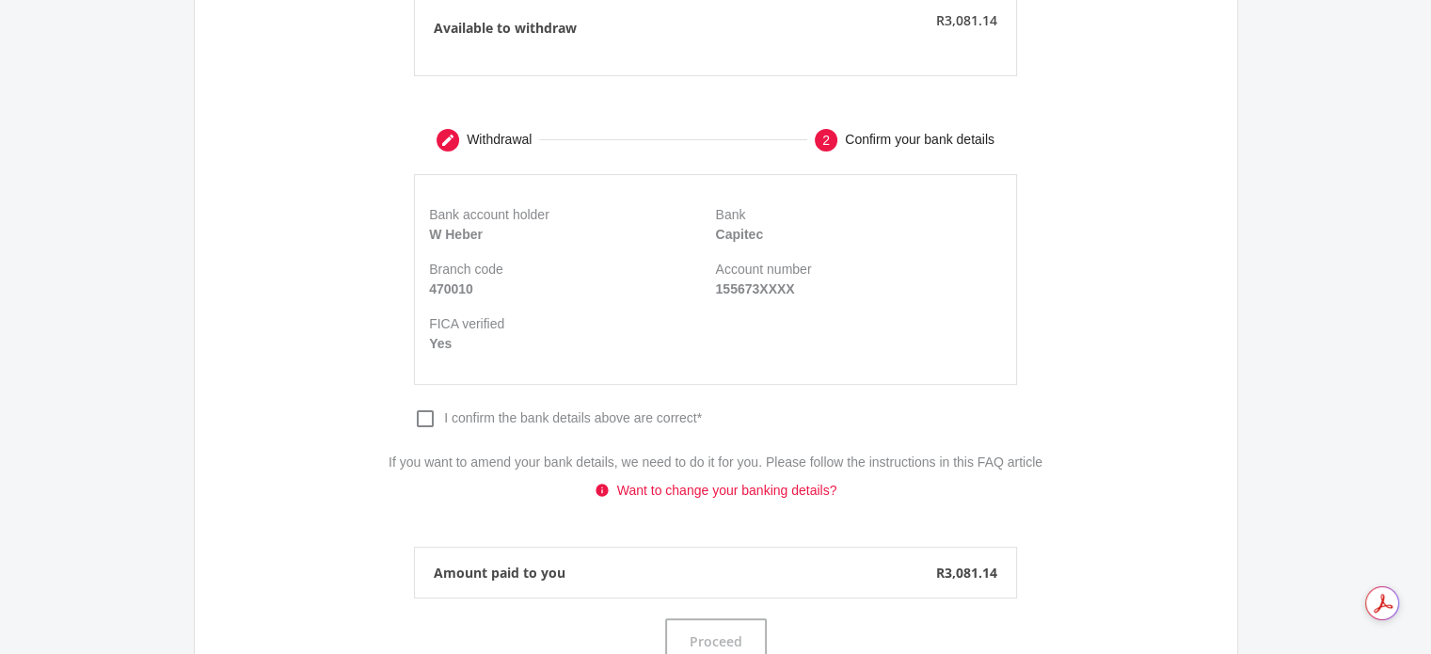
click at [417, 422] on icon "check_box_outline_blank" at bounding box center [425, 418] width 23 height 23
click at [414, 407] on input "check_box_outline_blank check_box I confirm the bank details above are correct*" at bounding box center [414, 407] width 0 height 0
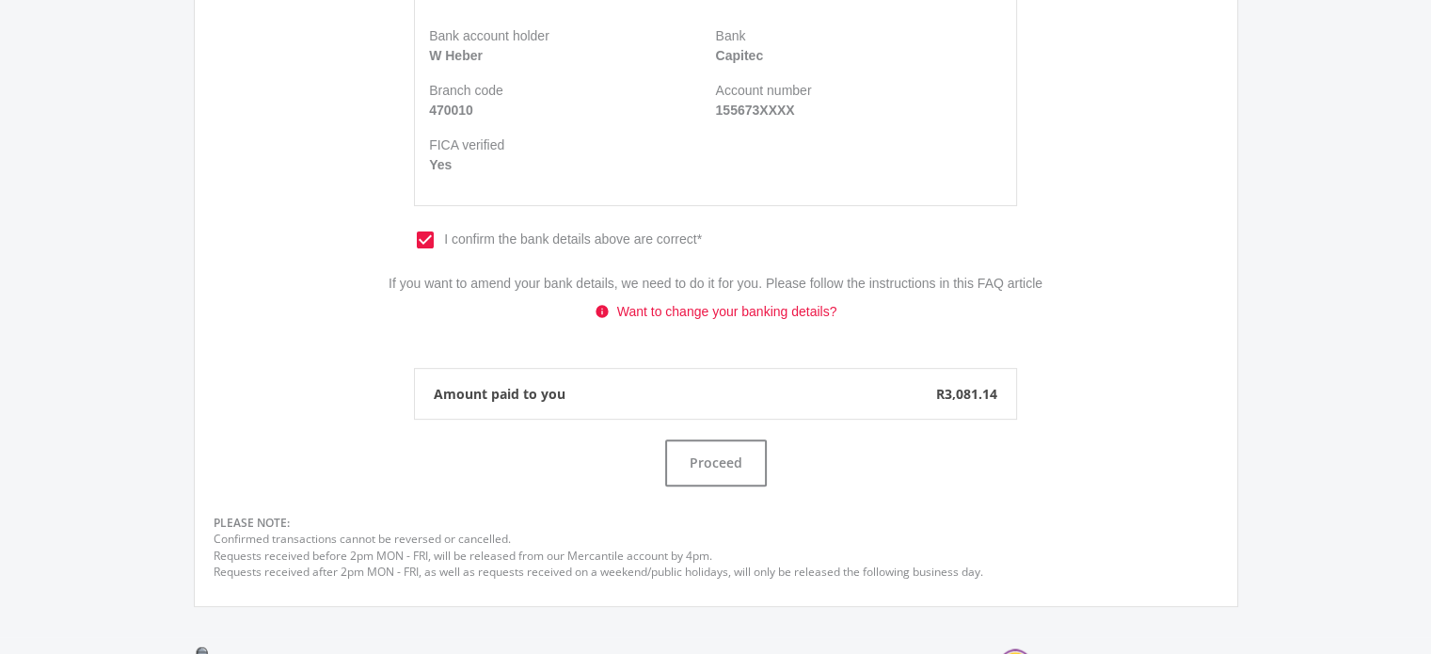
scroll to position [630, 0]
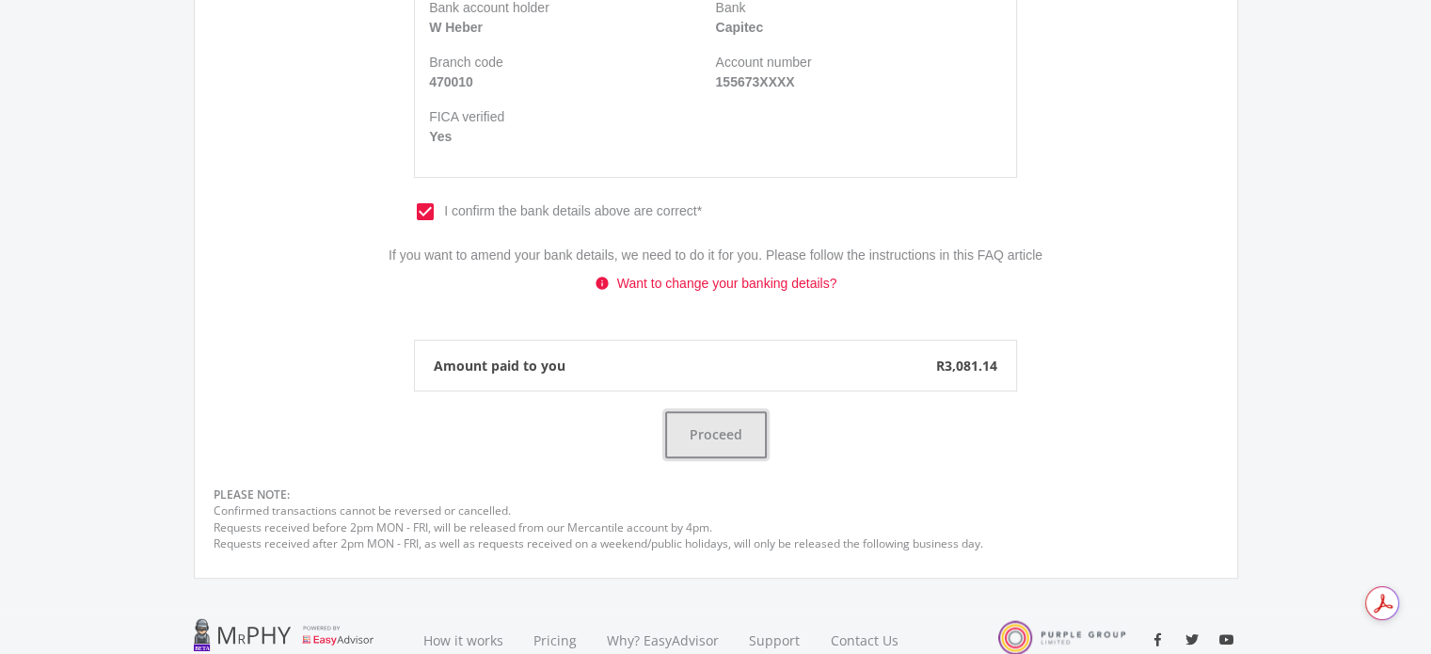
click at [738, 442] on button "Proceed" at bounding box center [716, 434] width 102 height 47
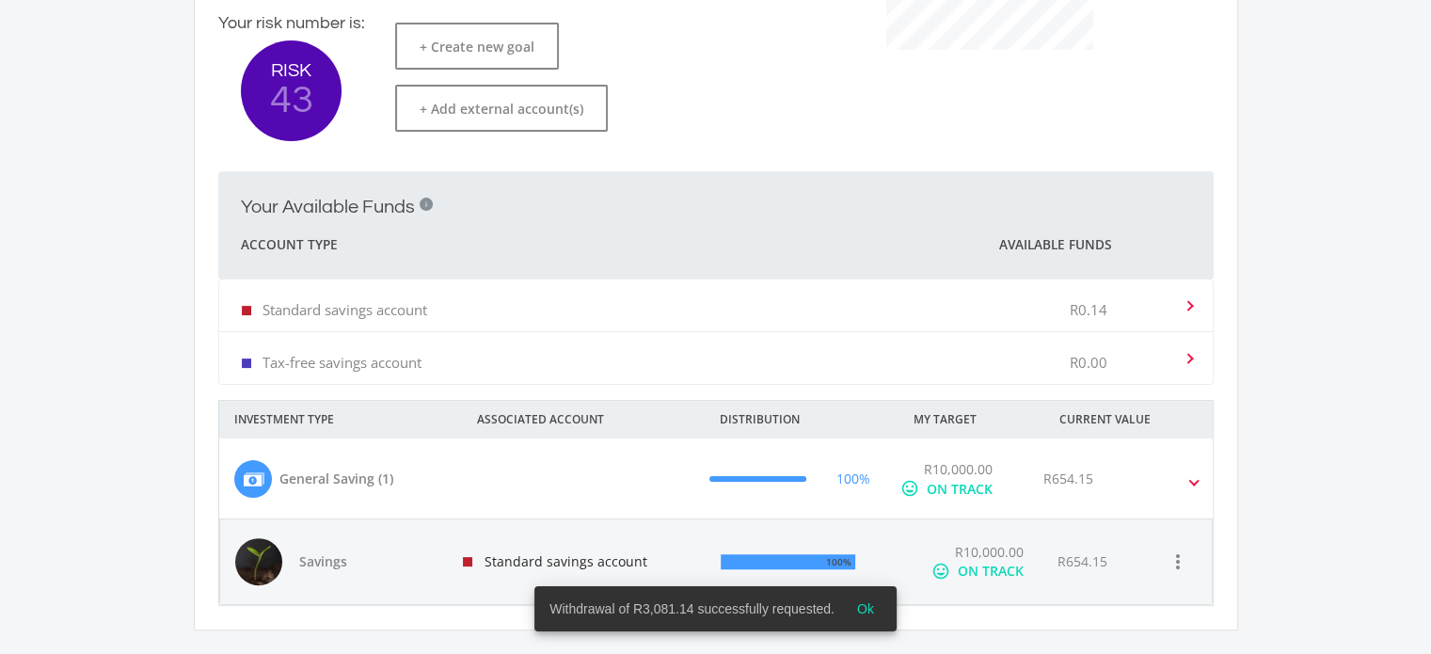
scroll to position [565, 0]
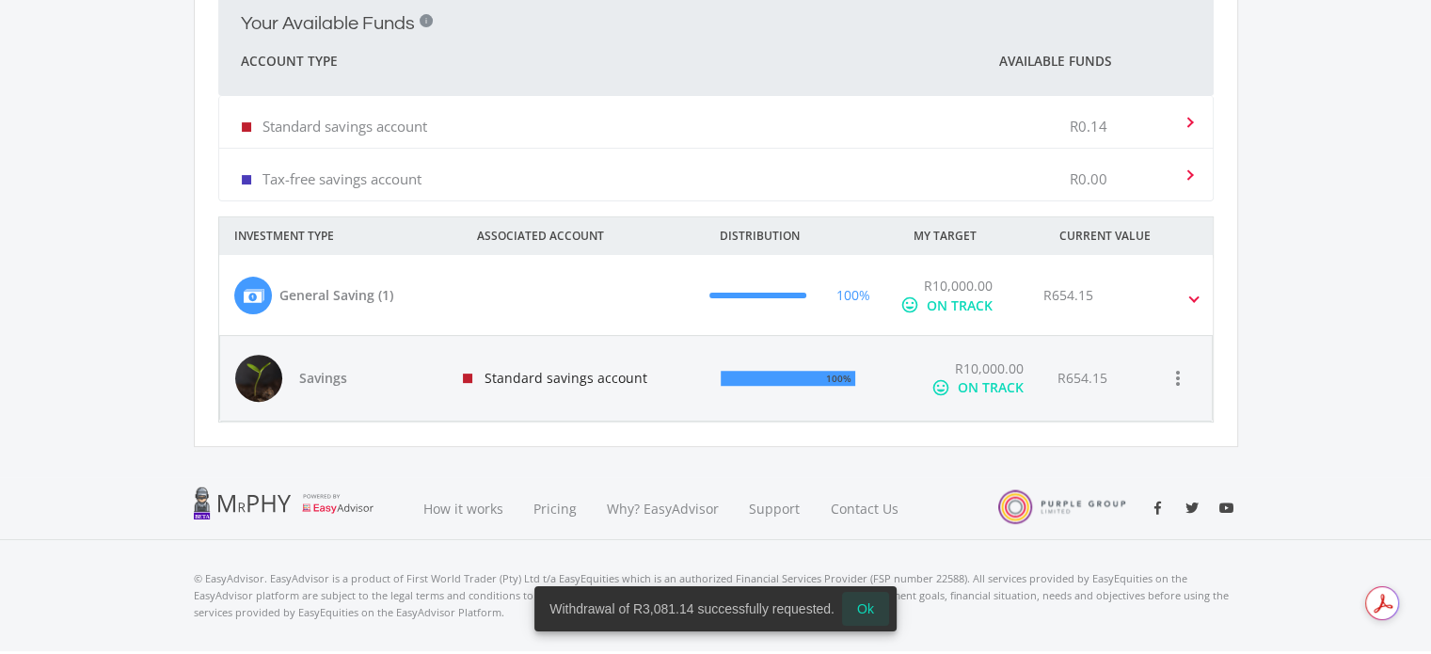
click at [870, 614] on span "Ok" at bounding box center [865, 608] width 17 height 15
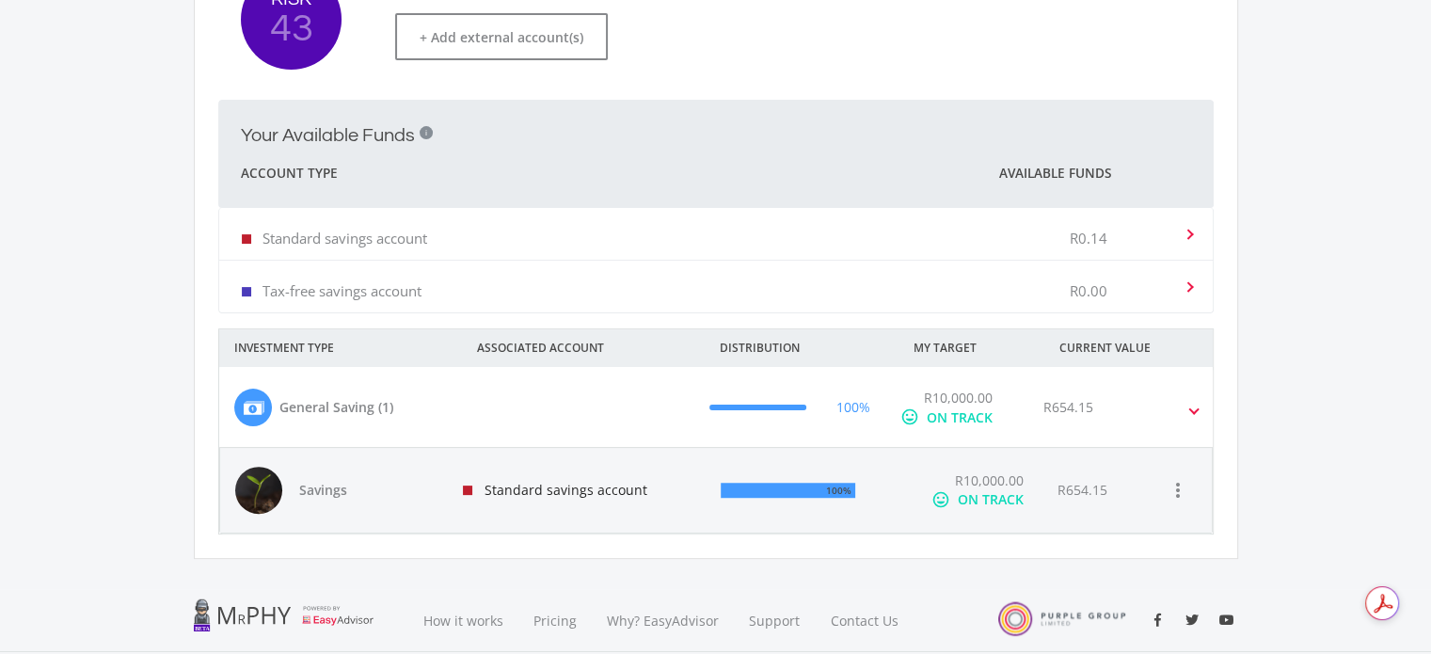
scroll to position [0, 0]
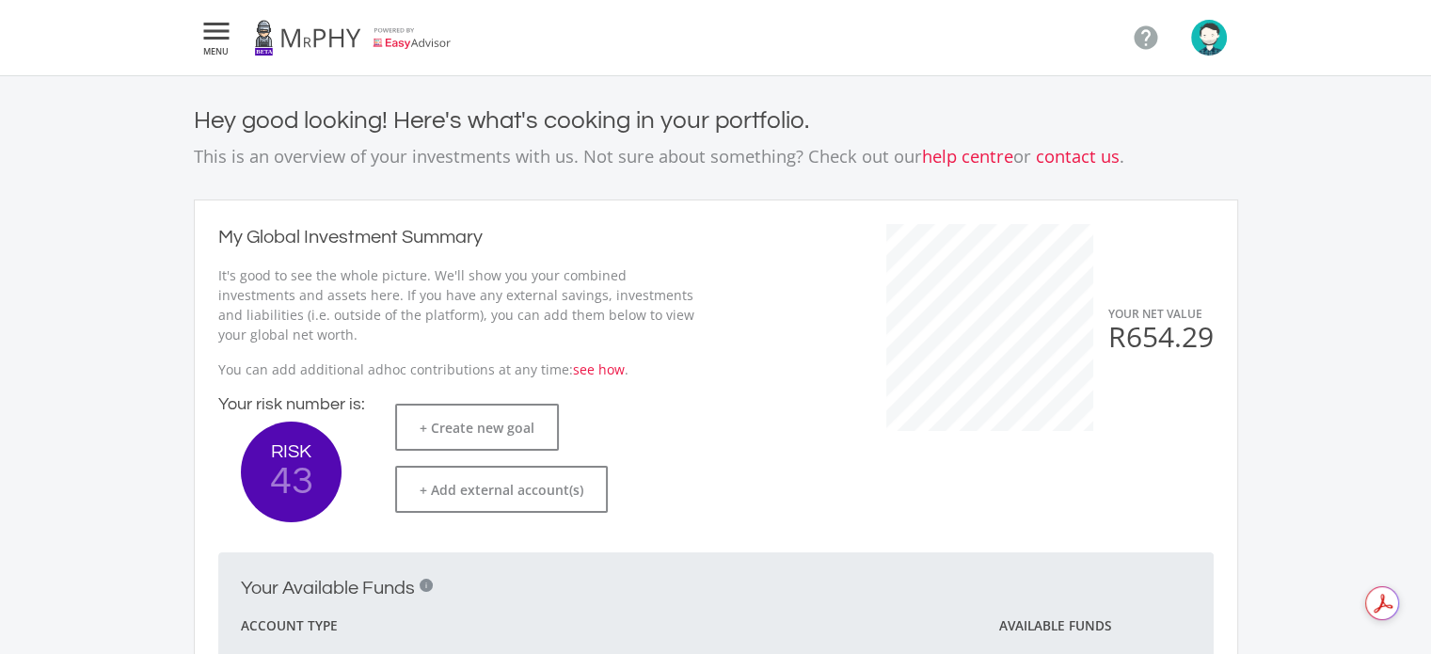
click at [22, 152] on ee-dashoard "Hey good looking! Here's what's cooking in your portfolio. This is an overview …" at bounding box center [715, 559] width 1431 height 966
click at [205, 36] on icon "" at bounding box center [217, 31] width 34 height 23
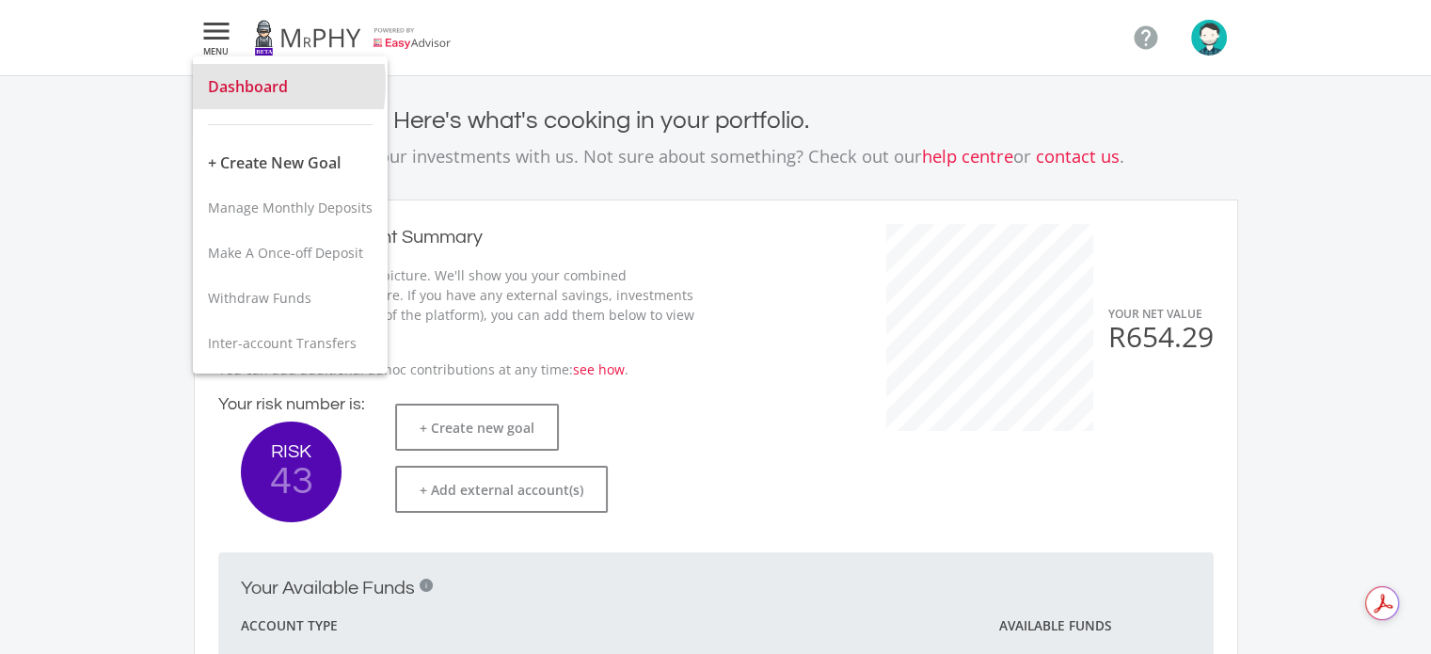
click at [229, 84] on span "Dashboard" at bounding box center [248, 86] width 80 height 21
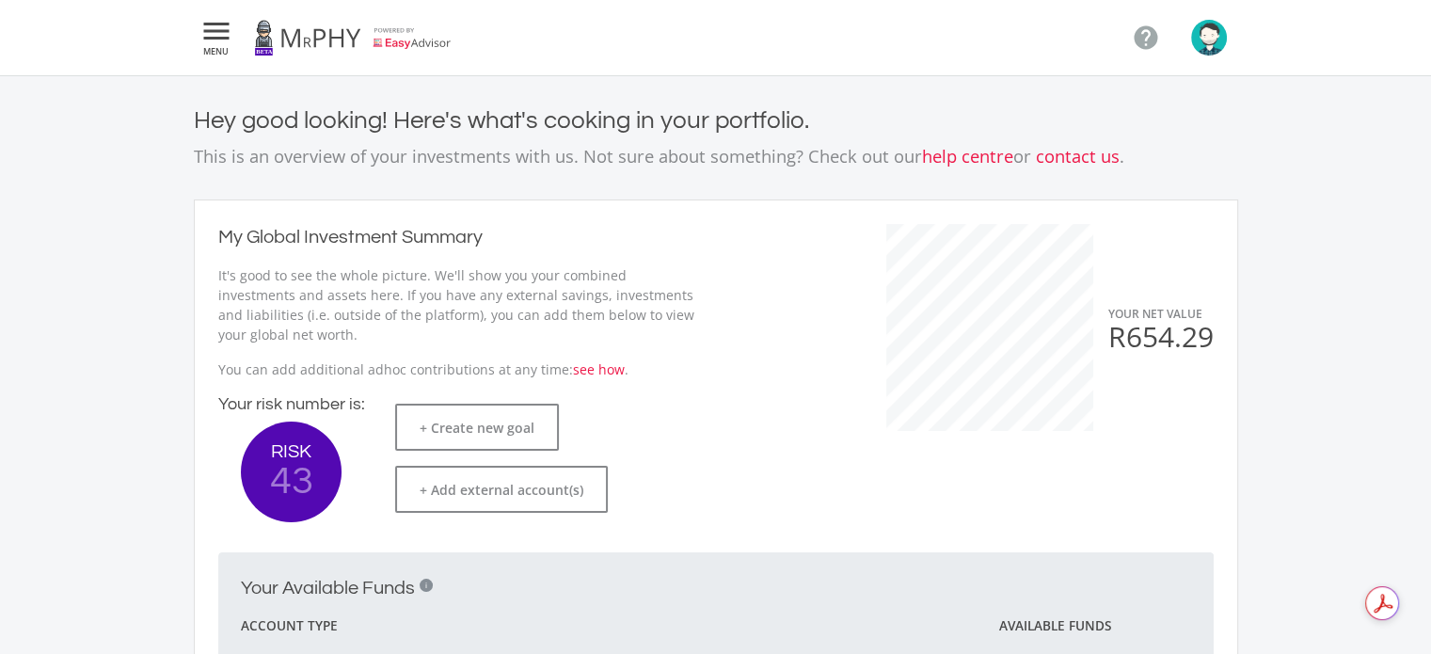
click at [205, 37] on icon "" at bounding box center [217, 31] width 34 height 23
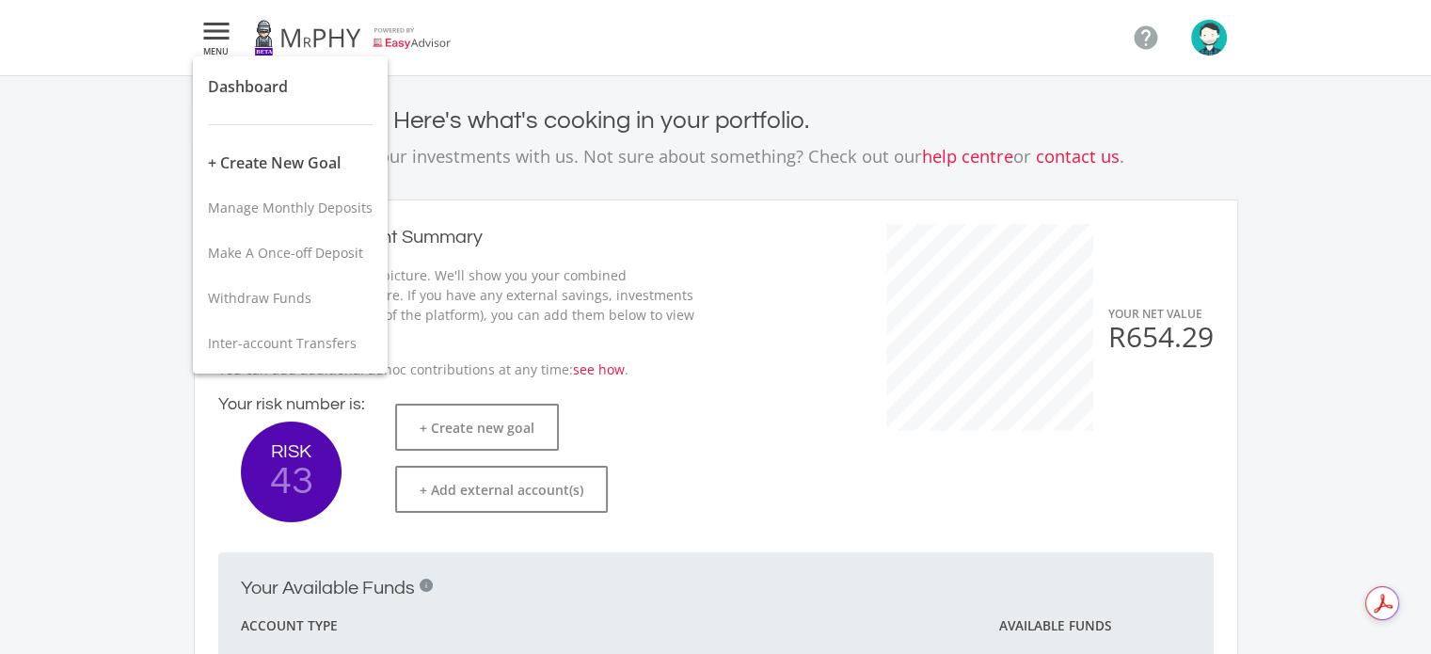
click at [62, 326] on div at bounding box center [715, 327] width 1431 height 654
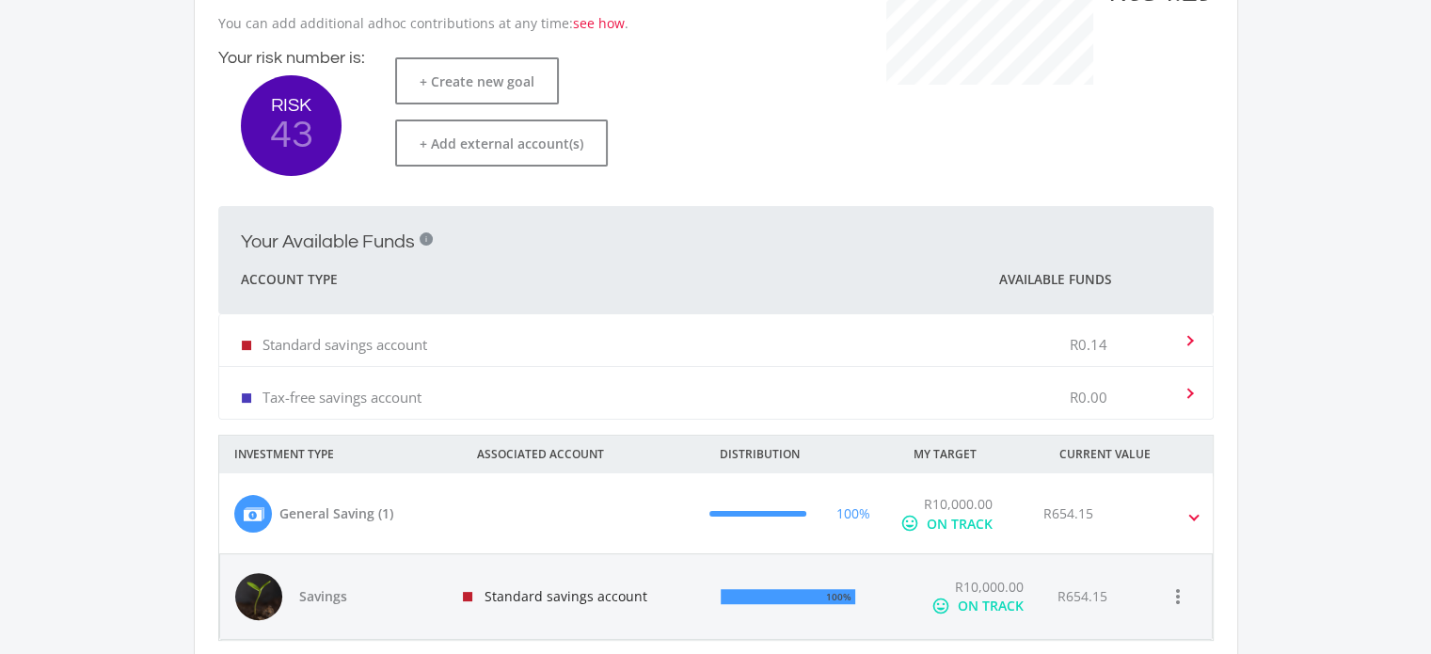
scroll to position [599, 0]
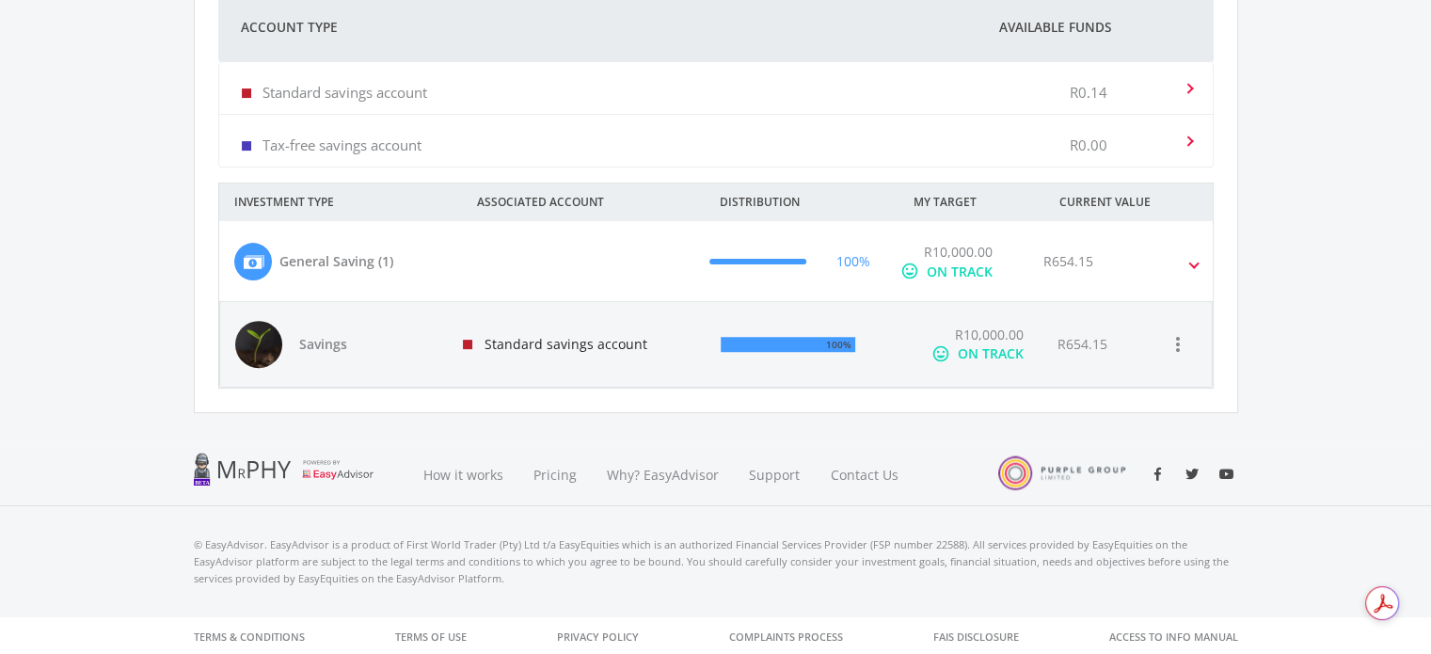
click at [1186, 261] on div "R654.15" at bounding box center [1124, 262] width 190 height 40
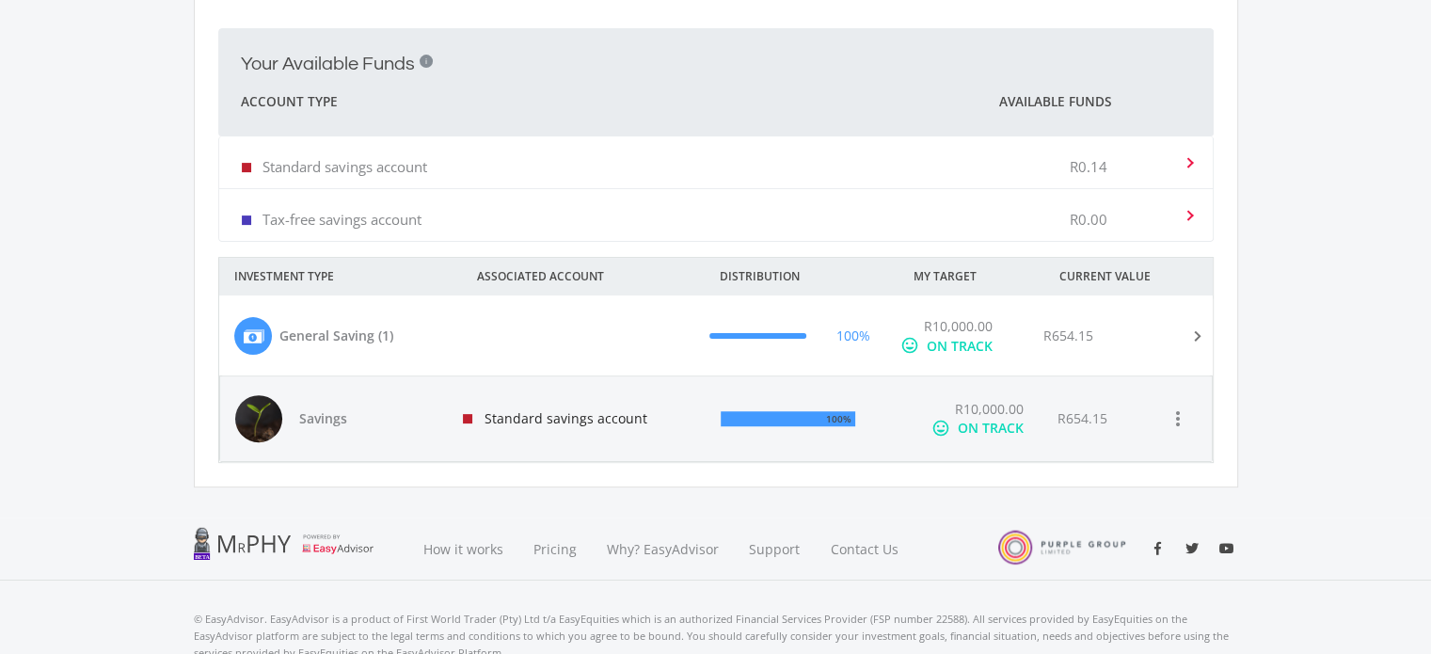
scroll to position [513, 0]
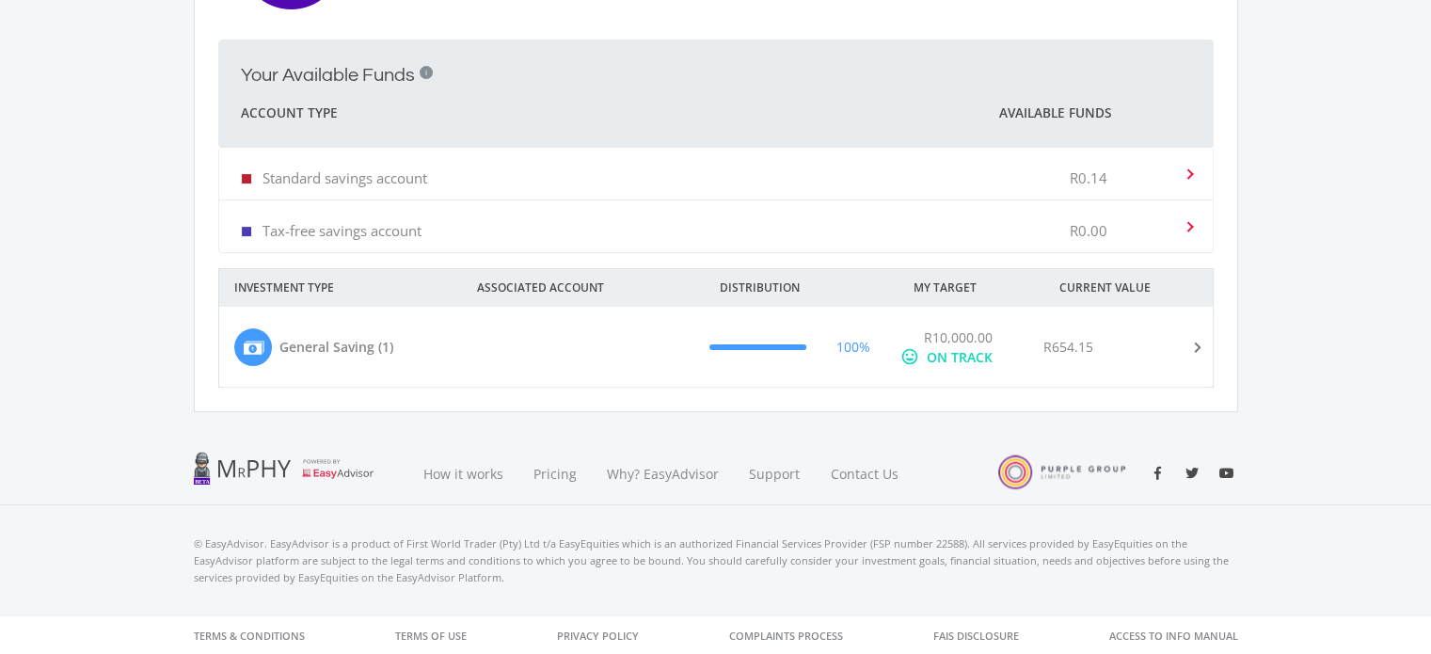
click at [1205, 375] on mat-expansion-panel-header "General Saving (1) 100% R10,000.00 mood ON TRACK R654.15" at bounding box center [716, 347] width 994 height 80
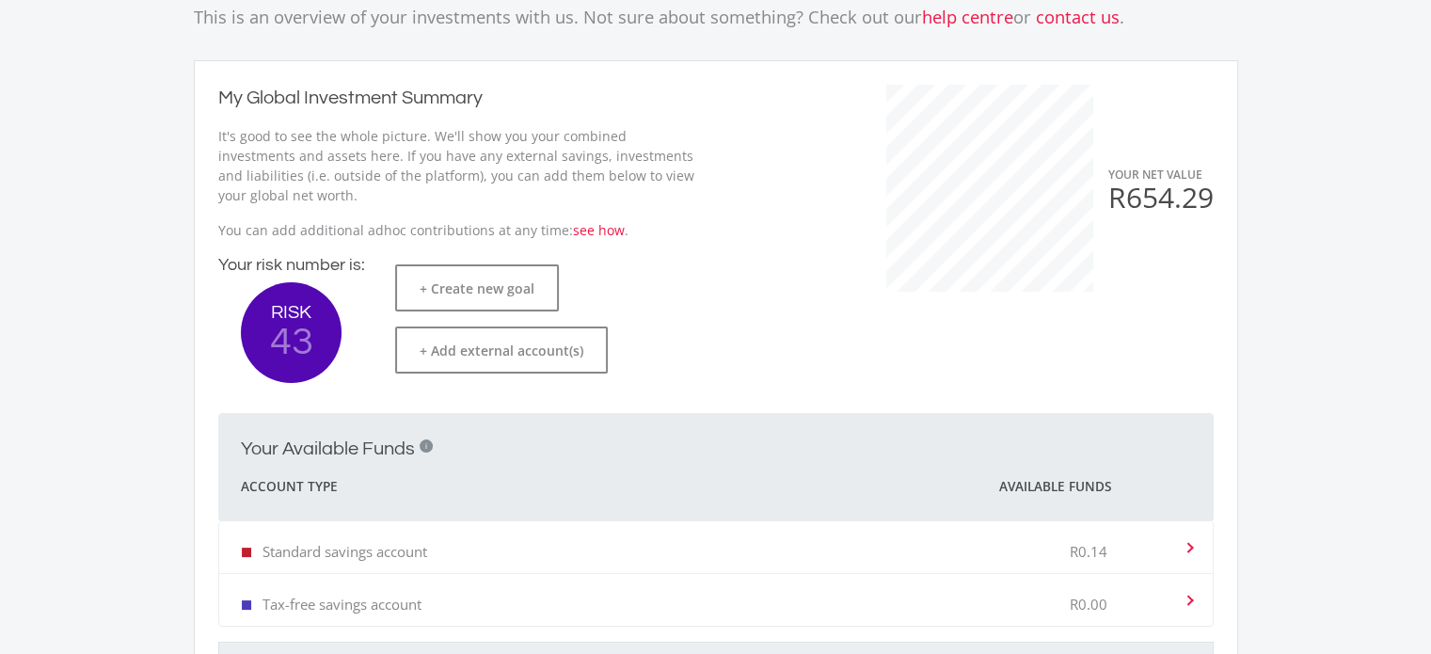
scroll to position [0, 0]
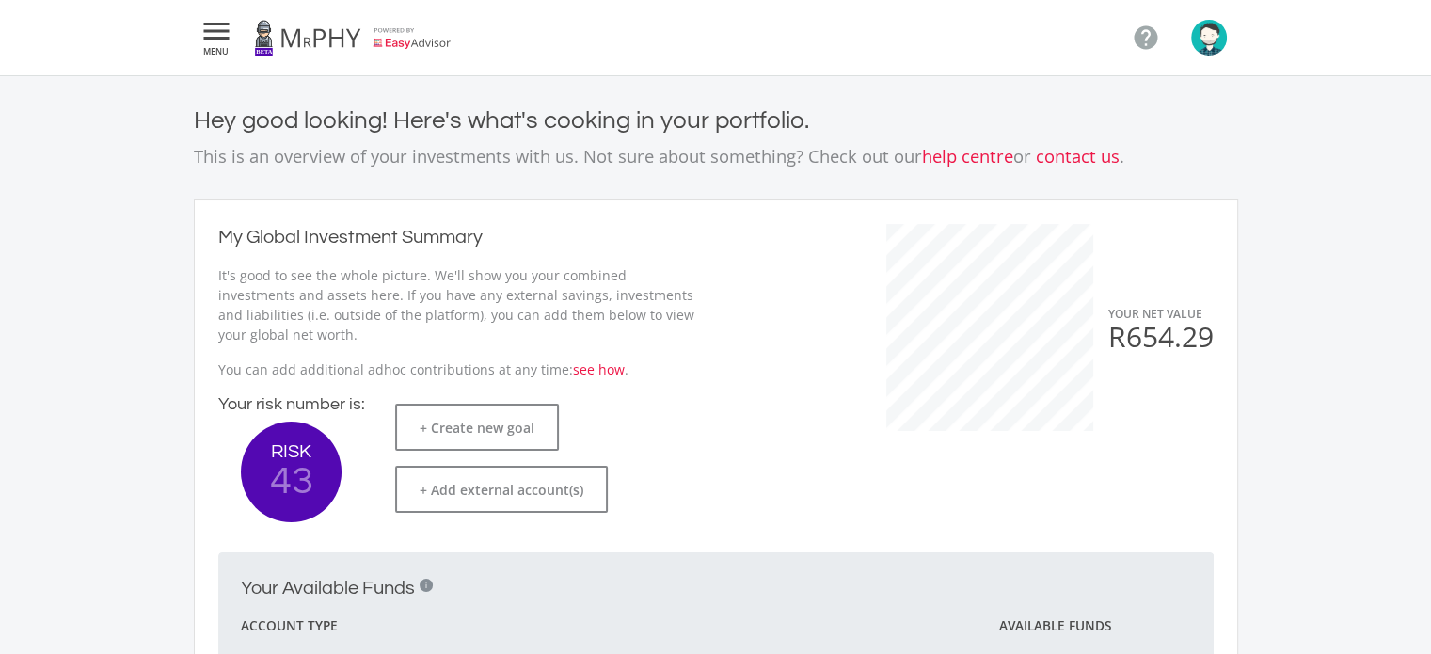
click at [207, 42] on icon "" at bounding box center [217, 31] width 34 height 23
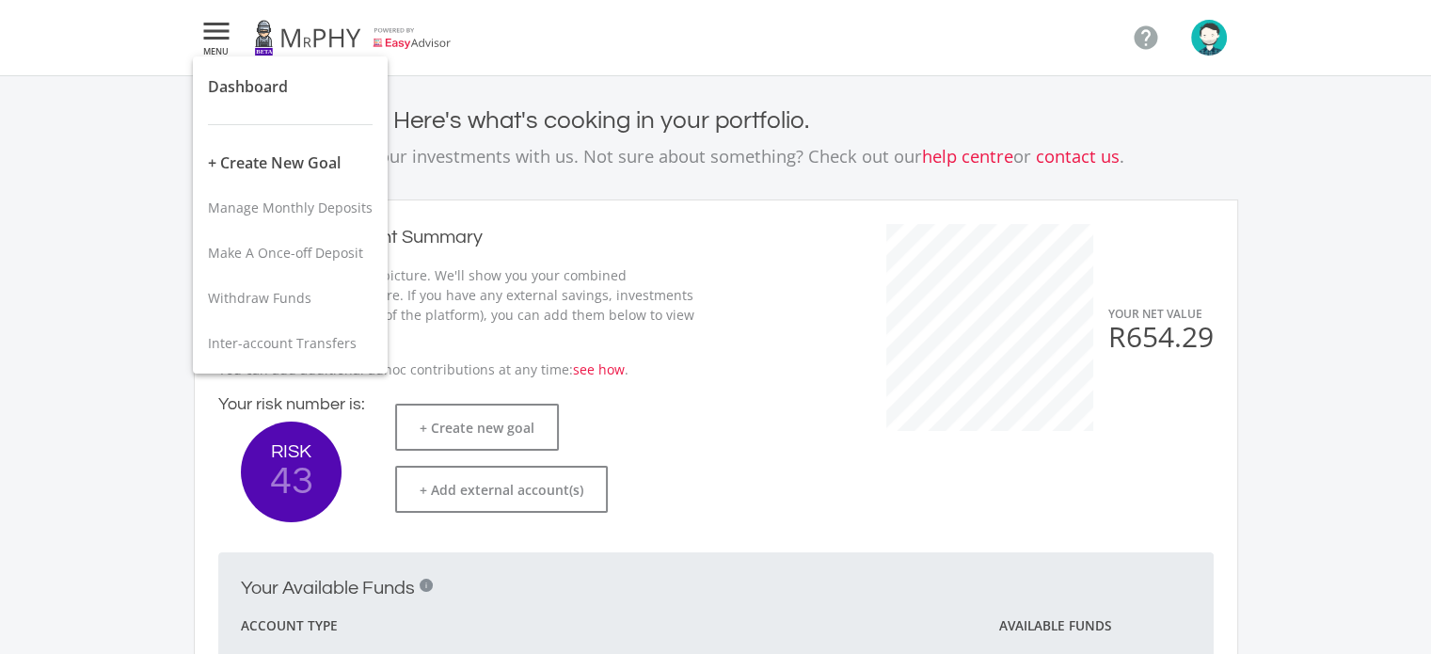
click at [1206, 30] on div at bounding box center [715, 327] width 1431 height 654
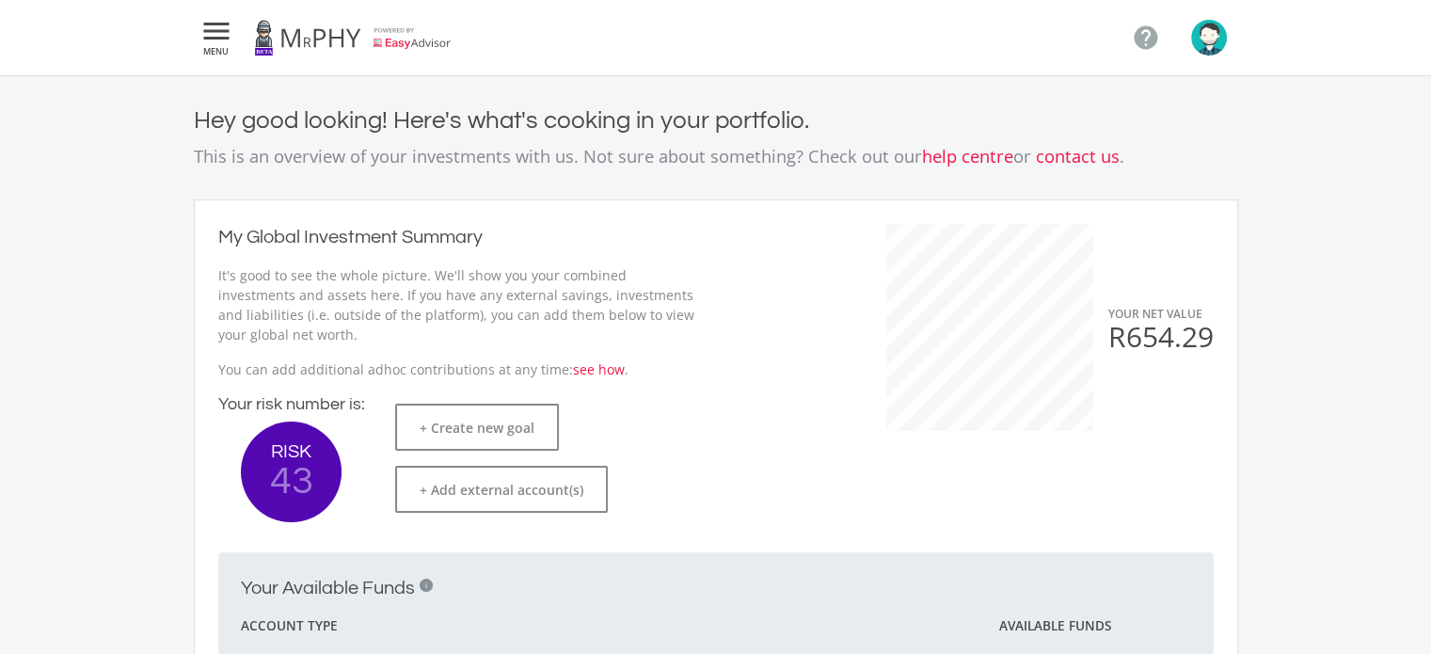
click at [1206, 30] on img "button" at bounding box center [1209, 38] width 36 height 36
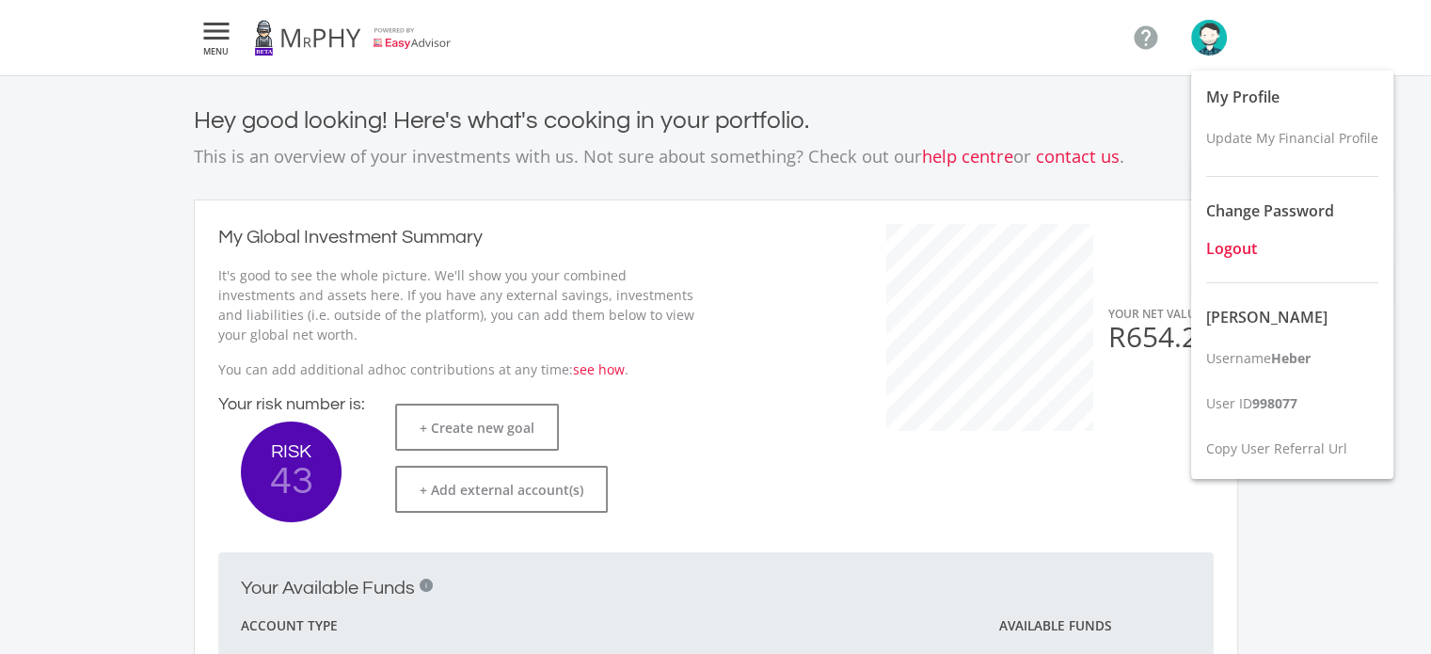
click at [1219, 240] on span "Logout" at bounding box center [1231, 248] width 51 height 21
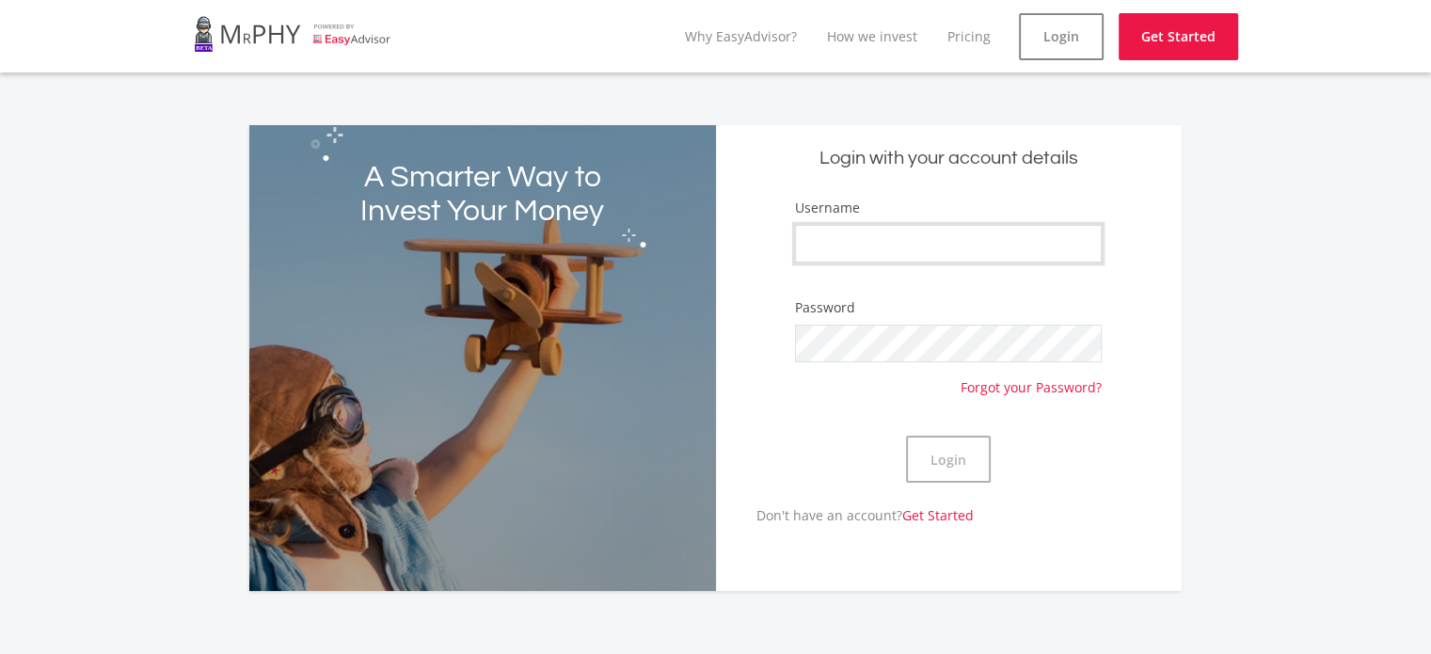
type input "Heber"
